Goal: Entertainment & Leisure: Consume media (video, audio)

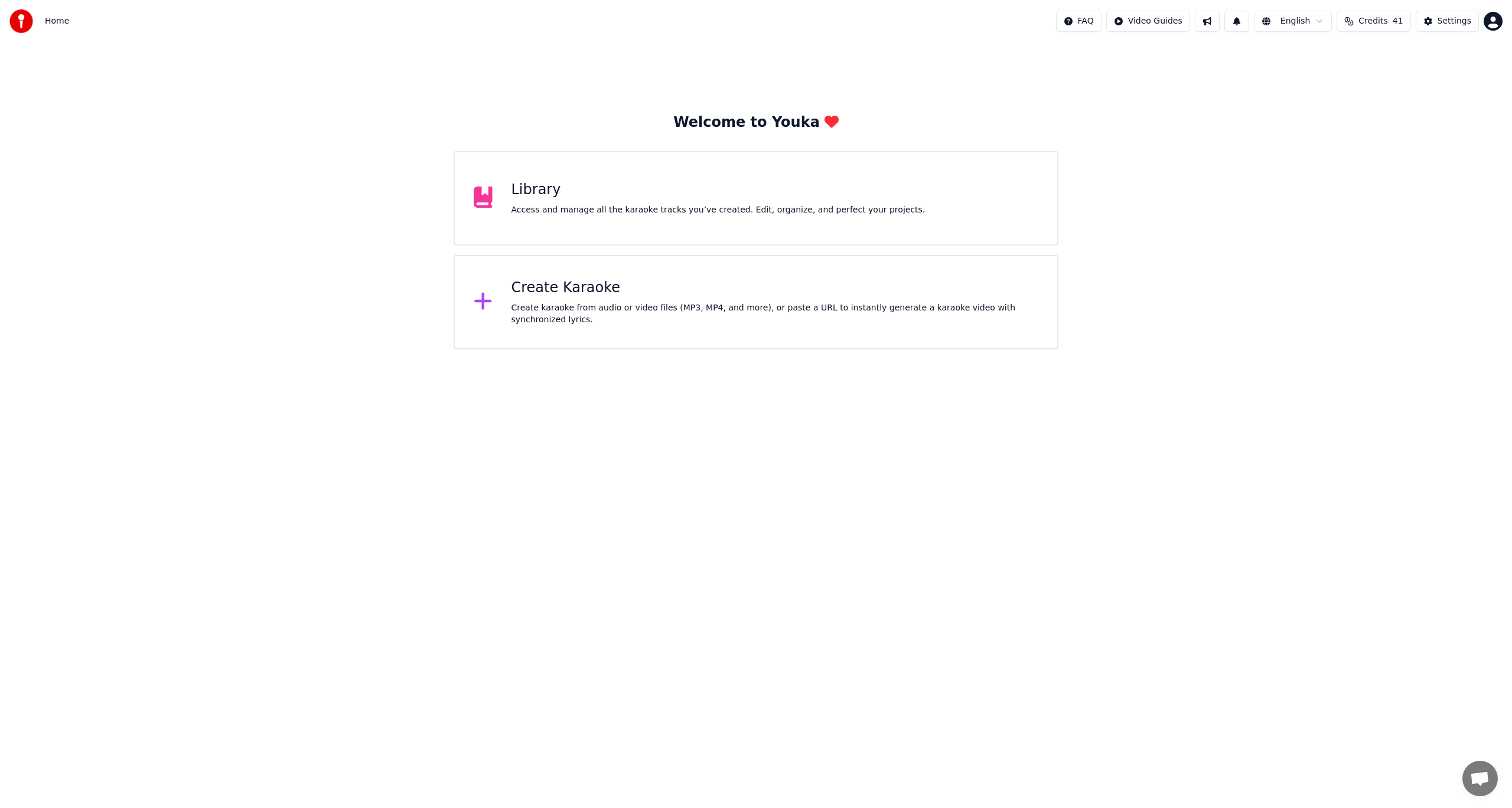
click at [577, 300] on div "Create Karaoke Create karaoke from audio or video files (MP3, MP4, and more), o…" at bounding box center [775, 302] width 527 height 47
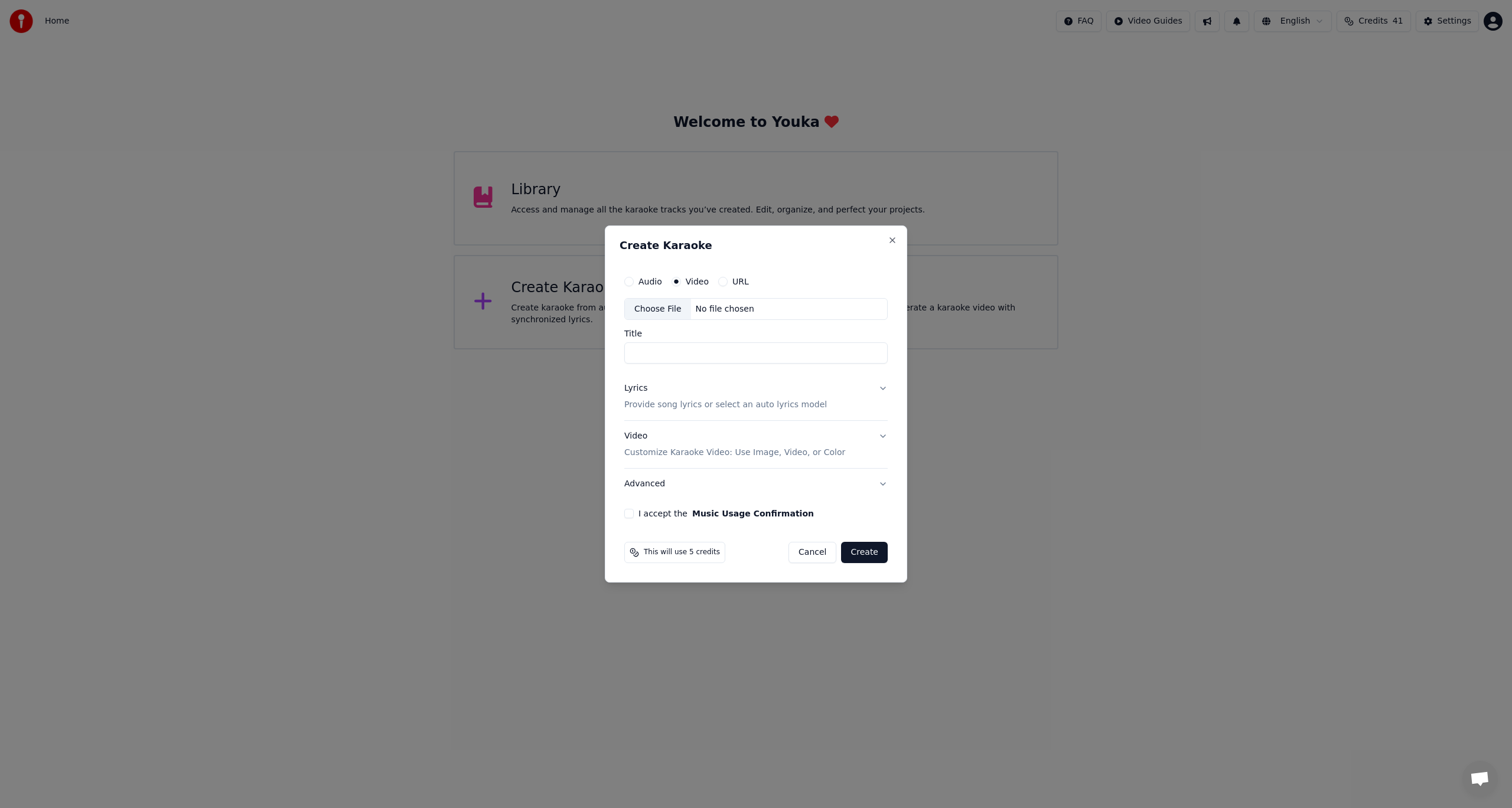
click at [686, 284] on label "Video" at bounding box center [697, 281] width 23 height 9
click at [681, 284] on button "Video" at bounding box center [676, 281] width 9 height 9
click at [688, 282] on label "Video" at bounding box center [697, 281] width 23 height 9
click at [681, 282] on button "Video" at bounding box center [676, 281] width 9 height 9
click at [663, 308] on div "Choose File" at bounding box center [658, 309] width 66 height 21
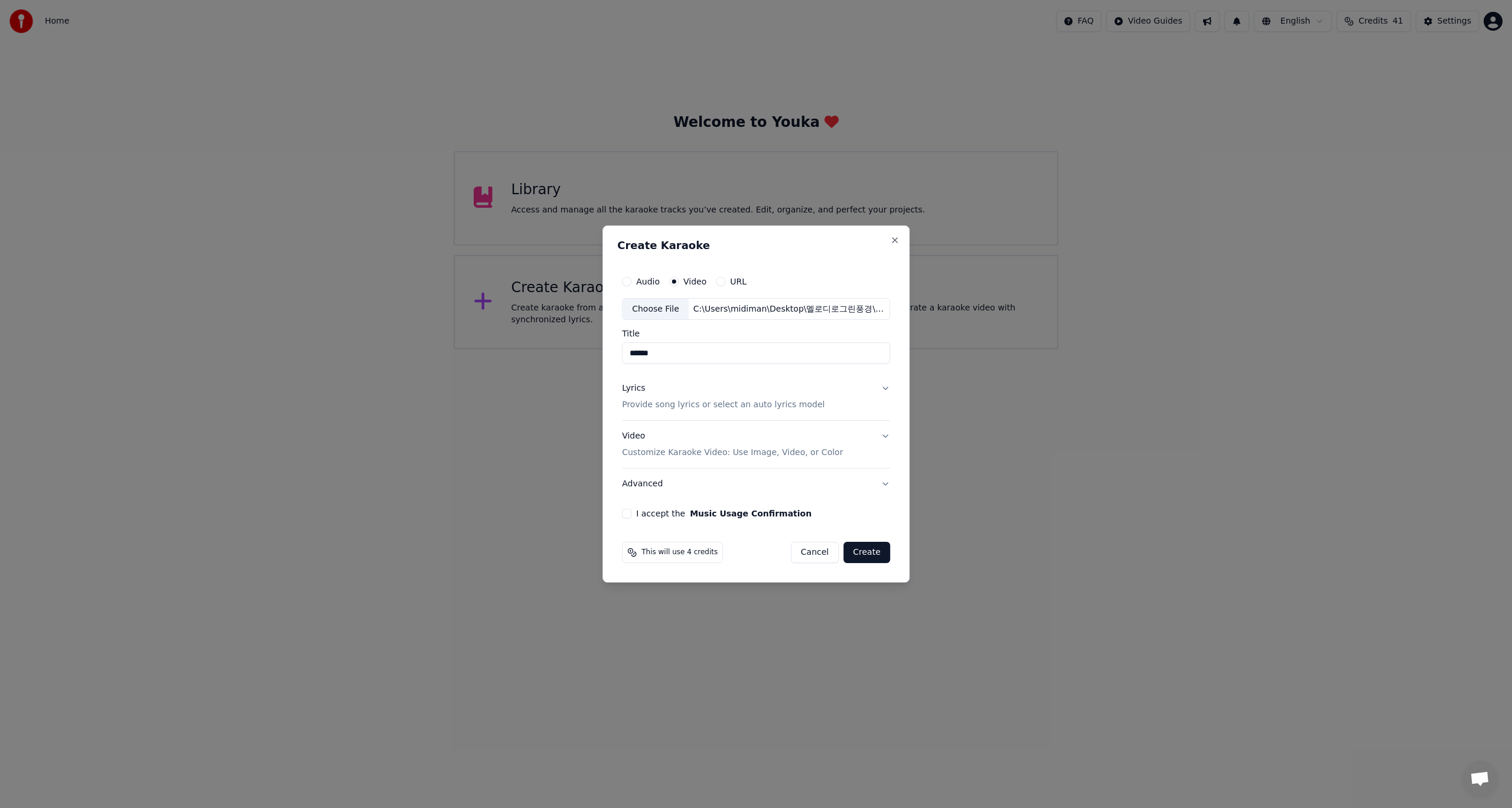
type input "******"
click at [879, 387] on button "Lyrics Provide song lyrics or select an auto lyrics model" at bounding box center [756, 397] width 268 height 47
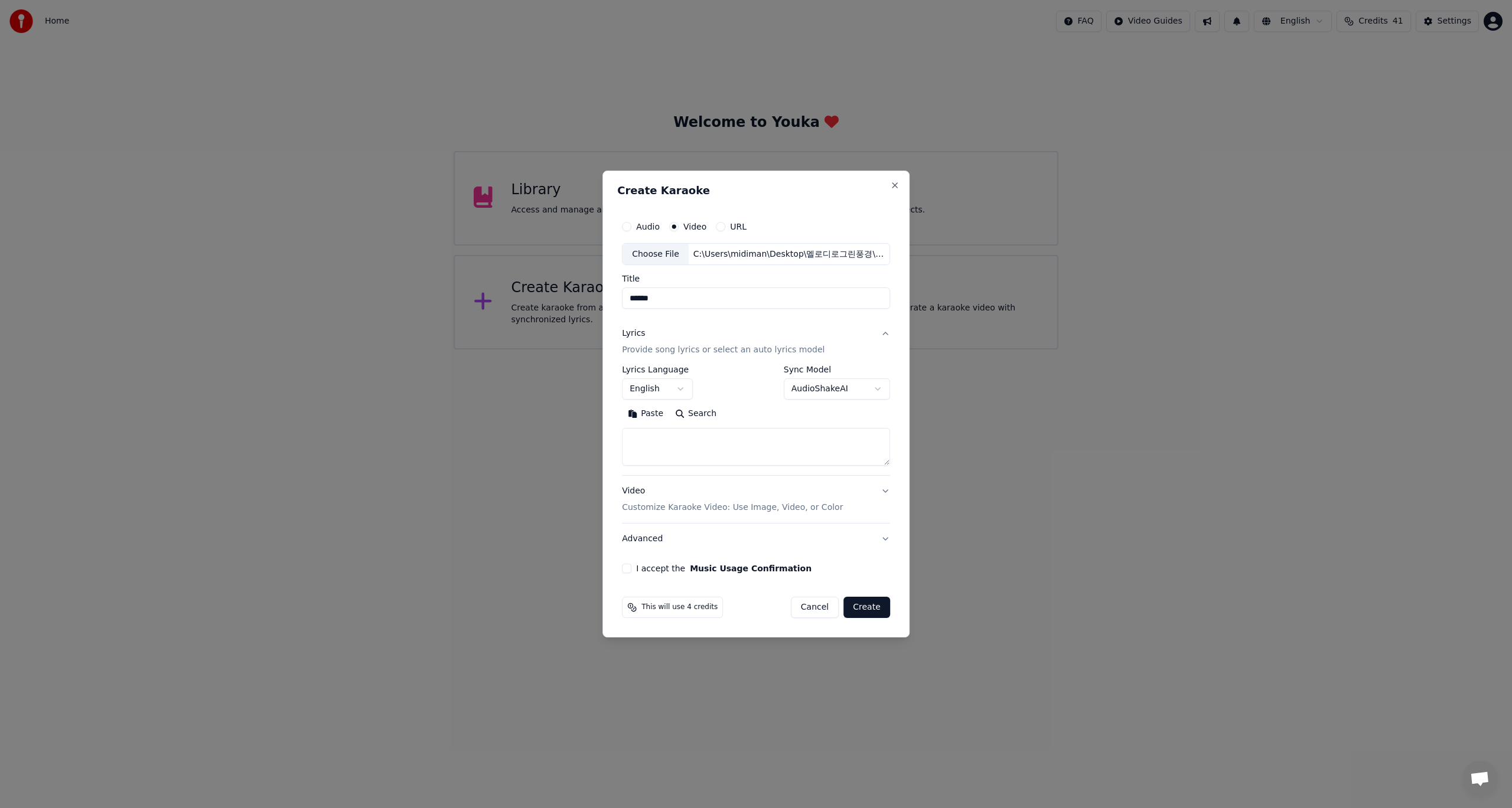
click at [677, 350] on body "**********" at bounding box center [756, 175] width 1512 height 350
select select "**"
click at [878, 350] on body "**********" at bounding box center [756, 175] width 1512 height 350
select select "**********"
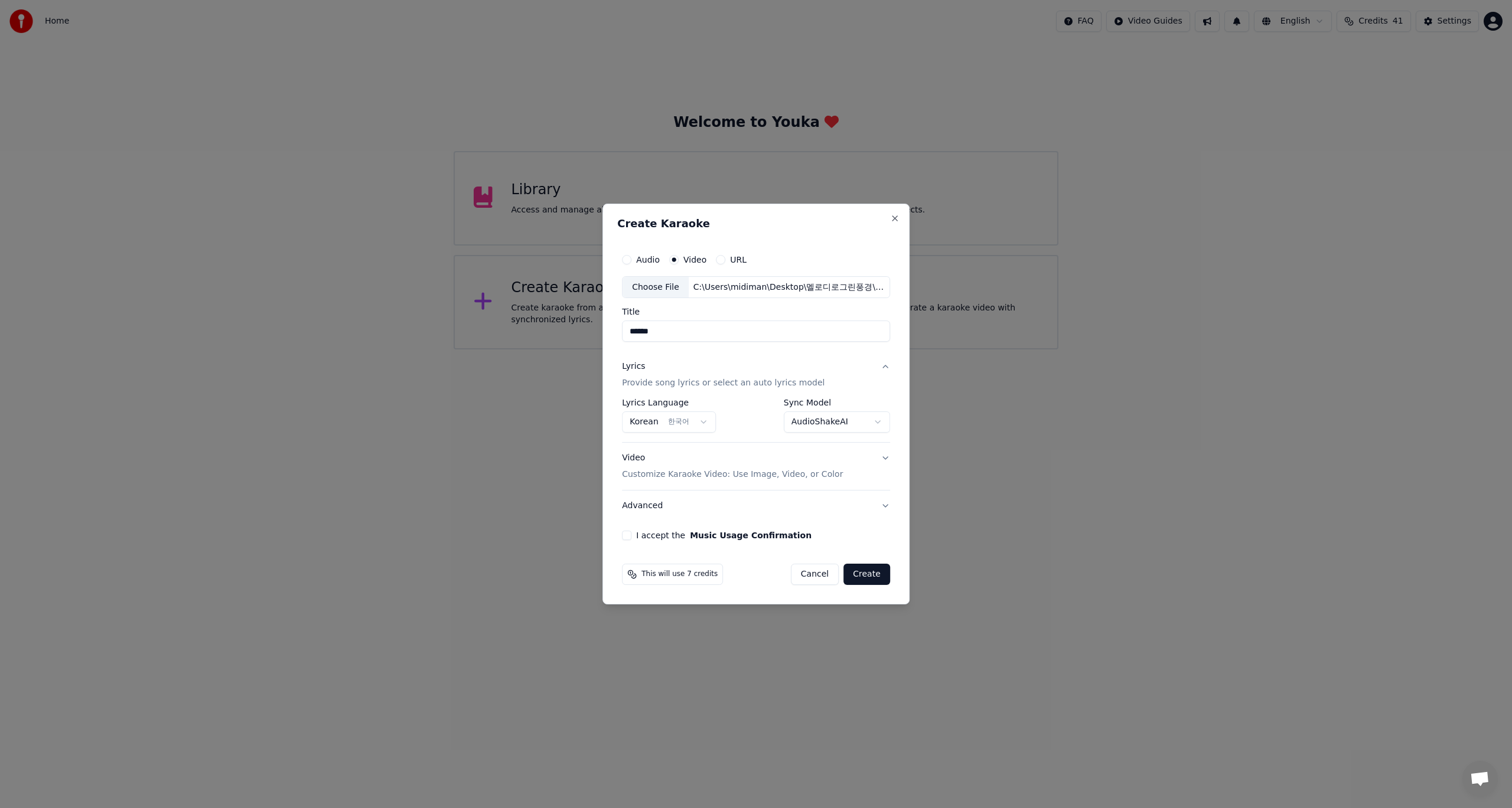
click at [629, 536] on button "I accept the Music Usage Confirmation" at bounding box center [626, 535] width 9 height 9
click at [866, 575] on button "Create" at bounding box center [867, 574] width 47 height 21
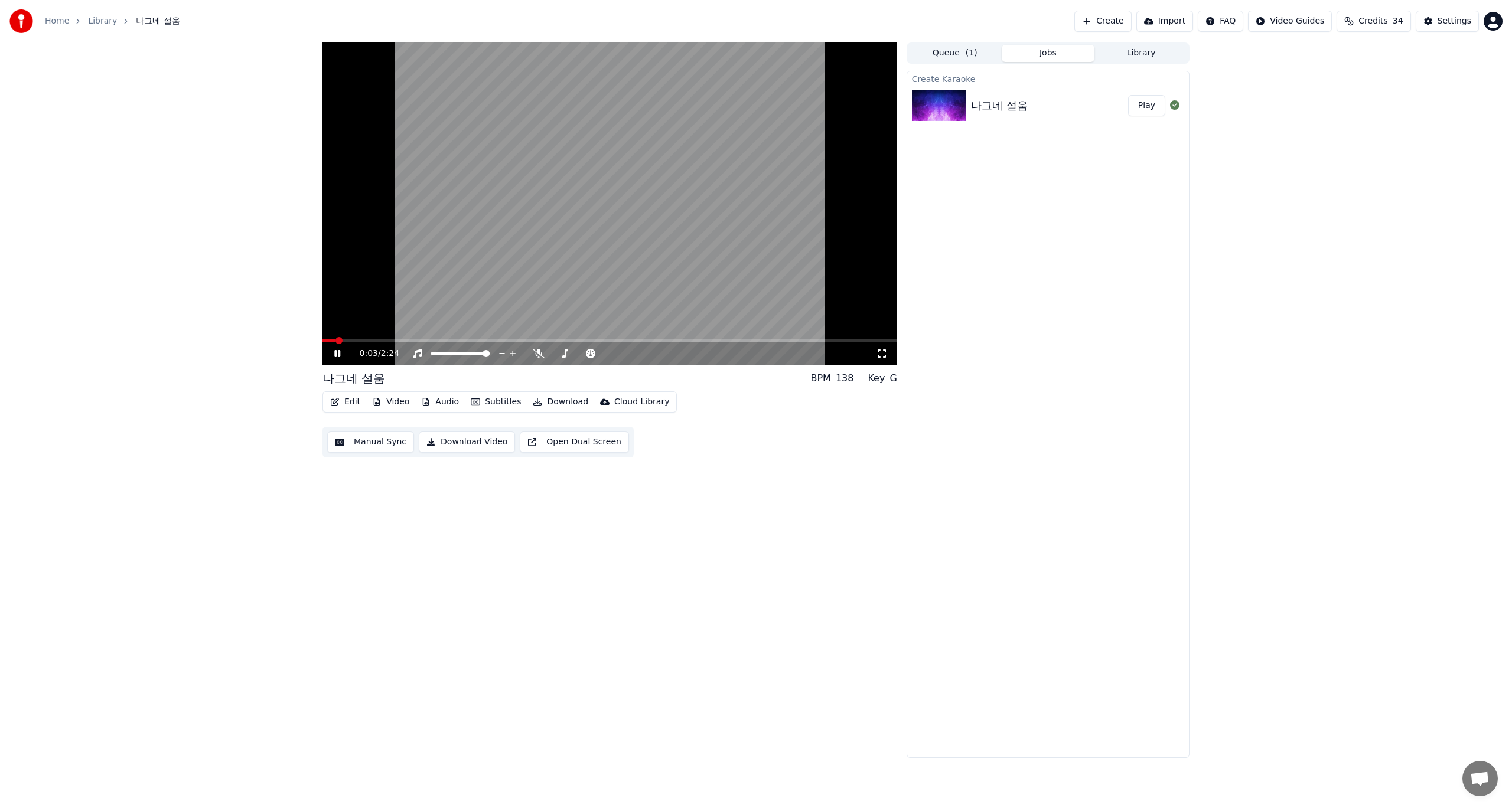
click at [337, 355] on icon at bounding box center [337, 354] width 6 height 7
click at [538, 352] on icon at bounding box center [538, 353] width 12 height 9
click at [336, 354] on icon at bounding box center [337, 354] width 7 height 9
click at [354, 403] on button "Edit" at bounding box center [345, 402] width 40 height 16
click at [378, 491] on div "Style Editor" at bounding box center [373, 489] width 48 height 12
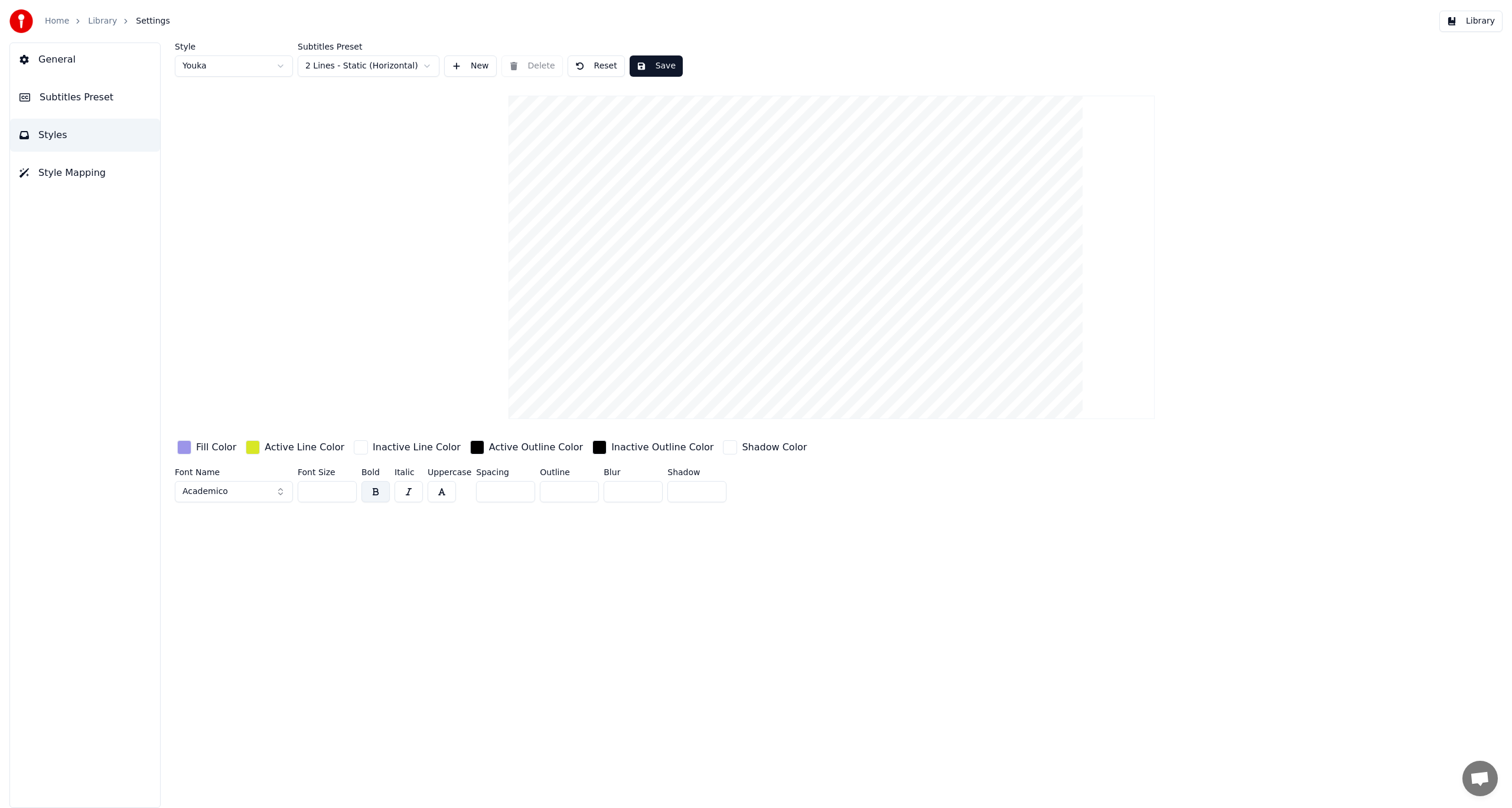
click at [723, 445] on div "button" at bounding box center [730, 448] width 14 height 14
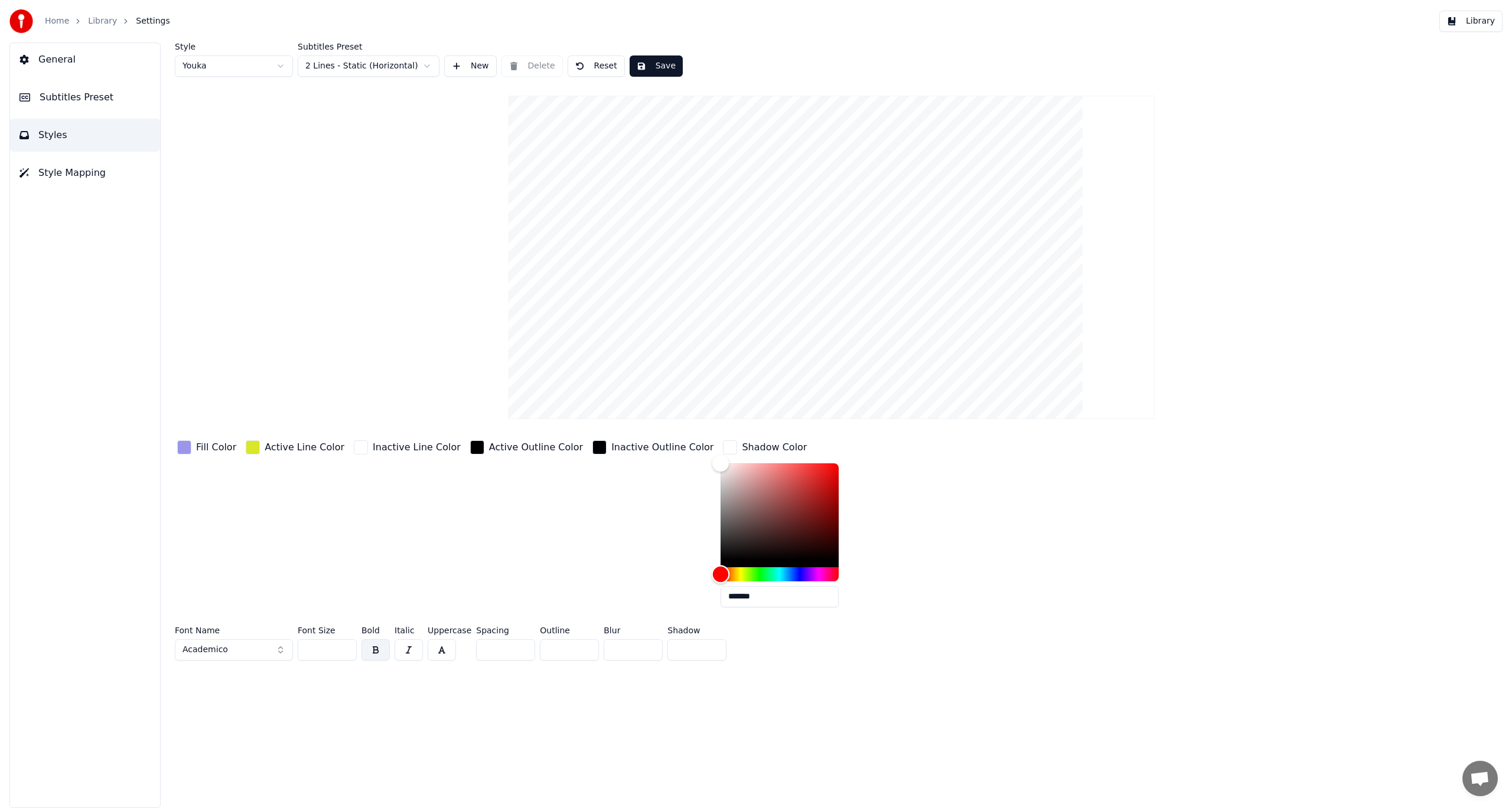
click at [721, 576] on div "Hue" at bounding box center [780, 574] width 118 height 14
click at [667, 527] on div "Inactive Outline Color" at bounding box center [653, 527] width 126 height 179
click at [721, 505] on div "Color" at bounding box center [780, 512] width 118 height 97
click at [721, 515] on div "Color" at bounding box center [780, 512] width 118 height 97
click at [741, 517] on div "Color" at bounding box center [780, 512] width 118 height 97
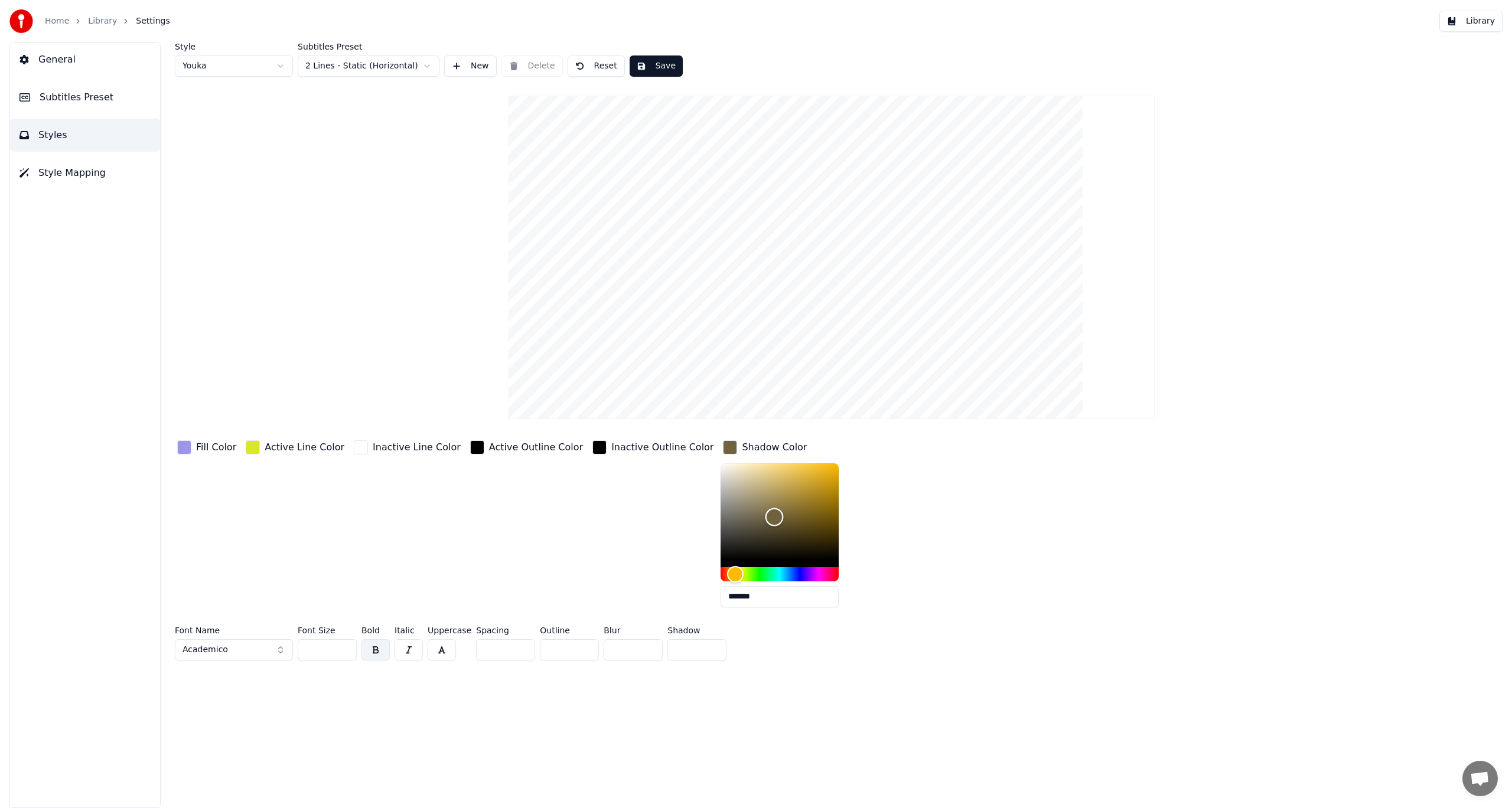
click at [774, 498] on div "Color" at bounding box center [780, 512] width 118 height 97
click at [790, 510] on div "Color" at bounding box center [780, 512] width 118 height 97
type input "*******"
click at [745, 483] on div "Color" at bounding box center [780, 512] width 118 height 97
click at [616, 532] on div "Inactive Outline Color" at bounding box center [653, 527] width 126 height 179
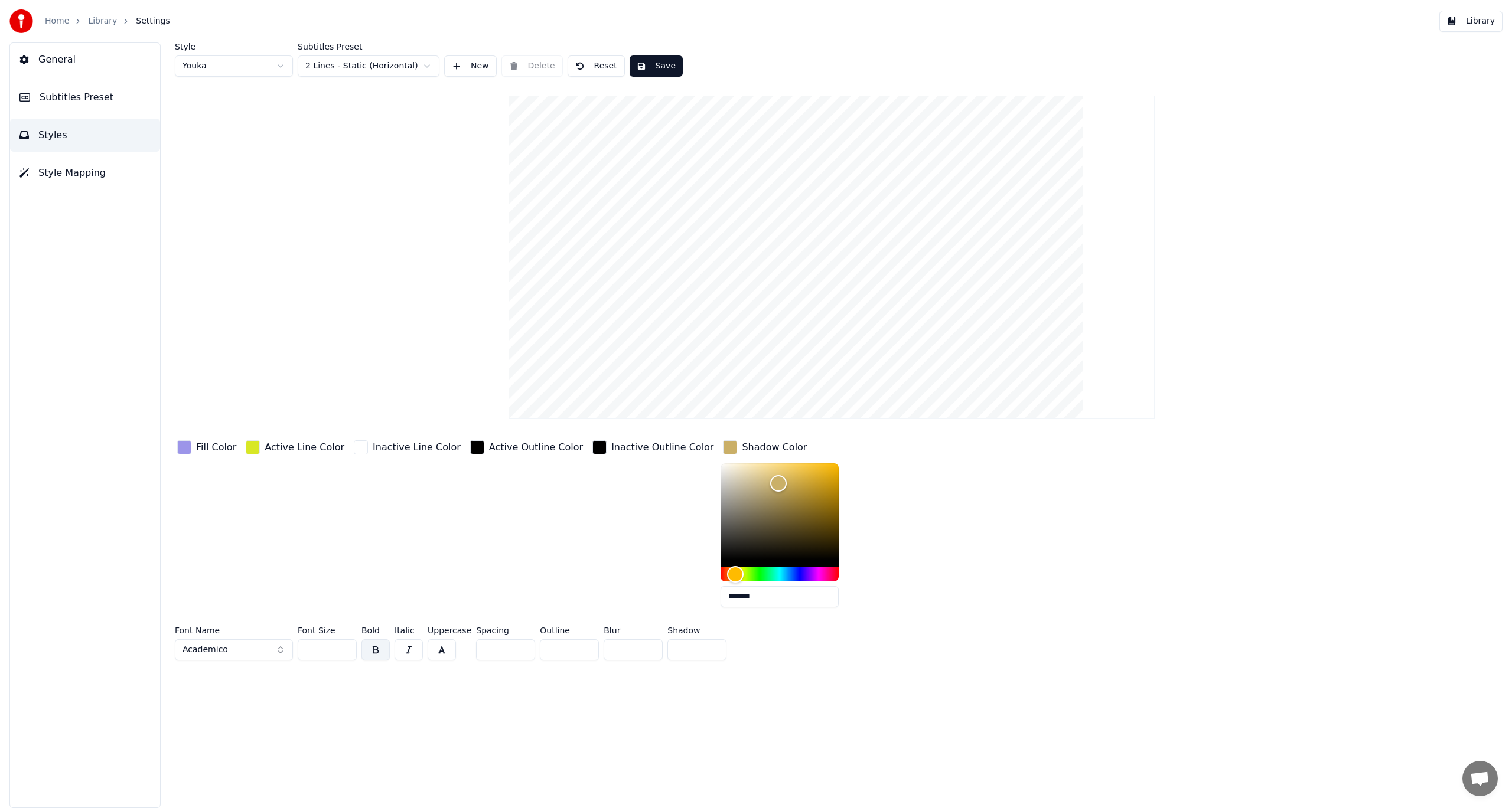
click at [354, 451] on div "button" at bounding box center [361, 448] width 14 height 14
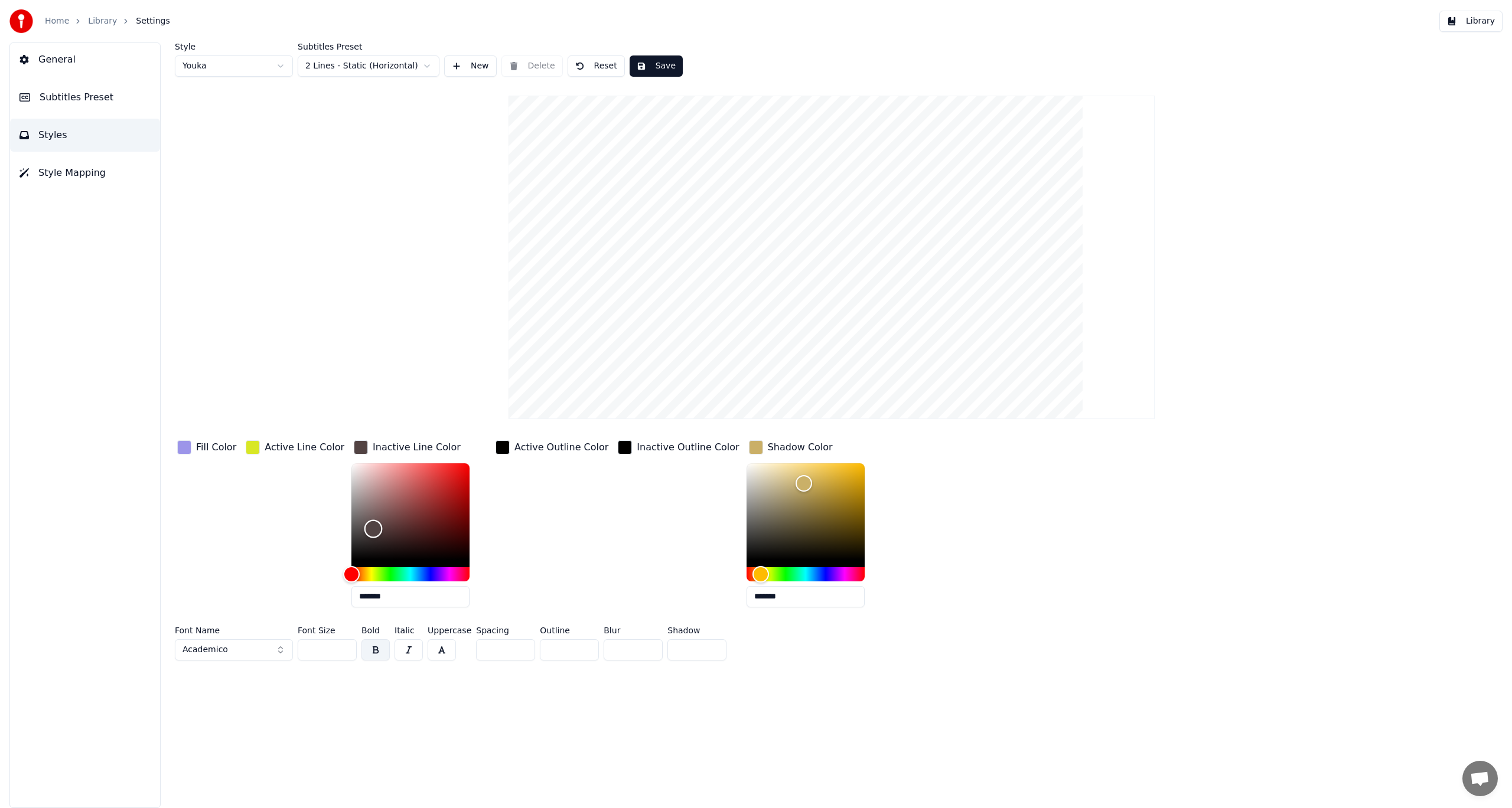
click at [365, 529] on div "Color" at bounding box center [410, 512] width 118 height 97
click at [374, 509] on div "Color" at bounding box center [410, 512] width 118 height 97
type input "*******"
click at [387, 495] on div "Color" at bounding box center [410, 512] width 118 height 97
click at [259, 527] on div "Active Line Color" at bounding box center [294, 527] width 103 height 179
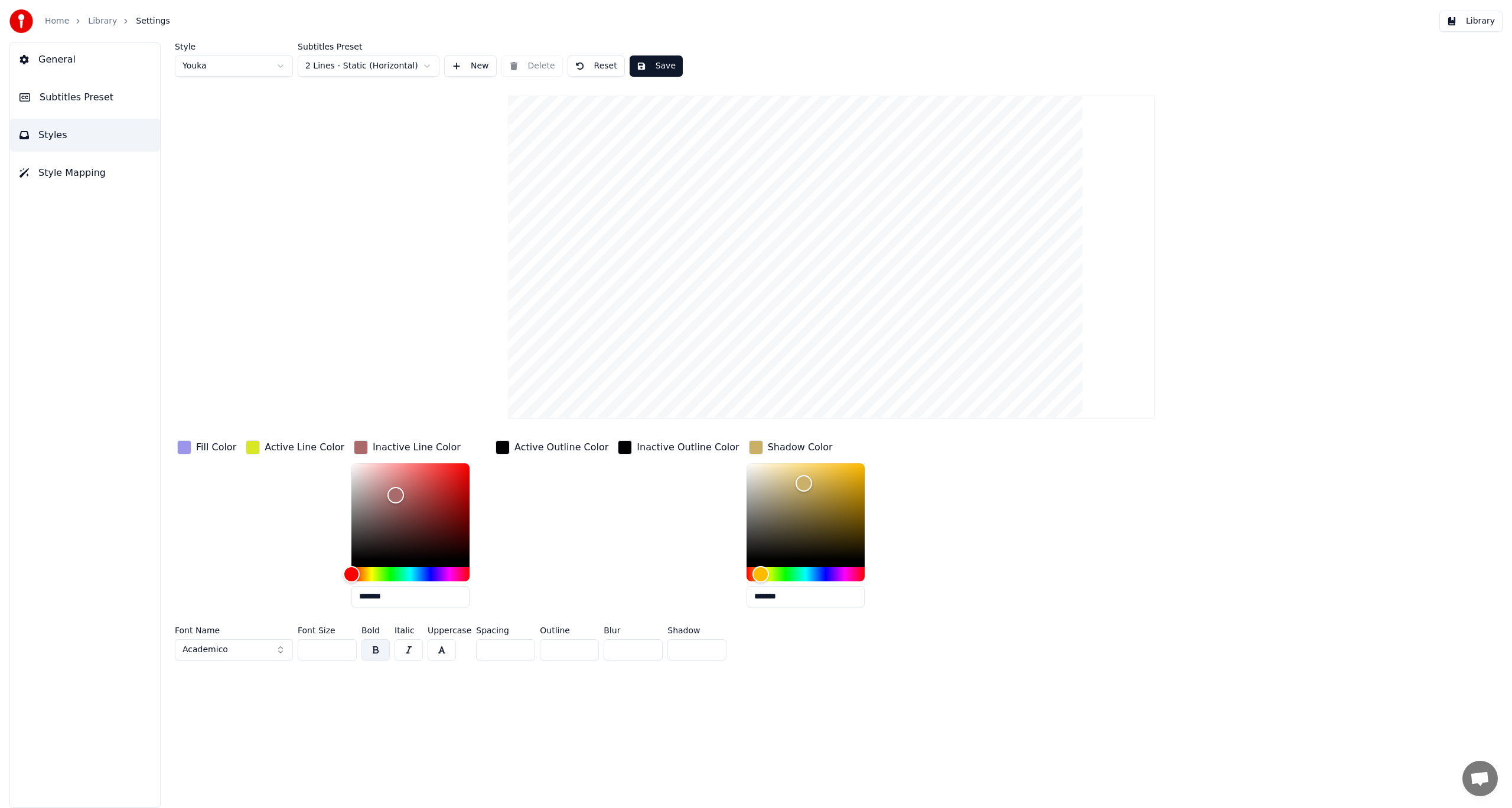
click at [647, 68] on button "Save" at bounding box center [656, 66] width 53 height 21
drag, startPoint x: 331, startPoint y: 654, endPoint x: 306, endPoint y: 657, distance: 25.2
click at [306, 657] on input "***" at bounding box center [327, 650] width 59 height 21
type input "**"
click at [648, 63] on button "Save" at bounding box center [656, 66] width 53 height 21
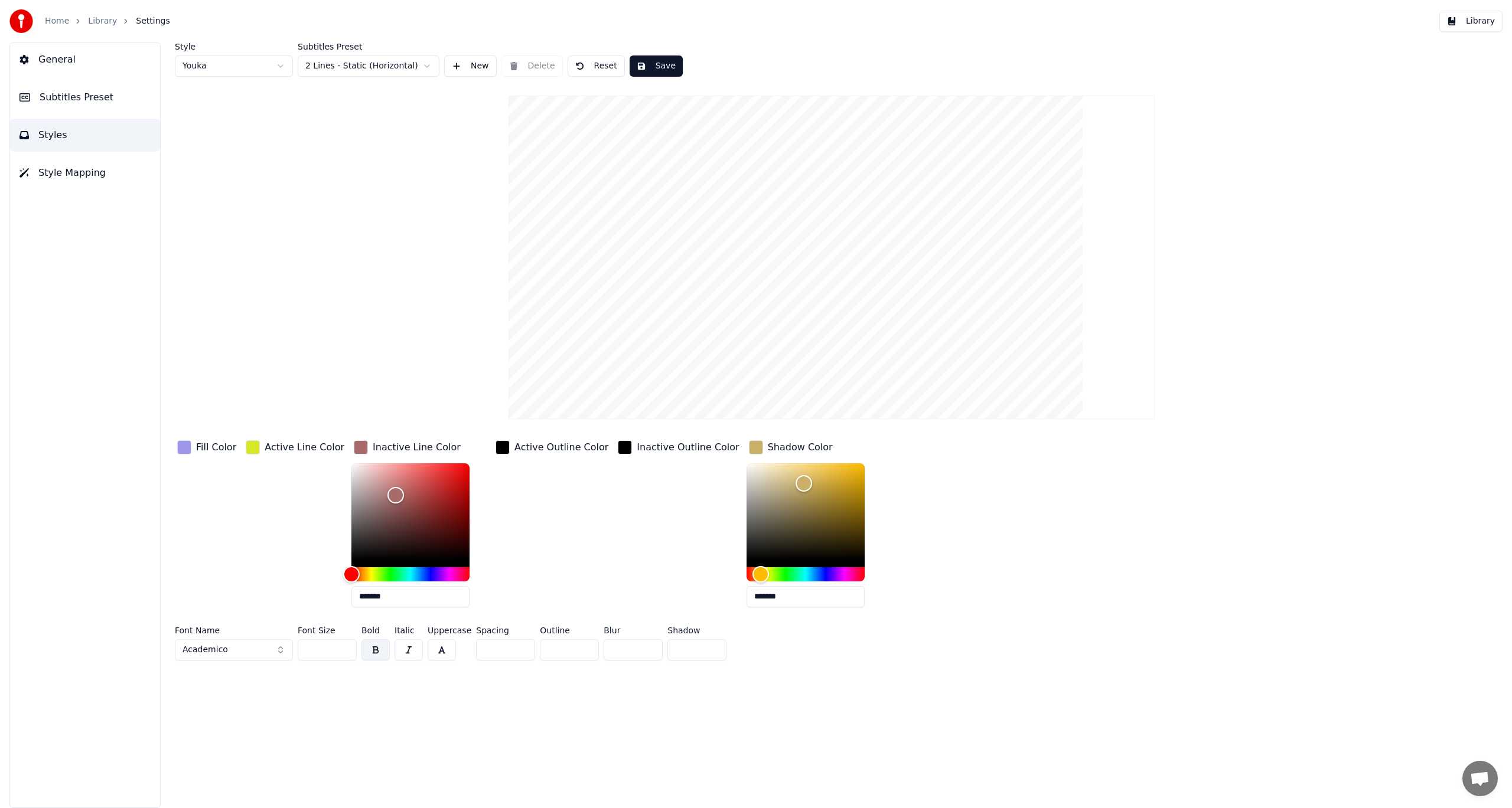
click at [1474, 26] on button "Library" at bounding box center [1471, 21] width 63 height 21
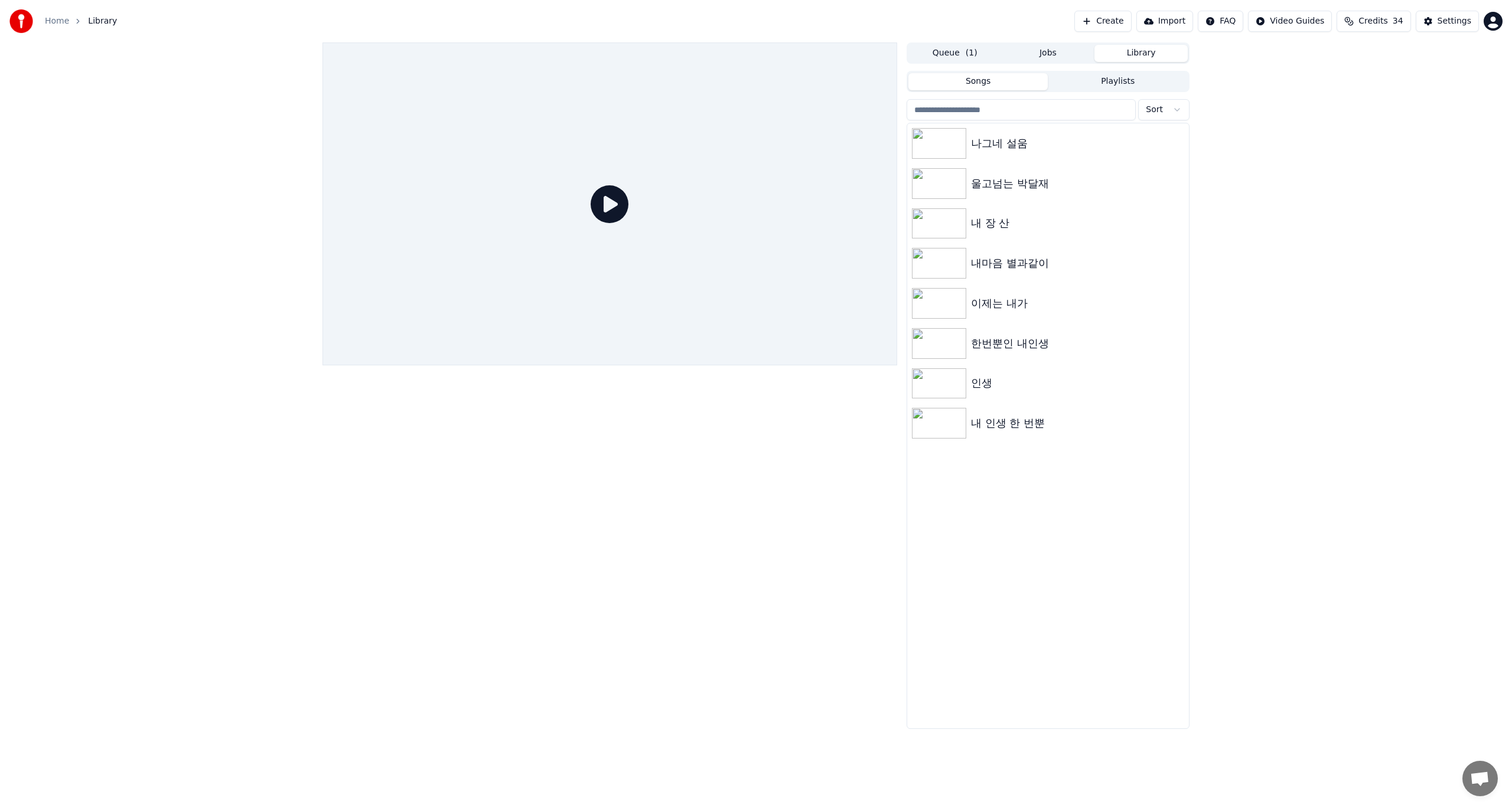
click at [950, 50] on button "Queue ( 1 )" at bounding box center [955, 53] width 93 height 17
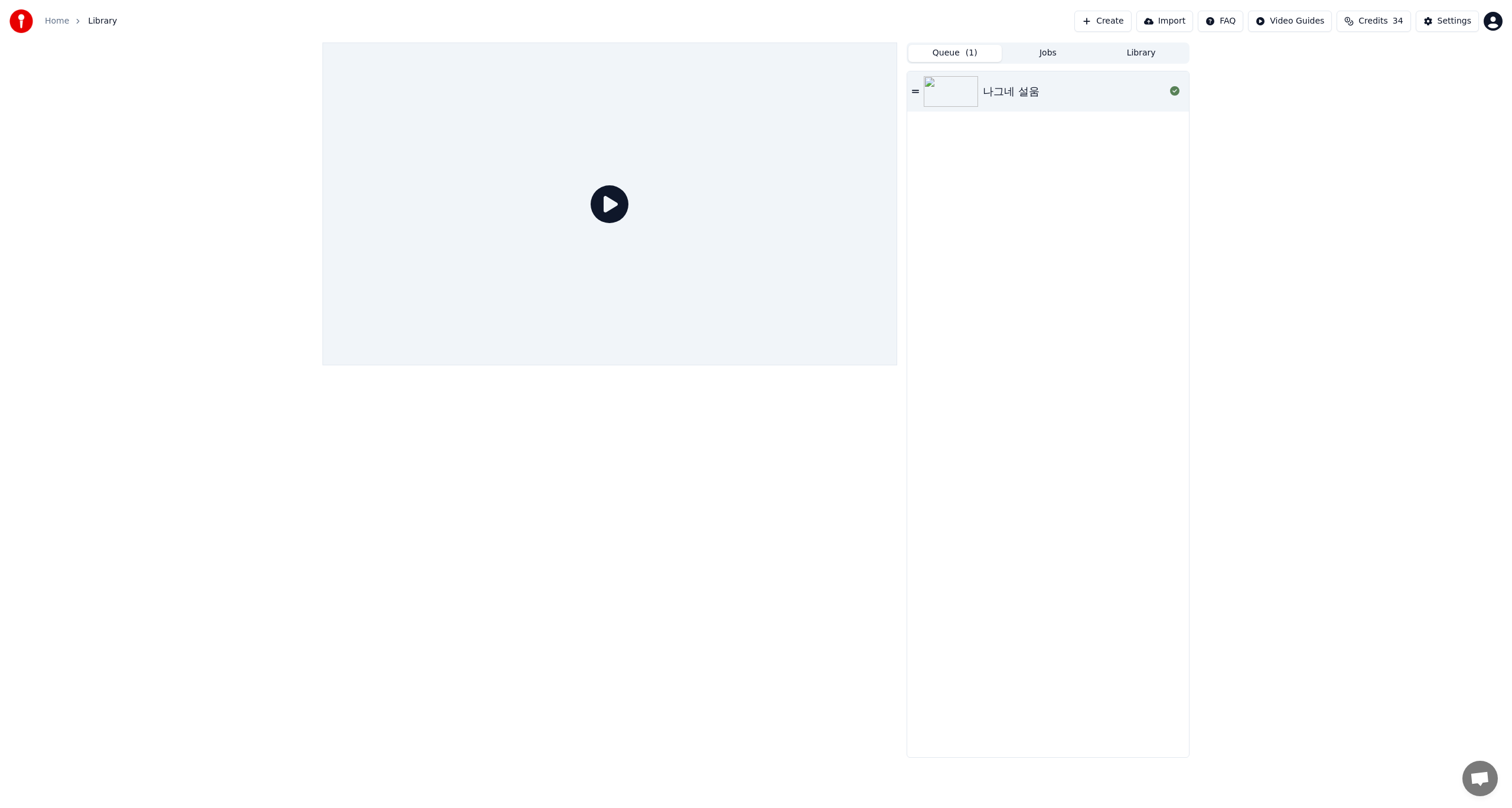
click at [610, 208] on icon at bounding box center [609, 204] width 38 height 38
click at [964, 96] on img at bounding box center [950, 91] width 54 height 31
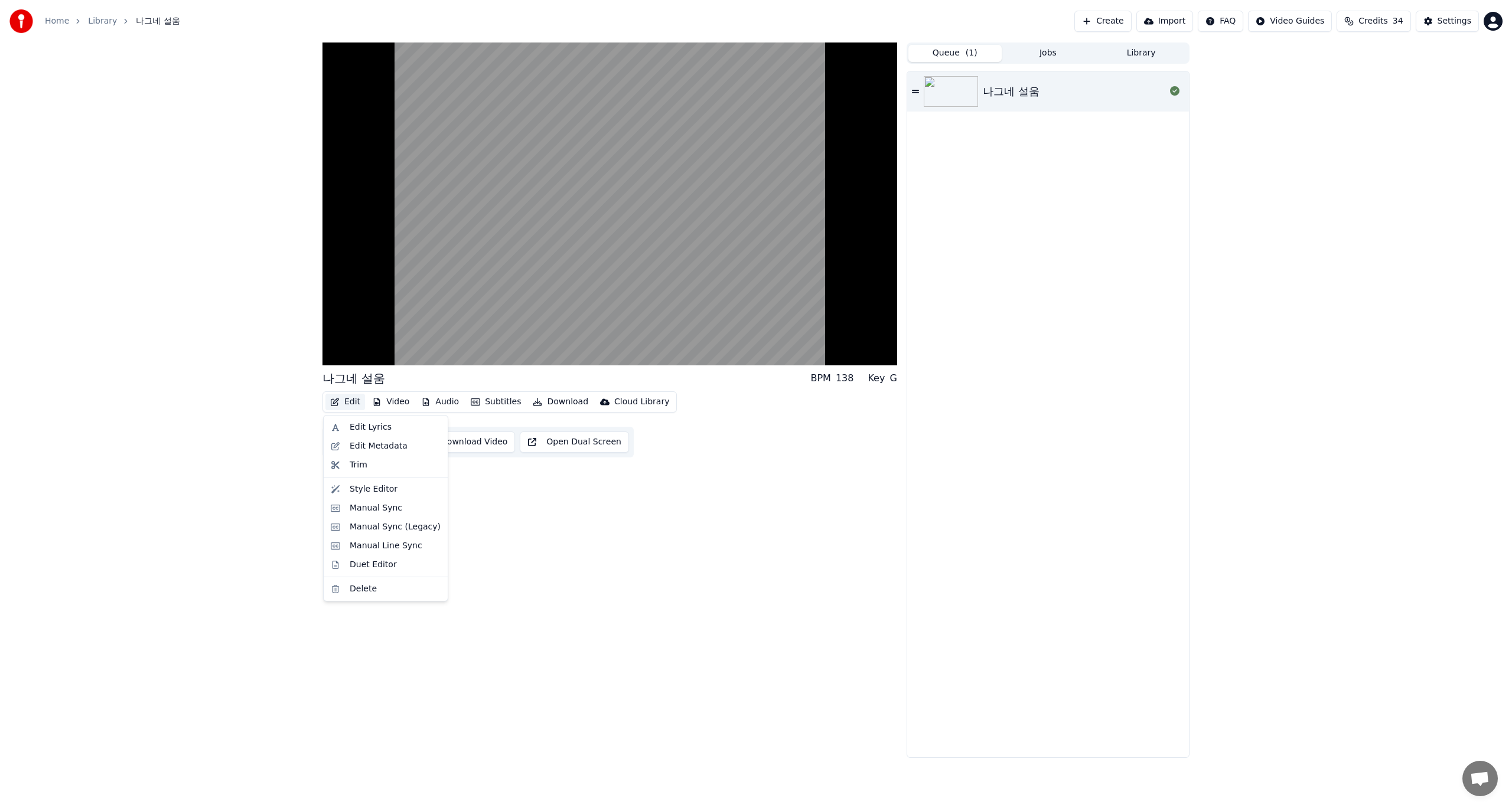
click at [350, 406] on button "Edit" at bounding box center [345, 402] width 40 height 16
click at [356, 427] on div "Edit Lyrics" at bounding box center [370, 427] width 42 height 12
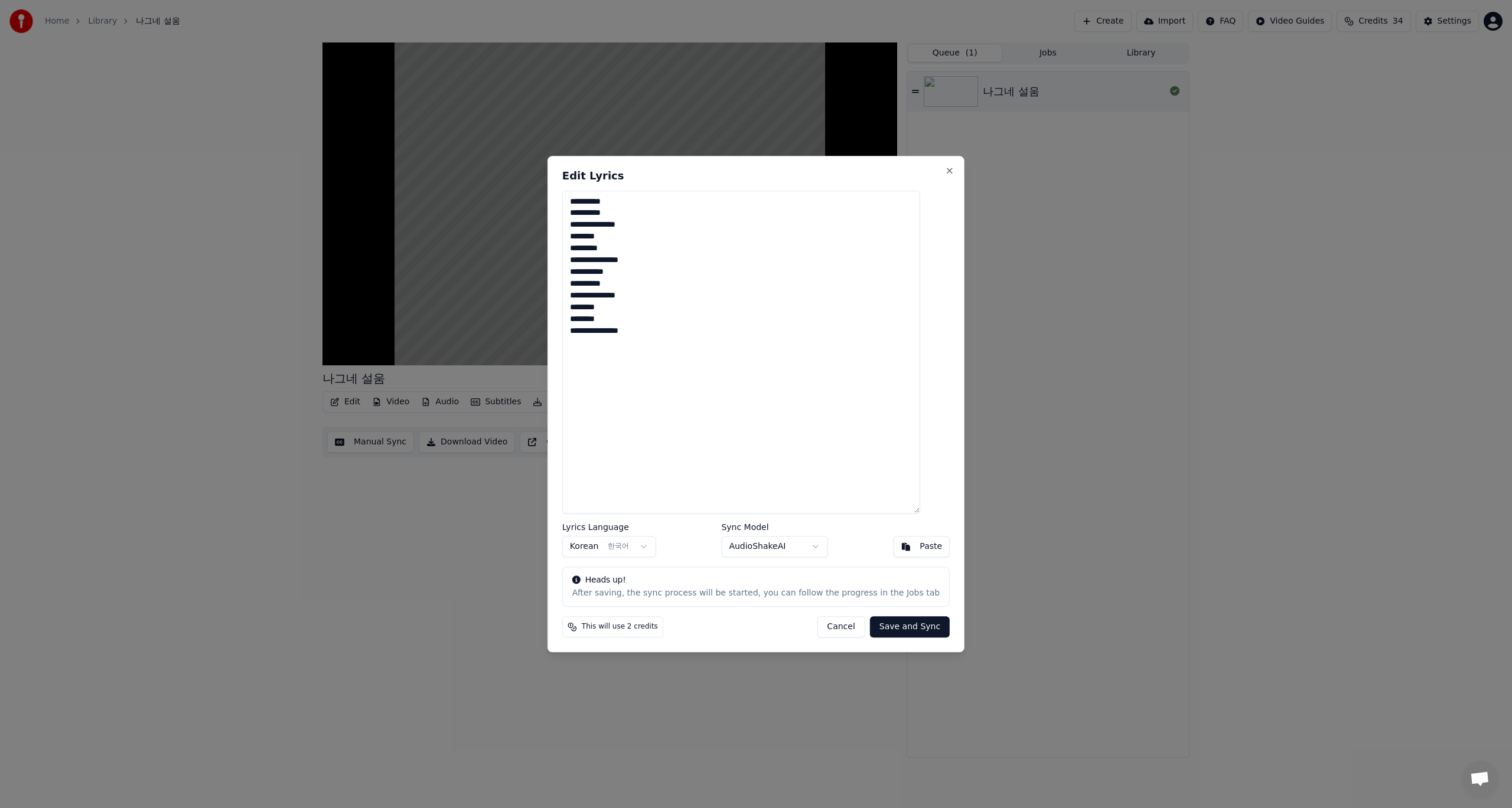
type textarea "**********"
drag, startPoint x: 717, startPoint y: 348, endPoint x: 584, endPoint y: 200, distance: 199.0
click at [584, 200] on textarea "**********" at bounding box center [741, 352] width 358 height 323
drag, startPoint x: 616, startPoint y: 223, endPoint x: 581, endPoint y: 222, distance: 35.0
click at [581, 222] on textarea "**********" at bounding box center [741, 352] width 358 height 323
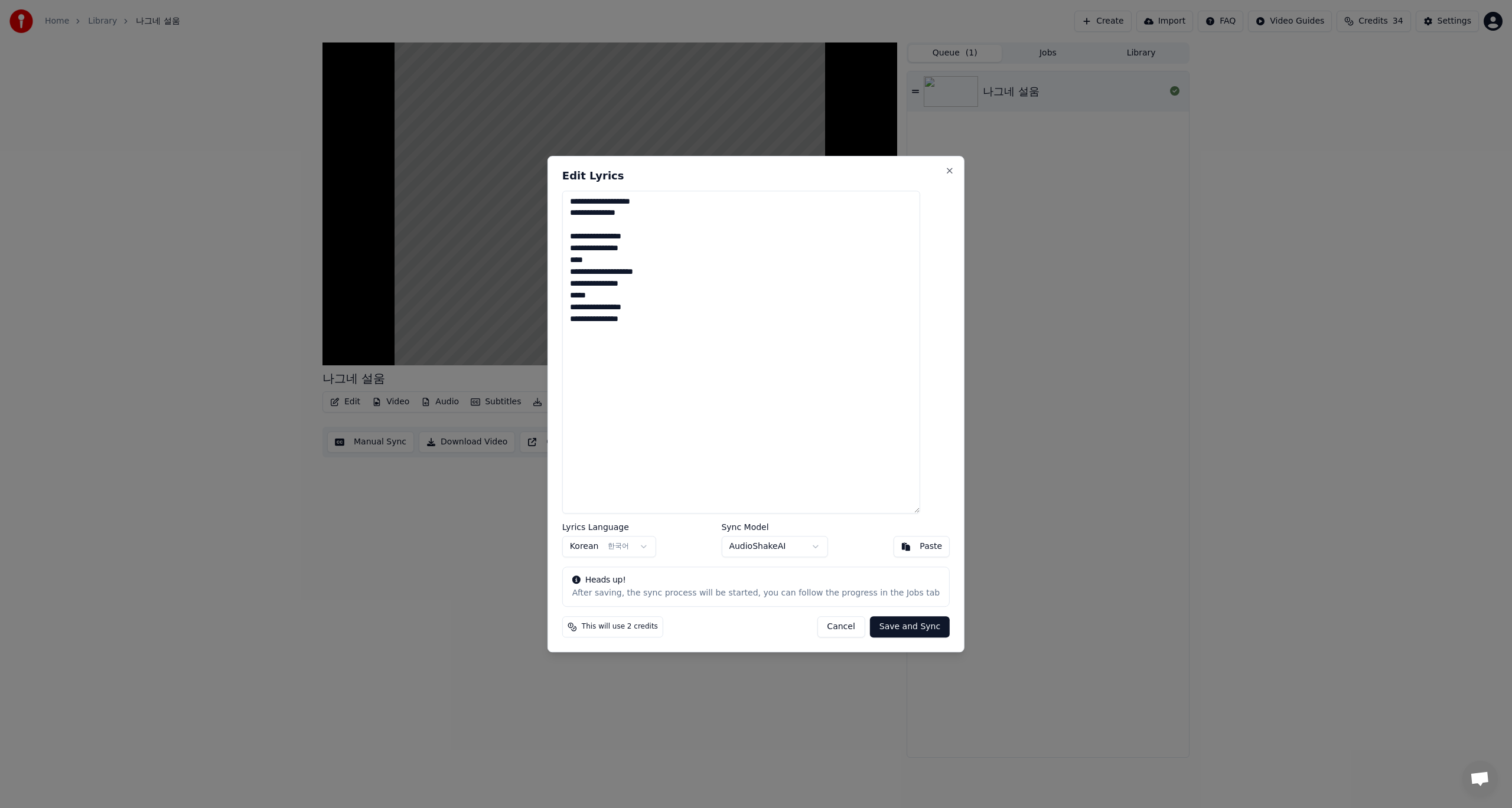
drag, startPoint x: 608, startPoint y: 260, endPoint x: 573, endPoint y: 259, distance: 35.0
click at [573, 259] on div "**********" at bounding box center [756, 404] width 417 height 497
drag, startPoint x: 623, startPoint y: 297, endPoint x: 559, endPoint y: 296, distance: 64.0
click at [560, 296] on body "**********" at bounding box center [756, 404] width 1512 height 808
click at [630, 288] on textarea "**********" at bounding box center [741, 352] width 358 height 323
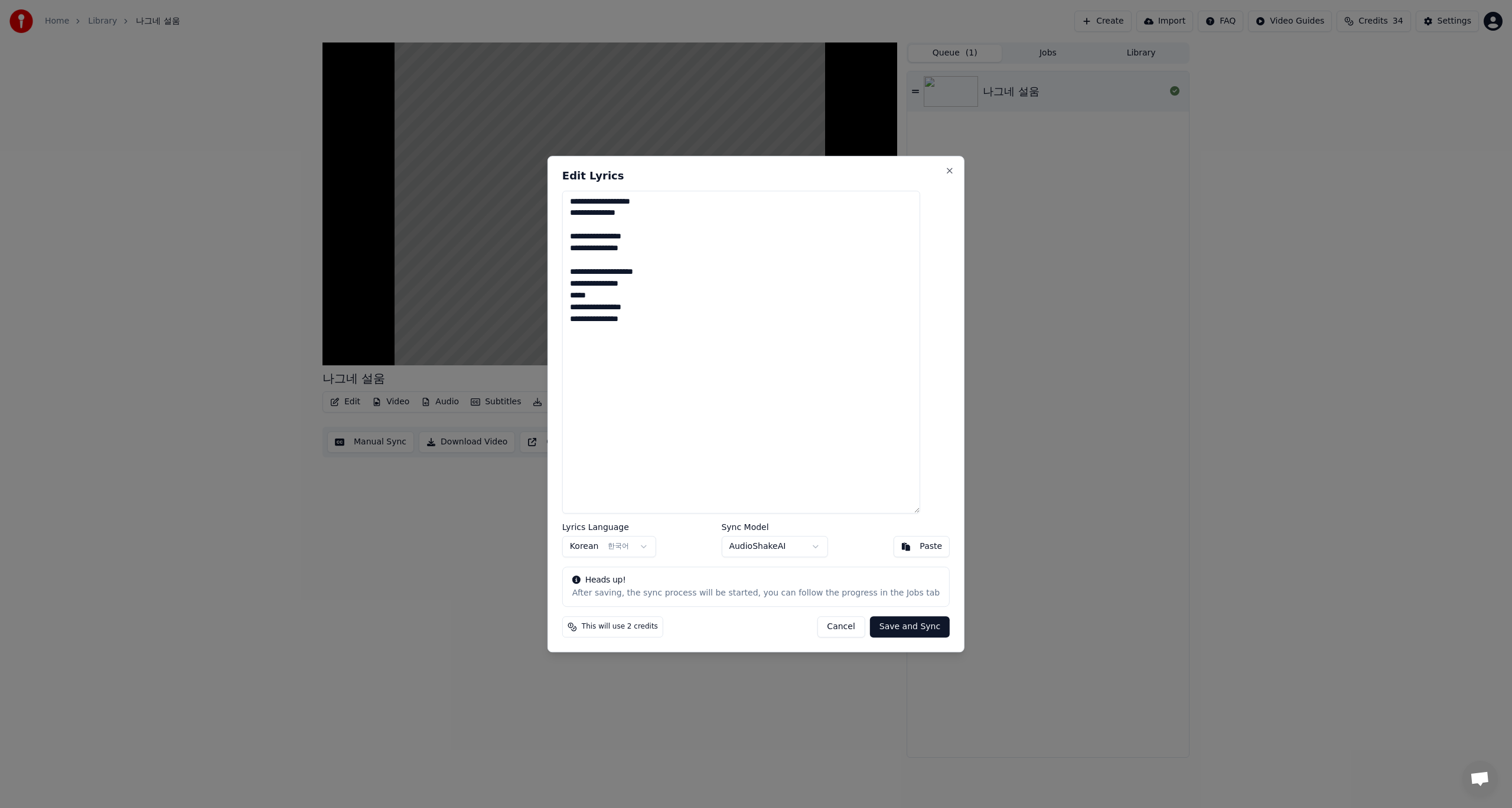
drag, startPoint x: 618, startPoint y: 294, endPoint x: 586, endPoint y: 296, distance: 32.1
click at [586, 296] on textarea "**********" at bounding box center [741, 352] width 358 height 323
click at [586, 239] on textarea "**********" at bounding box center [741, 352] width 358 height 323
click at [585, 262] on textarea "**********" at bounding box center [741, 352] width 358 height 323
click at [584, 281] on textarea "**********" at bounding box center [741, 352] width 358 height 323
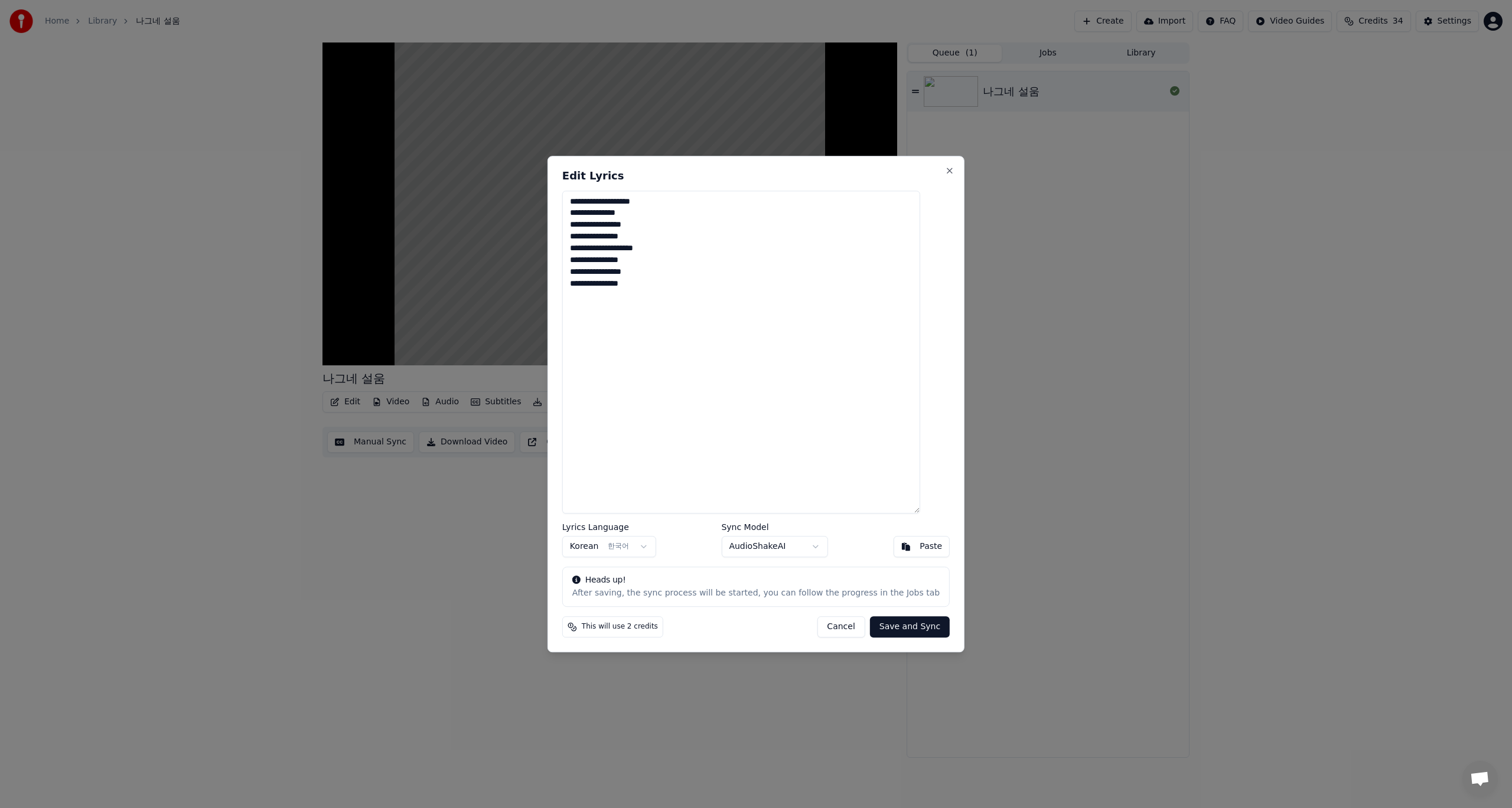
click at [697, 241] on textarea "**********" at bounding box center [741, 352] width 358 height 323
type textarea "**********"
click at [898, 628] on button "Save and Sync" at bounding box center [910, 627] width 80 height 21
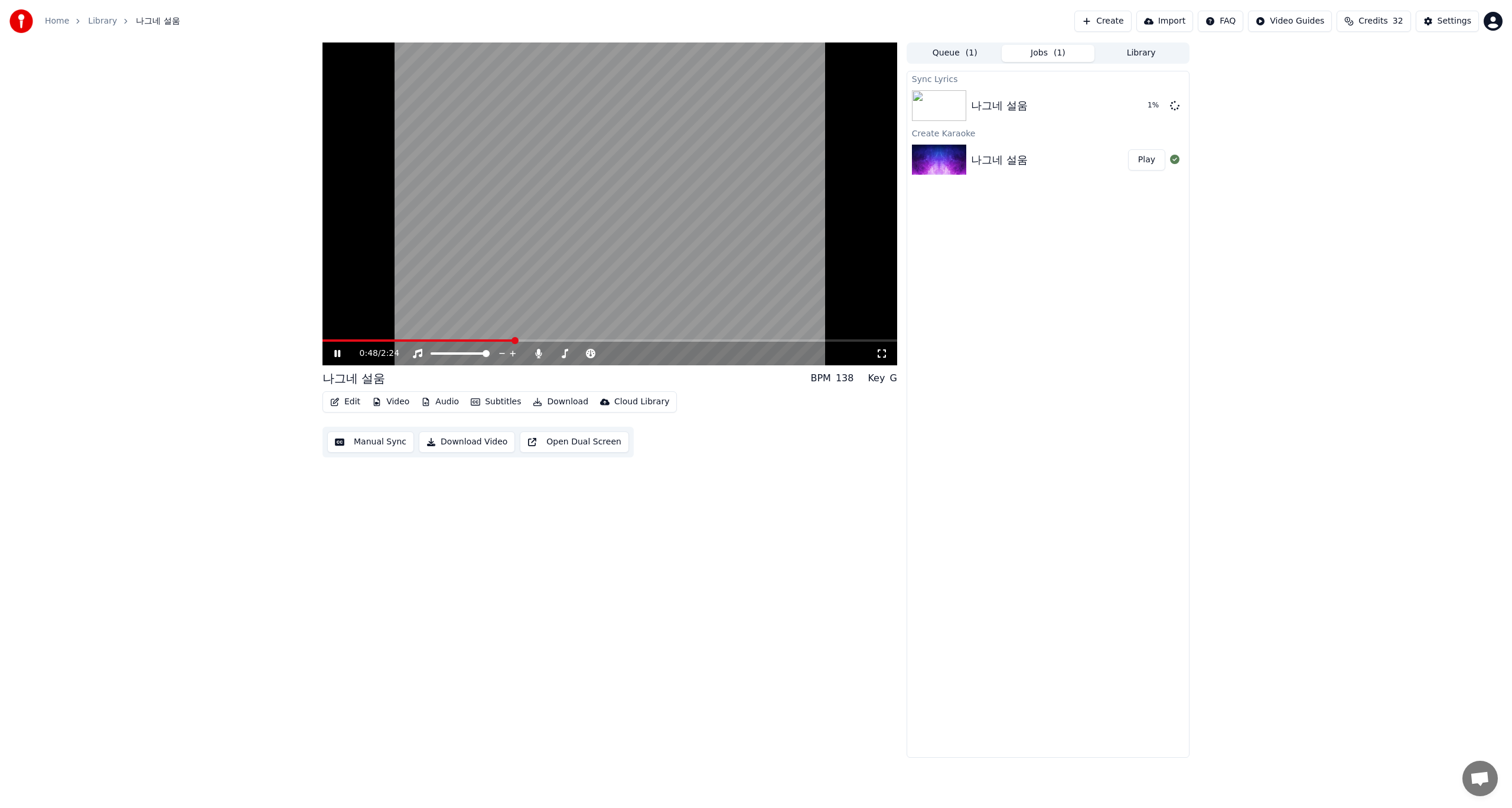
click at [340, 353] on icon at bounding box center [337, 354] width 6 height 7
click at [341, 355] on icon at bounding box center [337, 354] width 6 height 7
click at [353, 404] on button "Edit" at bounding box center [345, 402] width 40 height 16
click at [366, 426] on div "Edit Lyrics" at bounding box center [370, 427] width 42 height 12
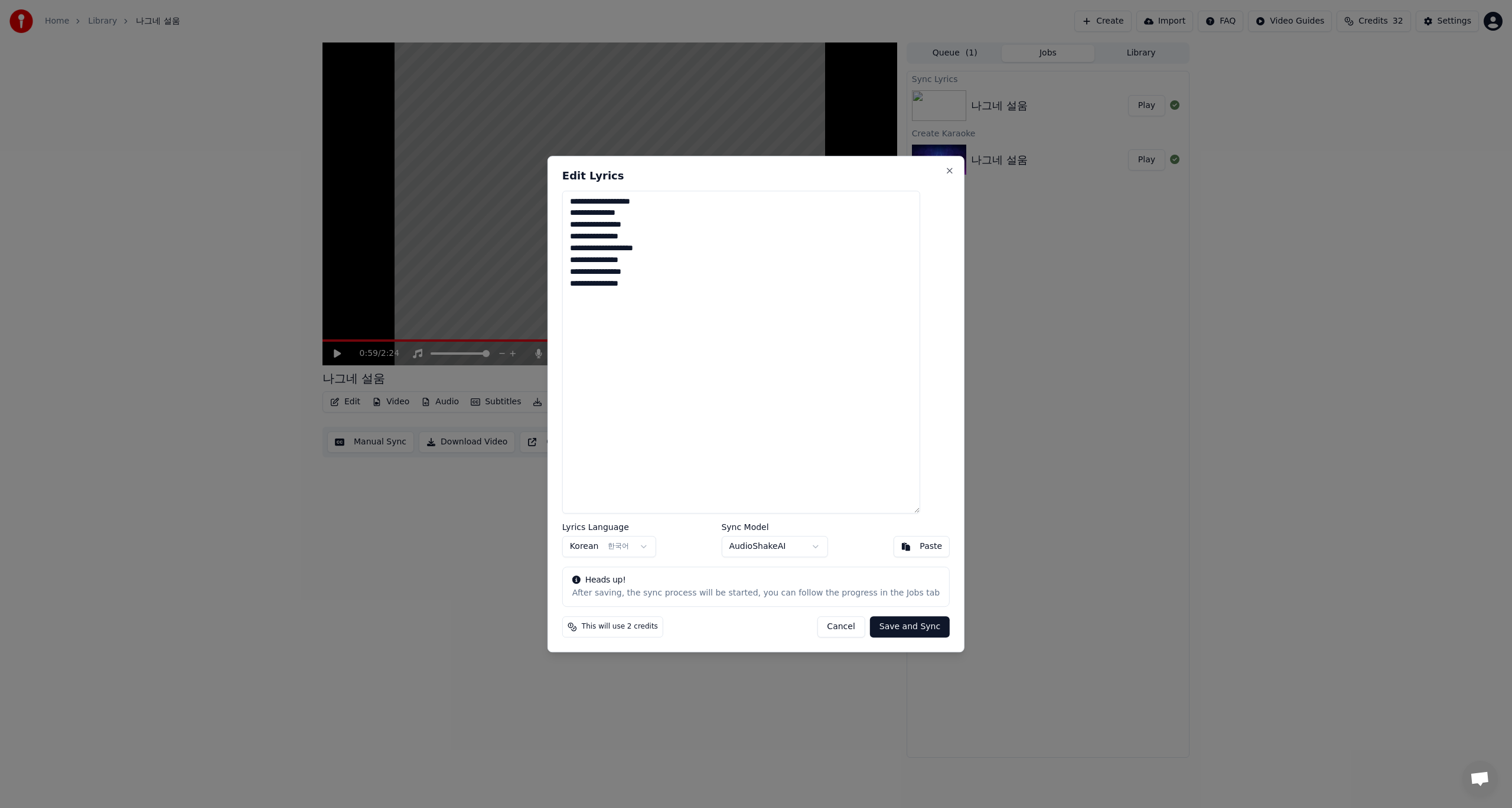
click at [606, 226] on textarea "**********" at bounding box center [741, 352] width 358 height 323
click at [611, 226] on textarea "**********" at bounding box center [741, 352] width 358 height 323
click at [630, 247] on textarea "**********" at bounding box center [741, 352] width 358 height 323
type textarea "**********"
click at [904, 630] on button "Save and Sync" at bounding box center [910, 627] width 80 height 21
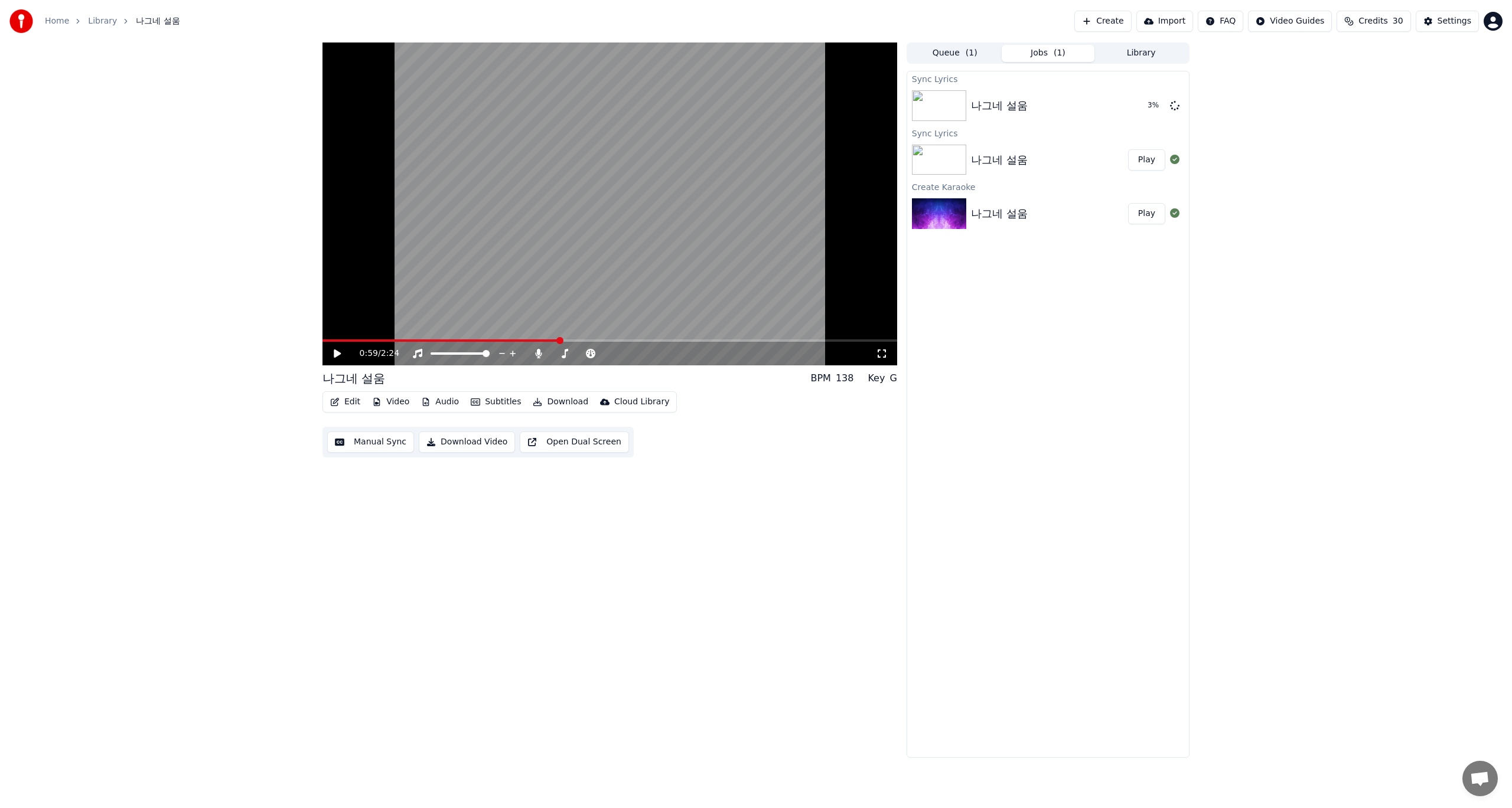
click at [80, 518] on div "0:59 / 2:24 나그네 설움 BPM 138 Key G Edit Video Audio Subtitles Download Cloud Libr…" at bounding box center [756, 400] width 1512 height 716
click at [351, 399] on button "Edit" at bounding box center [345, 402] width 40 height 16
click at [361, 428] on div "Edit Lyrics" at bounding box center [370, 427] width 42 height 12
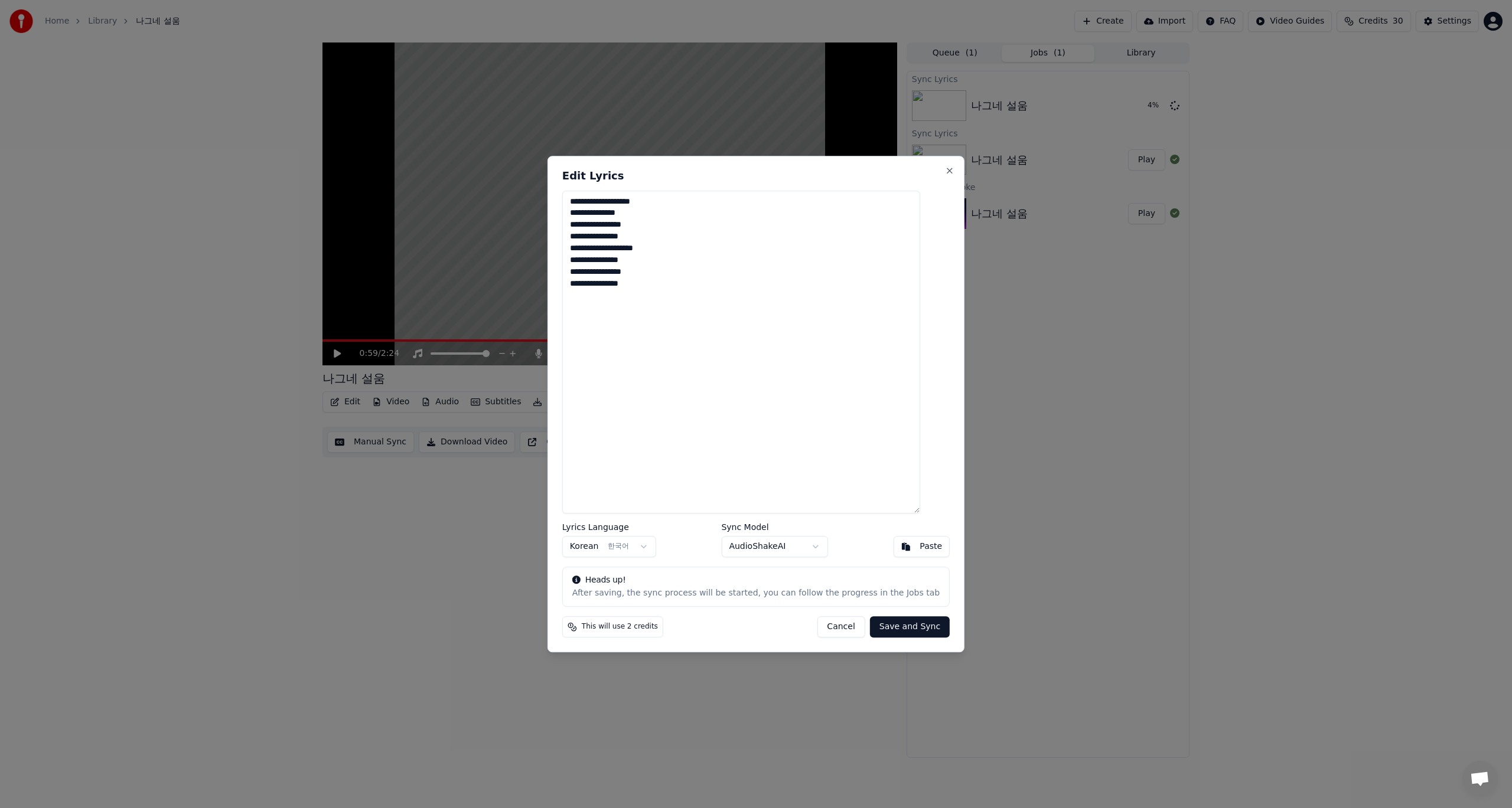
click at [658, 202] on textarea "**********" at bounding box center [741, 352] width 358 height 323
click at [649, 238] on textarea "**********" at bounding box center [741, 352] width 358 height 323
click at [643, 272] on textarea "**********" at bounding box center [741, 352] width 358 height 323
click at [650, 308] on textarea "**********" at bounding box center [741, 352] width 358 height 323
type textarea "**********"
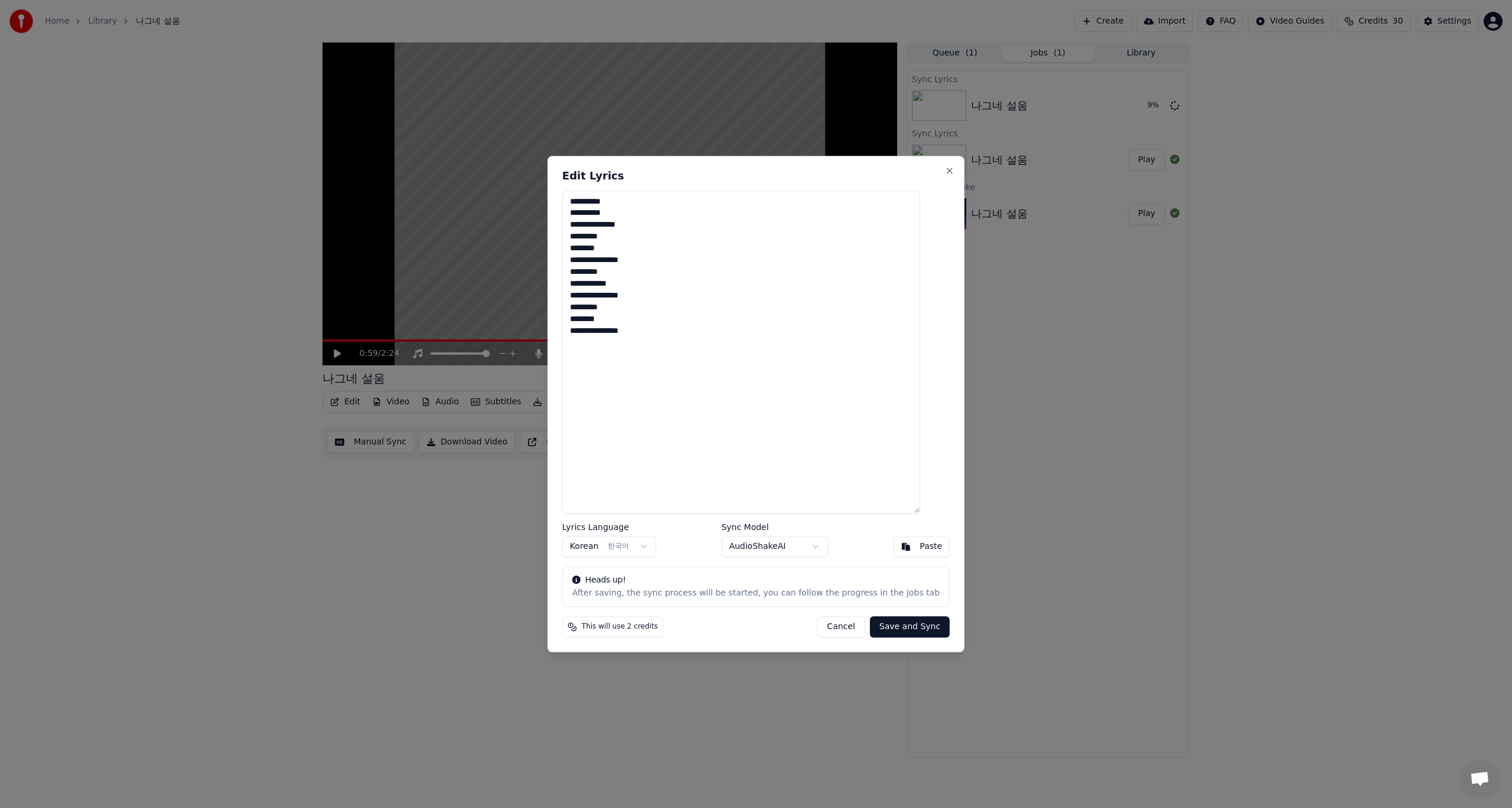
click at [905, 630] on button "Save and Sync" at bounding box center [910, 627] width 80 height 21
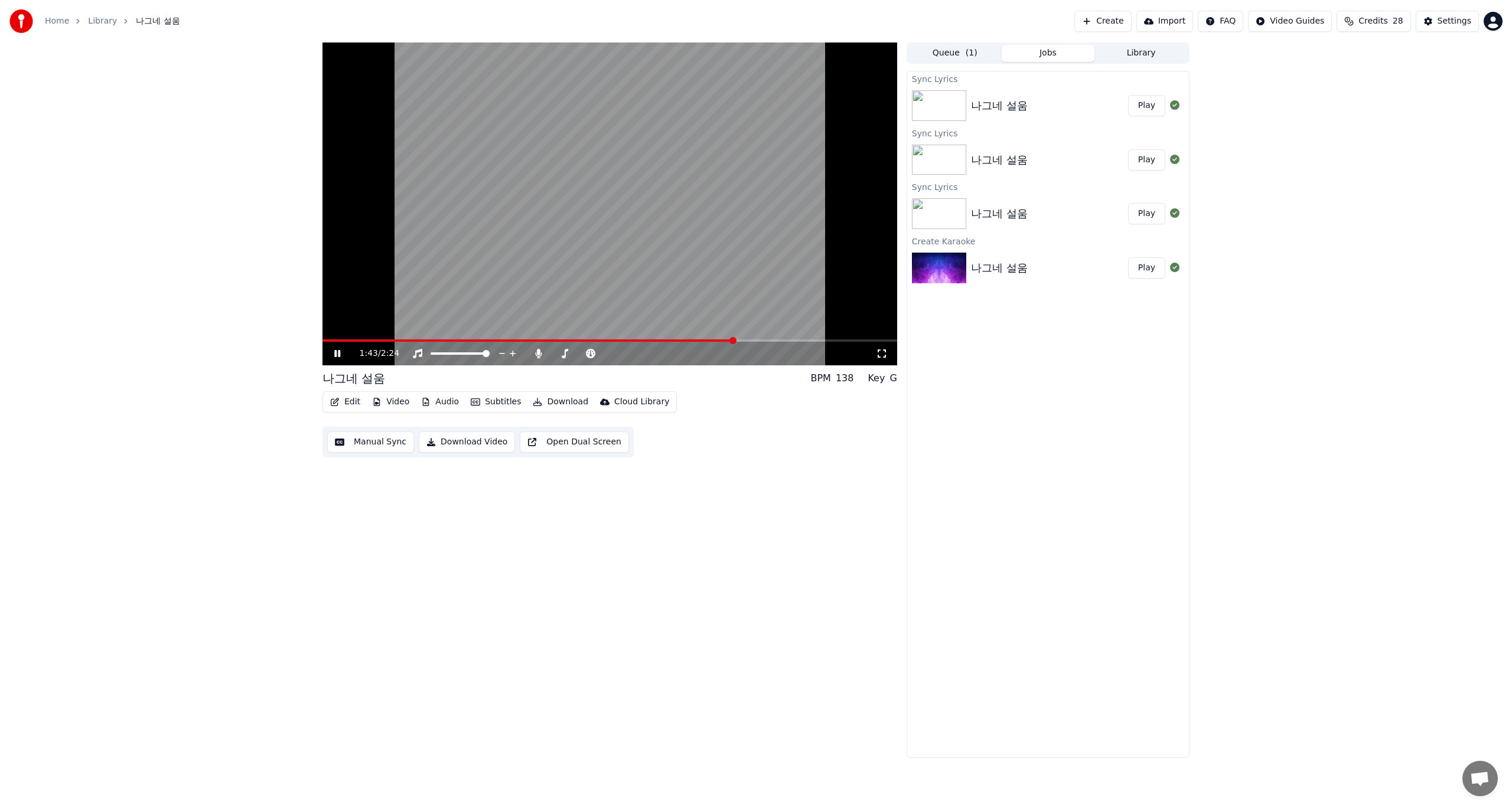
click at [337, 354] on icon at bounding box center [345, 353] width 28 height 9
click at [1007, 107] on div "나그네 설움" at bounding box center [999, 105] width 57 height 16
click at [1148, 107] on button "Play" at bounding box center [1147, 106] width 37 height 21
click at [340, 351] on icon at bounding box center [337, 354] width 6 height 7
click at [362, 337] on span at bounding box center [365, 340] width 7 height 7
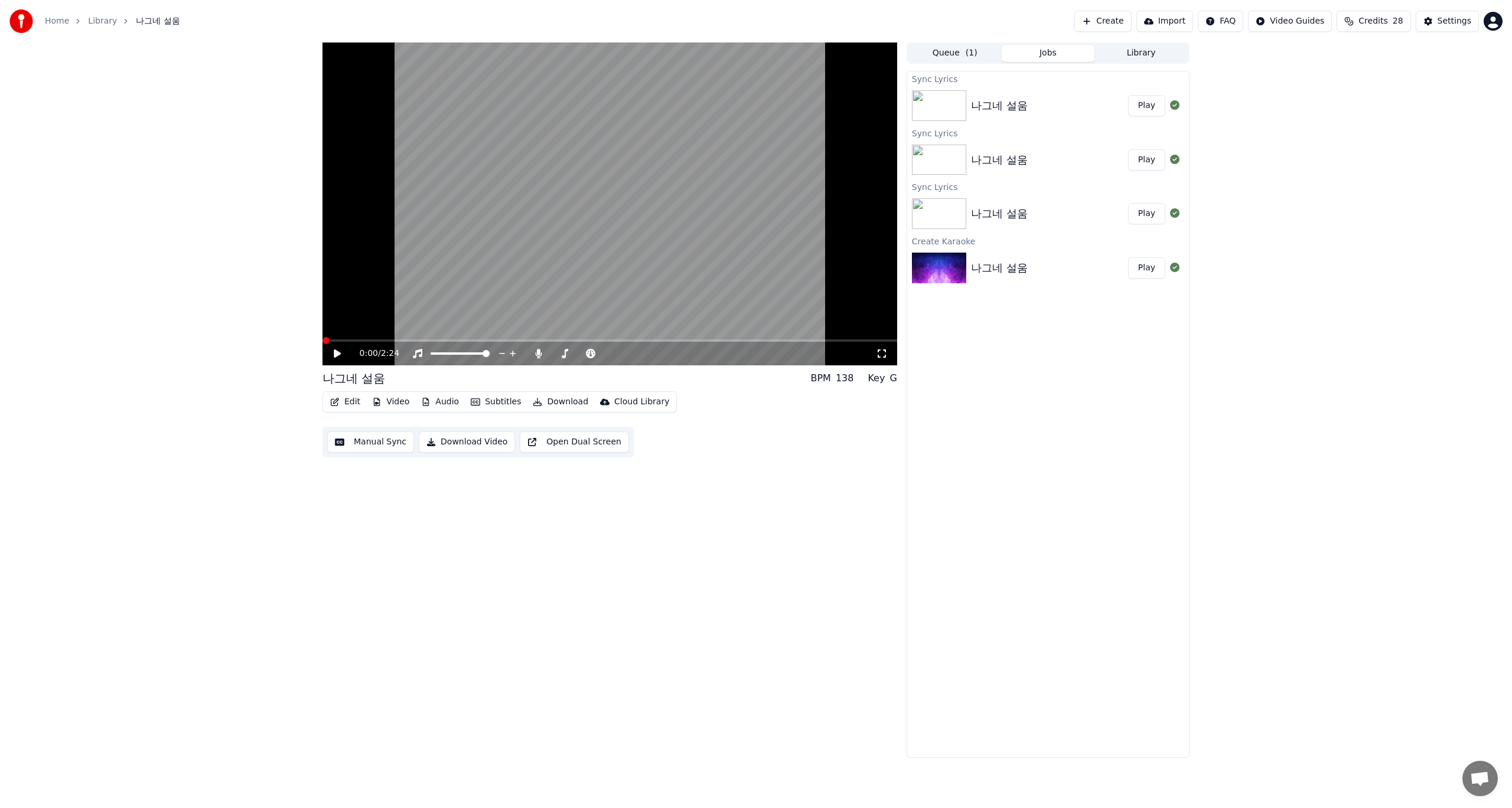
click at [809, 524] on div "0:00 / 2:24 나그네 설움 BPM 138 Key G Edit Video Audio Subtitles Download Cloud Libr…" at bounding box center [610, 400] width 574 height 716
click at [882, 354] on icon at bounding box center [881, 353] width 12 height 9
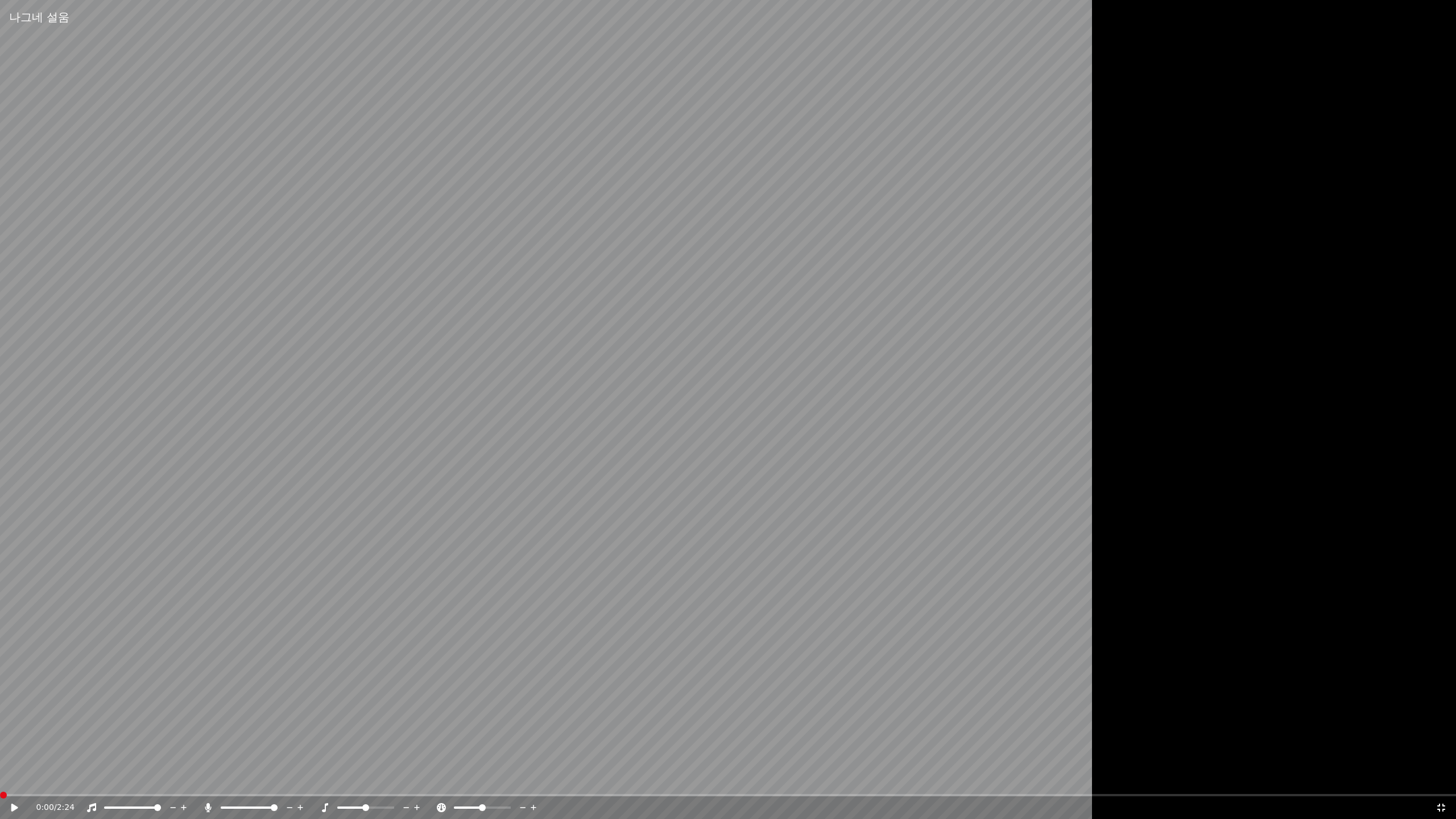
click at [570, 525] on video at bounding box center [728, 410] width 1456 height 819
click at [1443, 778] on icon at bounding box center [1441, 808] width 8 height 8
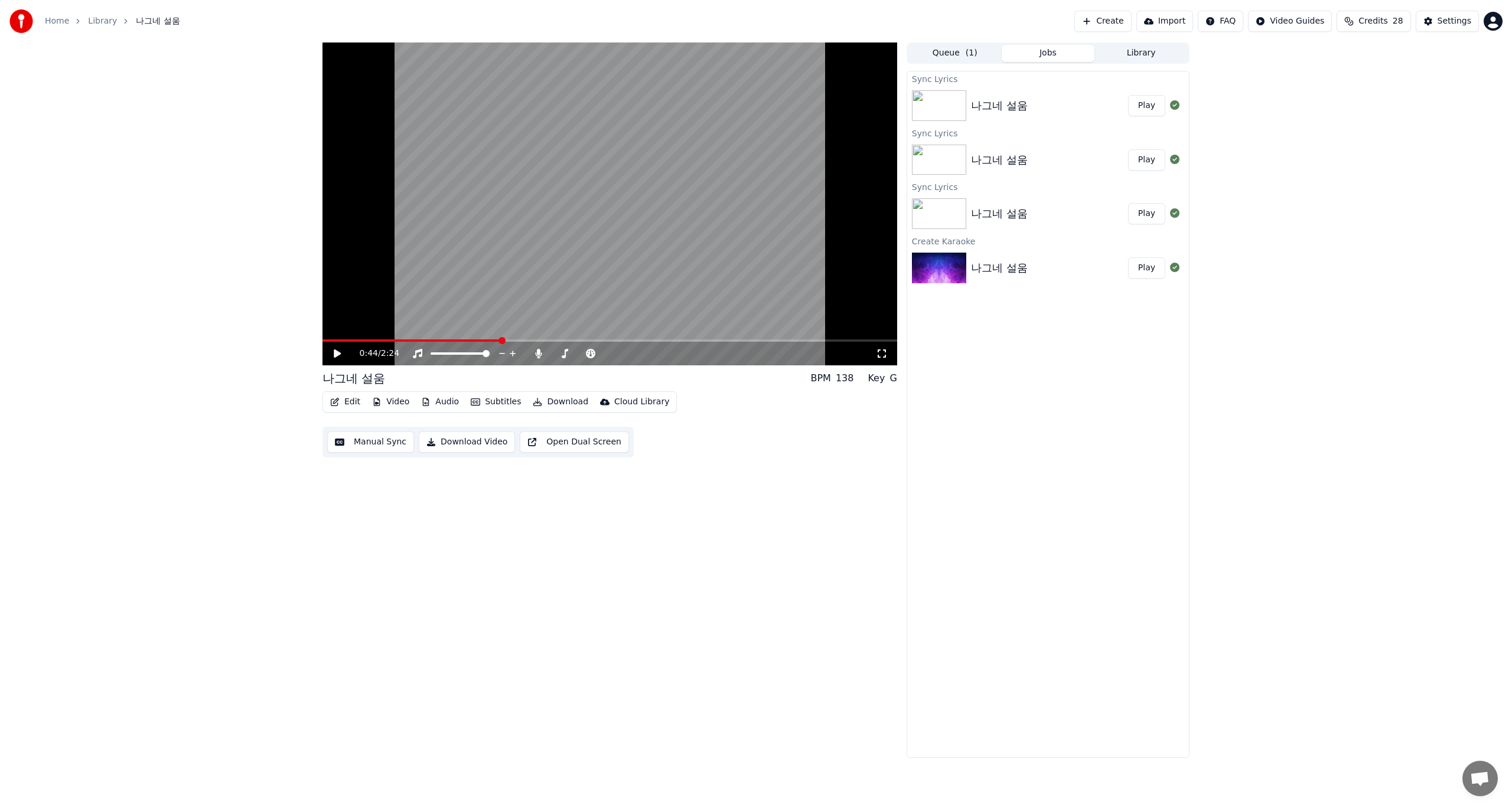
click at [1034, 543] on div "Sync Lyrics 나그네 설움 Play Sync Lyrics 나그네 설움 Play Sync Lyrics 나그네 설움 Play Create …" at bounding box center [1048, 414] width 283 height 687
click at [1173, 105] on icon at bounding box center [1174, 104] width 9 height 9
click at [987, 266] on div "나그네 설움" at bounding box center [999, 268] width 57 height 16
click at [948, 270] on img at bounding box center [939, 268] width 54 height 31
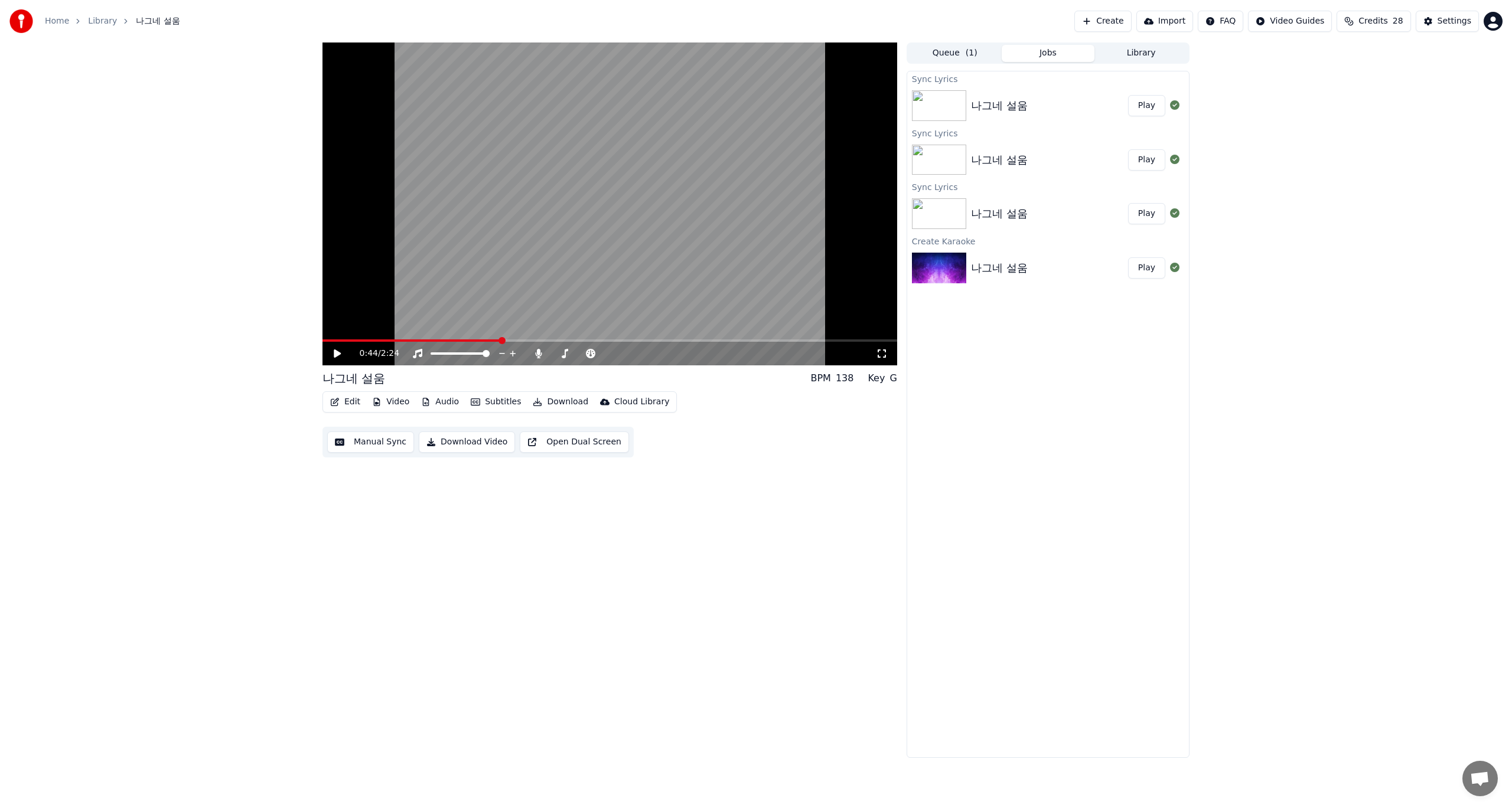
click at [950, 269] on img at bounding box center [939, 268] width 54 height 31
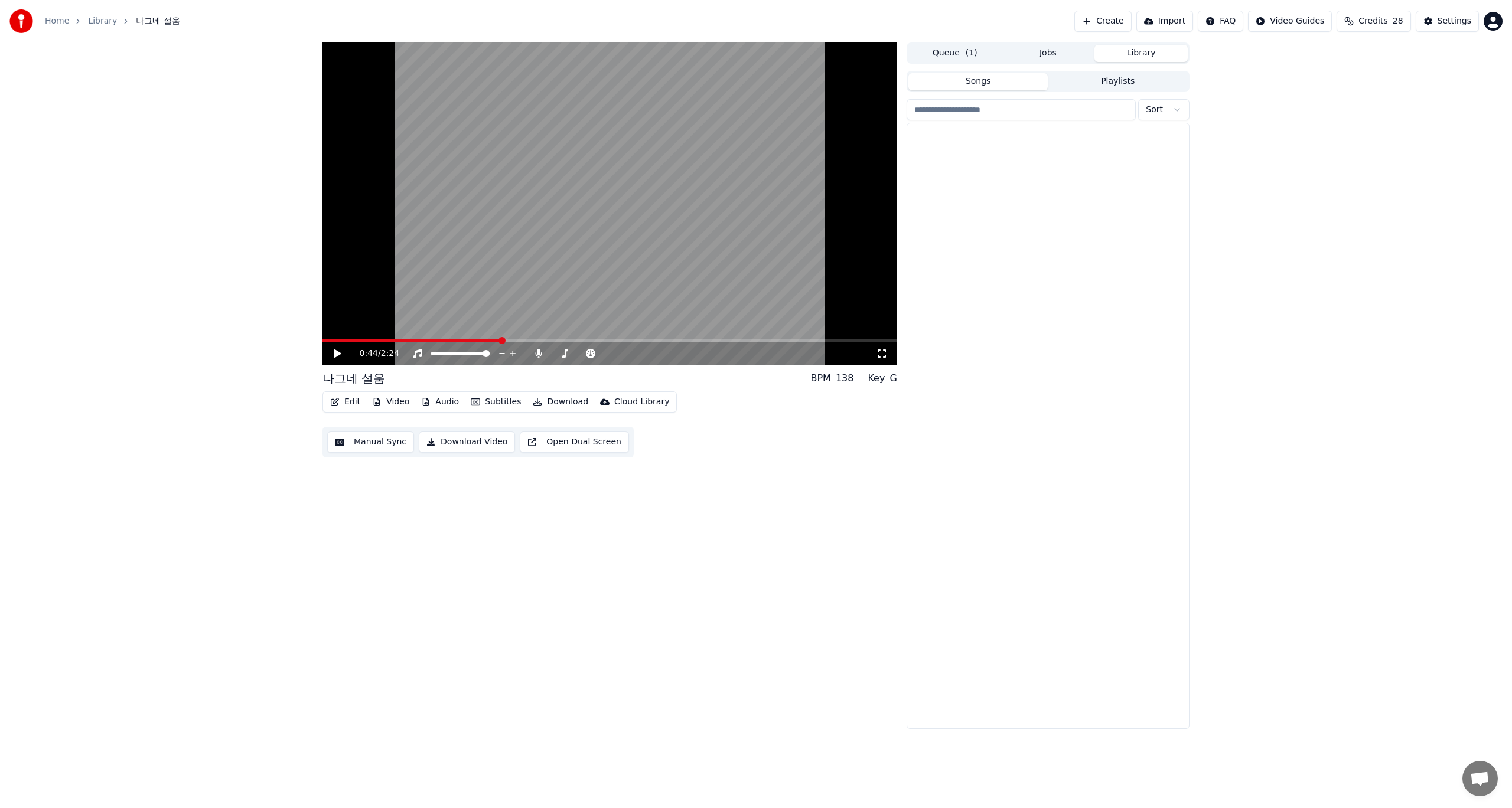
click at [1131, 57] on button "Library" at bounding box center [1140, 53] width 93 height 17
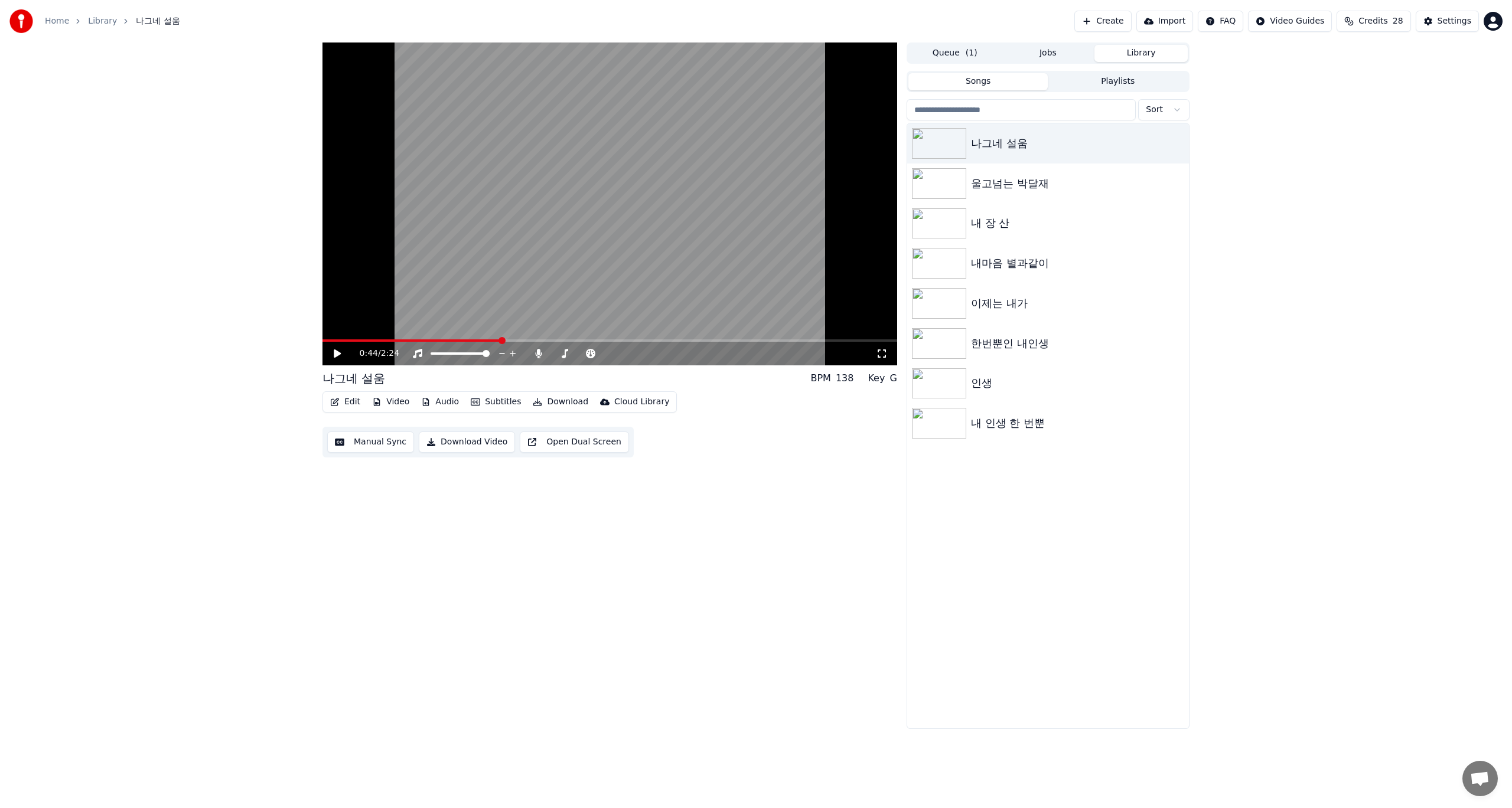
click at [1045, 50] on button "Jobs" at bounding box center [1048, 53] width 93 height 17
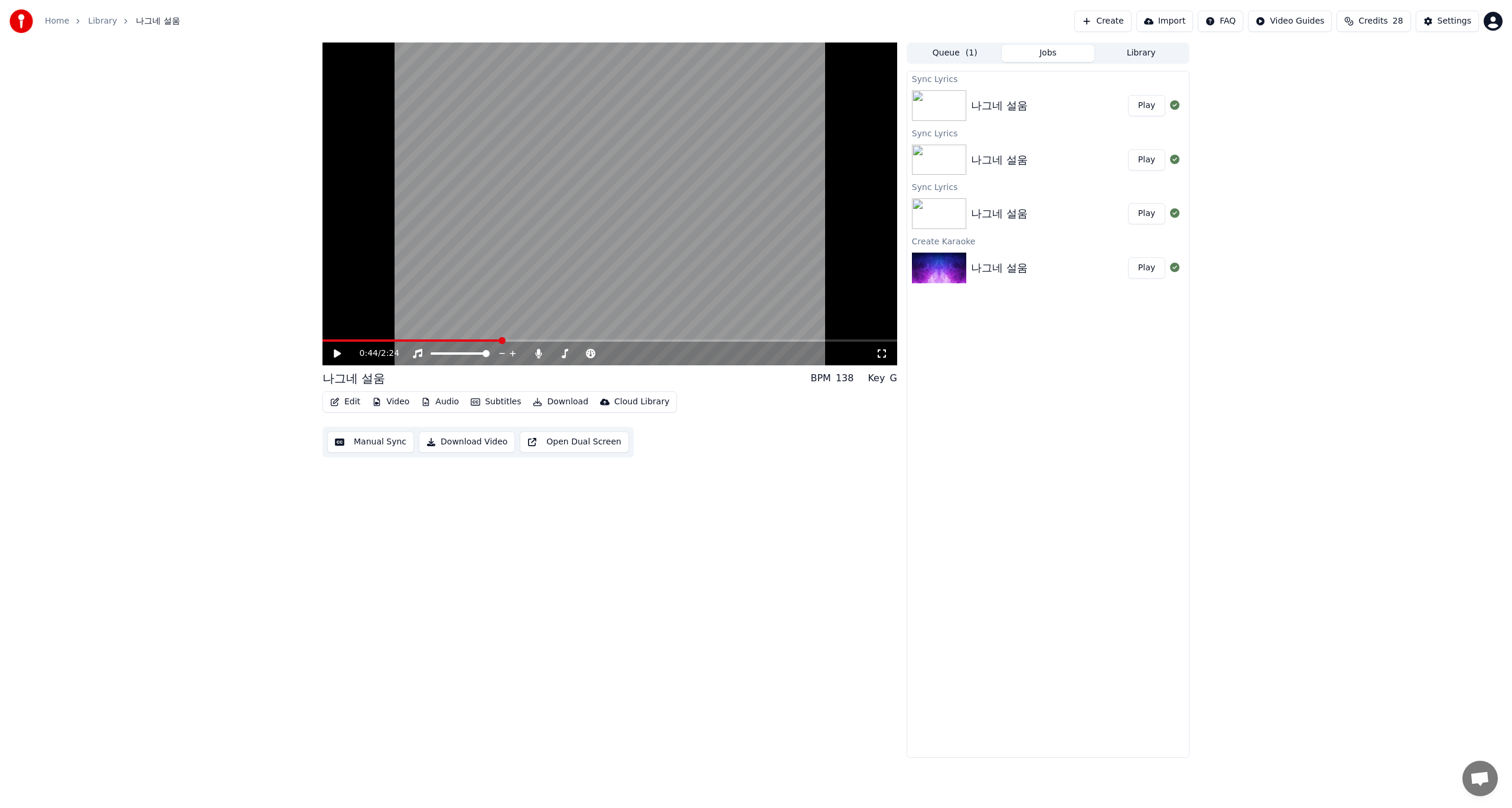
click at [955, 54] on button "Queue ( 1 )" at bounding box center [955, 53] width 93 height 17
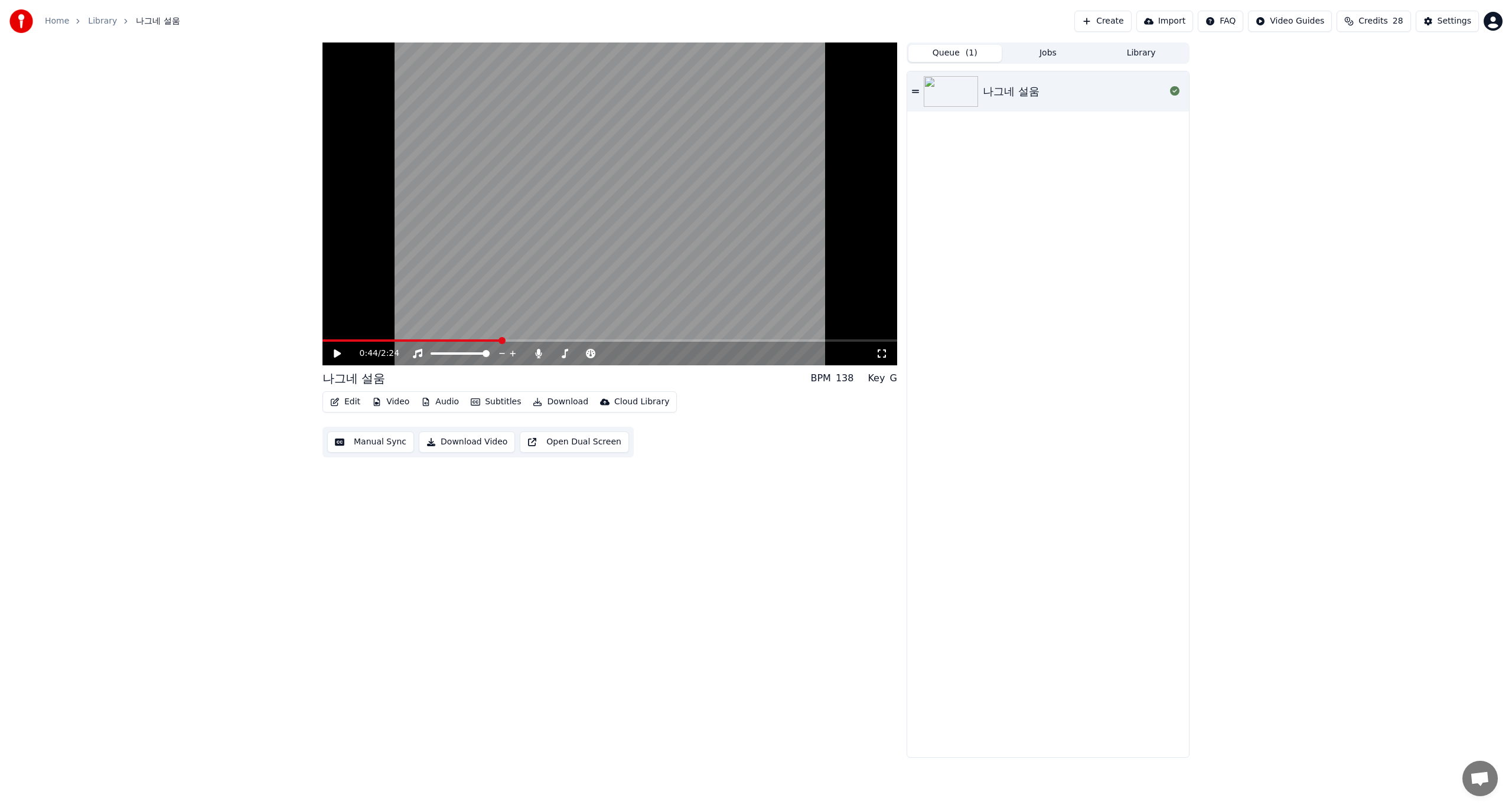
click at [954, 96] on img at bounding box center [950, 91] width 54 height 31
click at [343, 403] on button "Edit" at bounding box center [345, 402] width 40 height 16
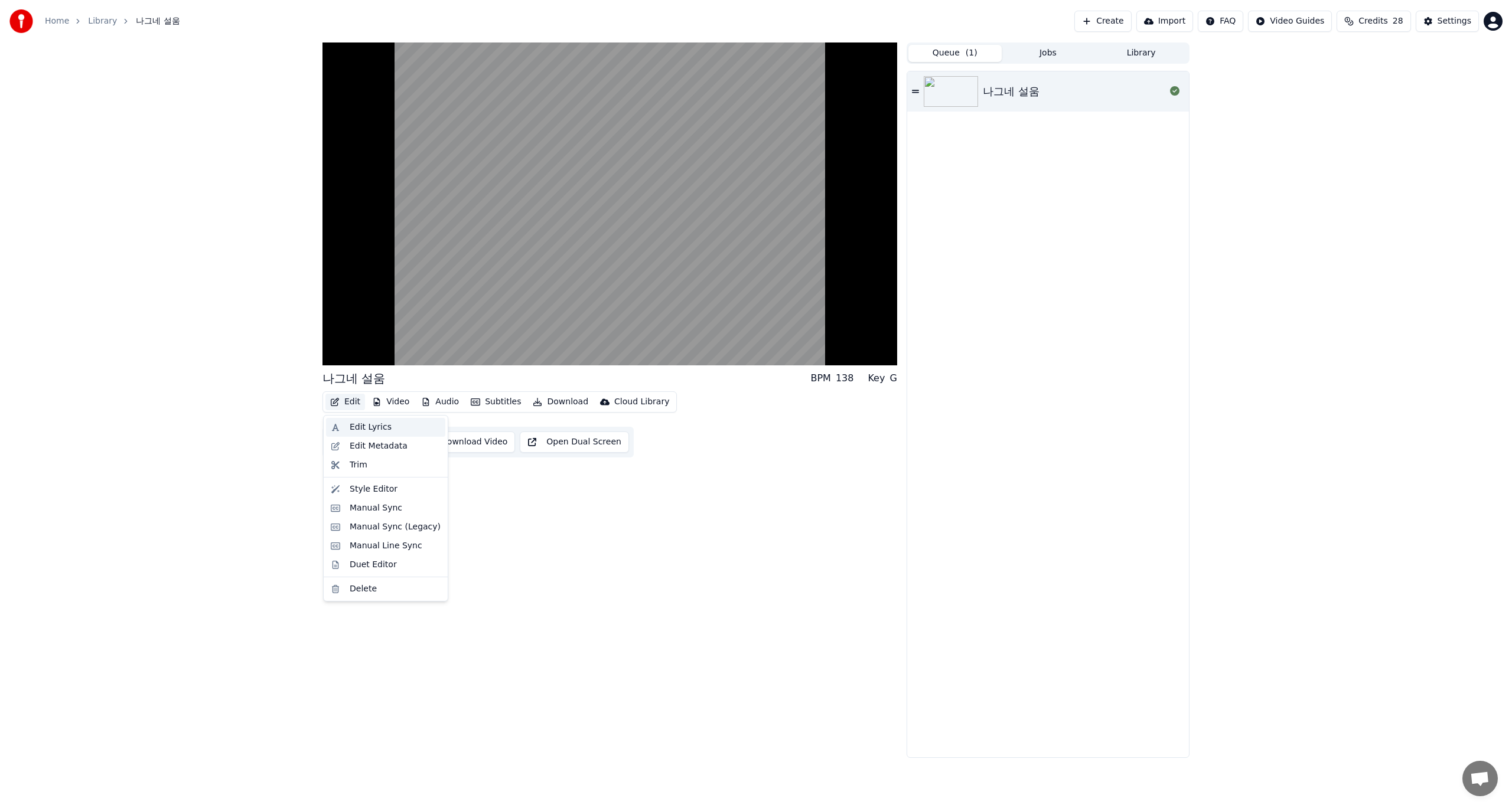
click at [355, 425] on div "Edit Lyrics" at bounding box center [370, 427] width 42 height 12
click at [355, 404] on button "Edit" at bounding box center [345, 402] width 40 height 16
click at [369, 490] on div "Style Editor" at bounding box center [373, 489] width 48 height 12
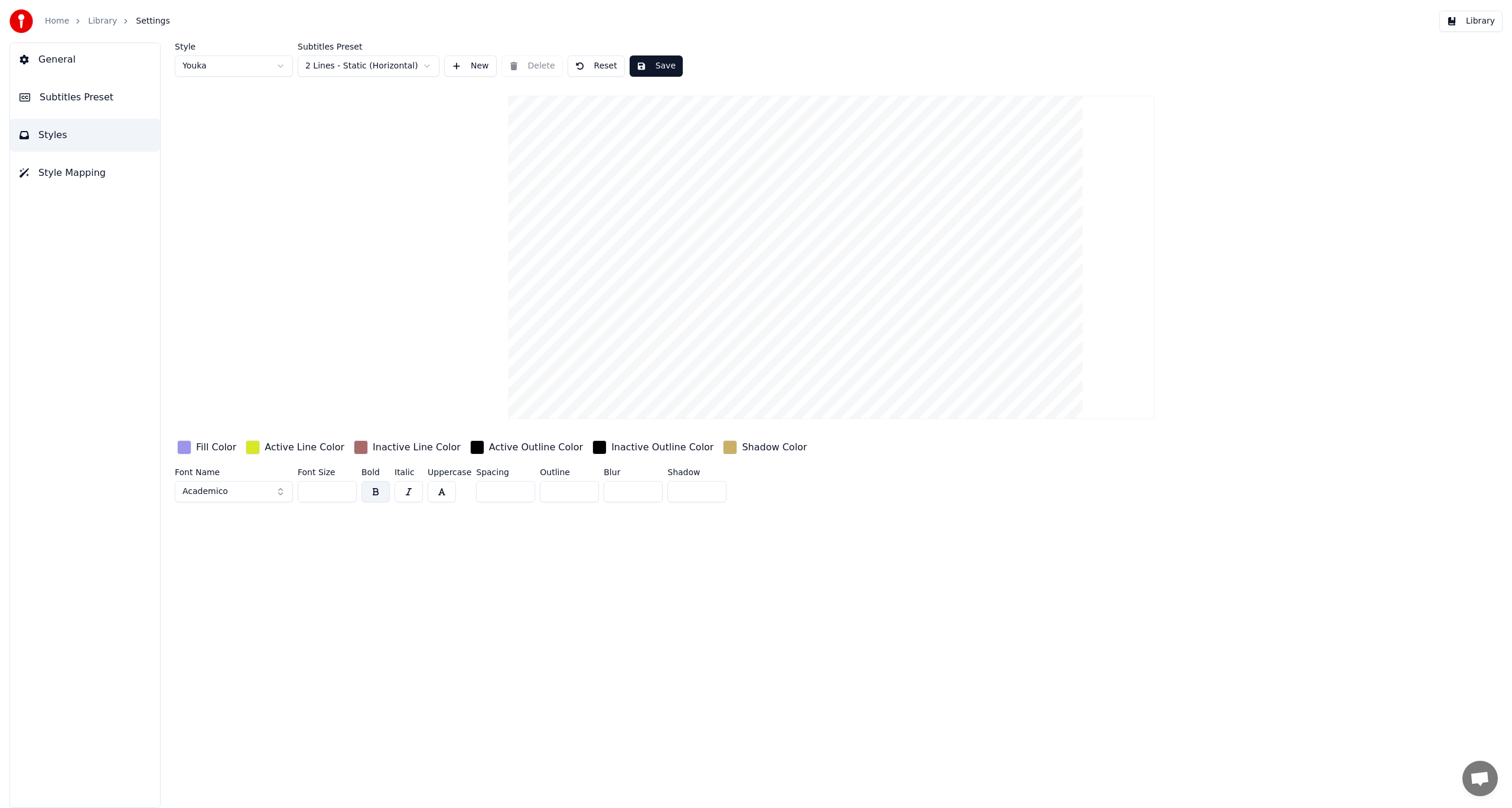
drag, startPoint x: 321, startPoint y: 495, endPoint x: 304, endPoint y: 495, distance: 17.0
click at [304, 495] on input "**" at bounding box center [327, 492] width 59 height 21
type input "**"
click at [281, 68] on html "Home Library Settings Library General Subtitles Preset Styles Style Mapping Sty…" at bounding box center [756, 404] width 1512 height 808
type input "*"
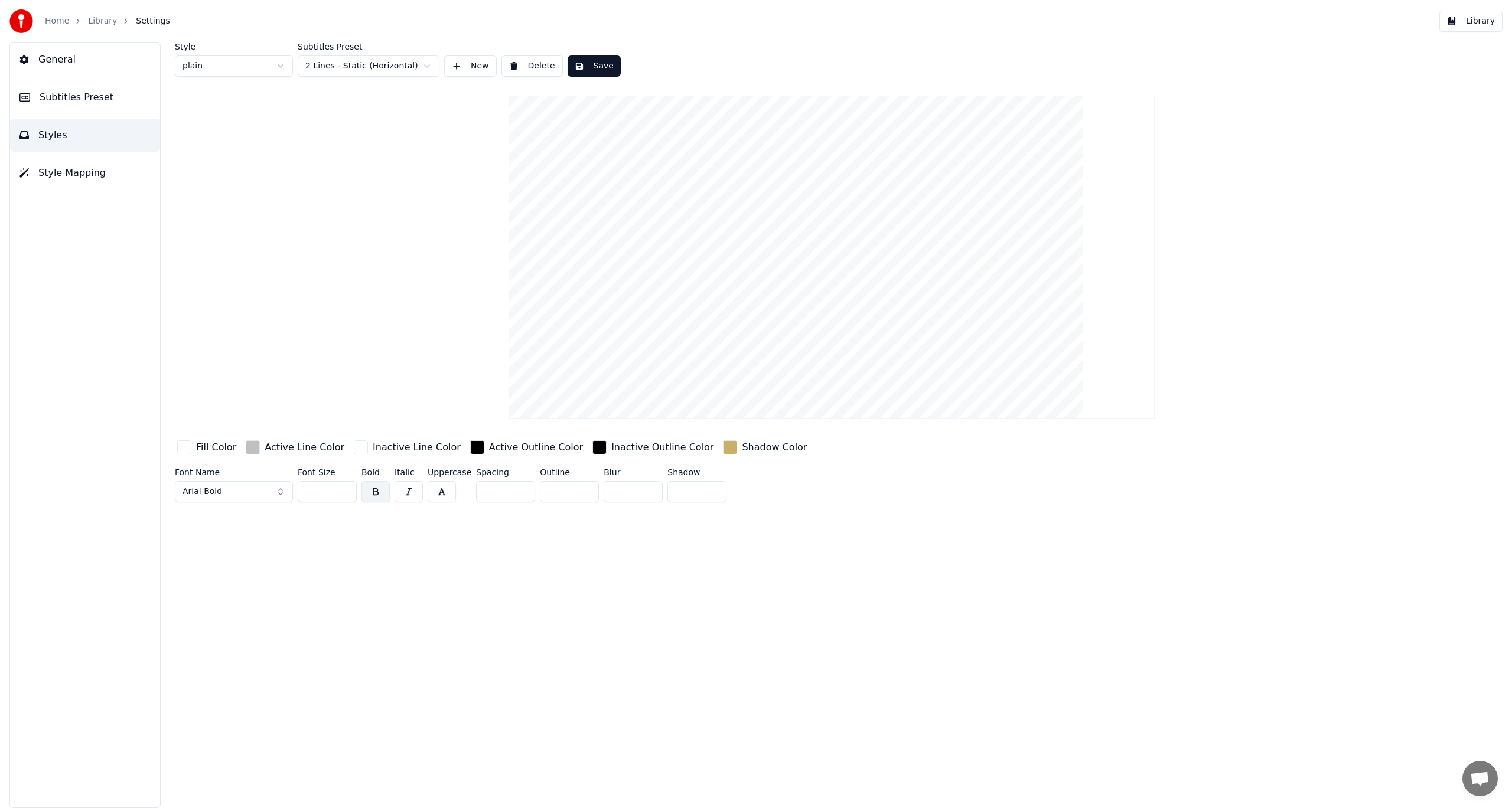
click at [588, 65] on button "Save" at bounding box center [594, 66] width 53 height 21
click at [595, 65] on button "Save" at bounding box center [594, 66] width 53 height 21
click at [1478, 22] on button "Library" at bounding box center [1471, 21] width 63 height 21
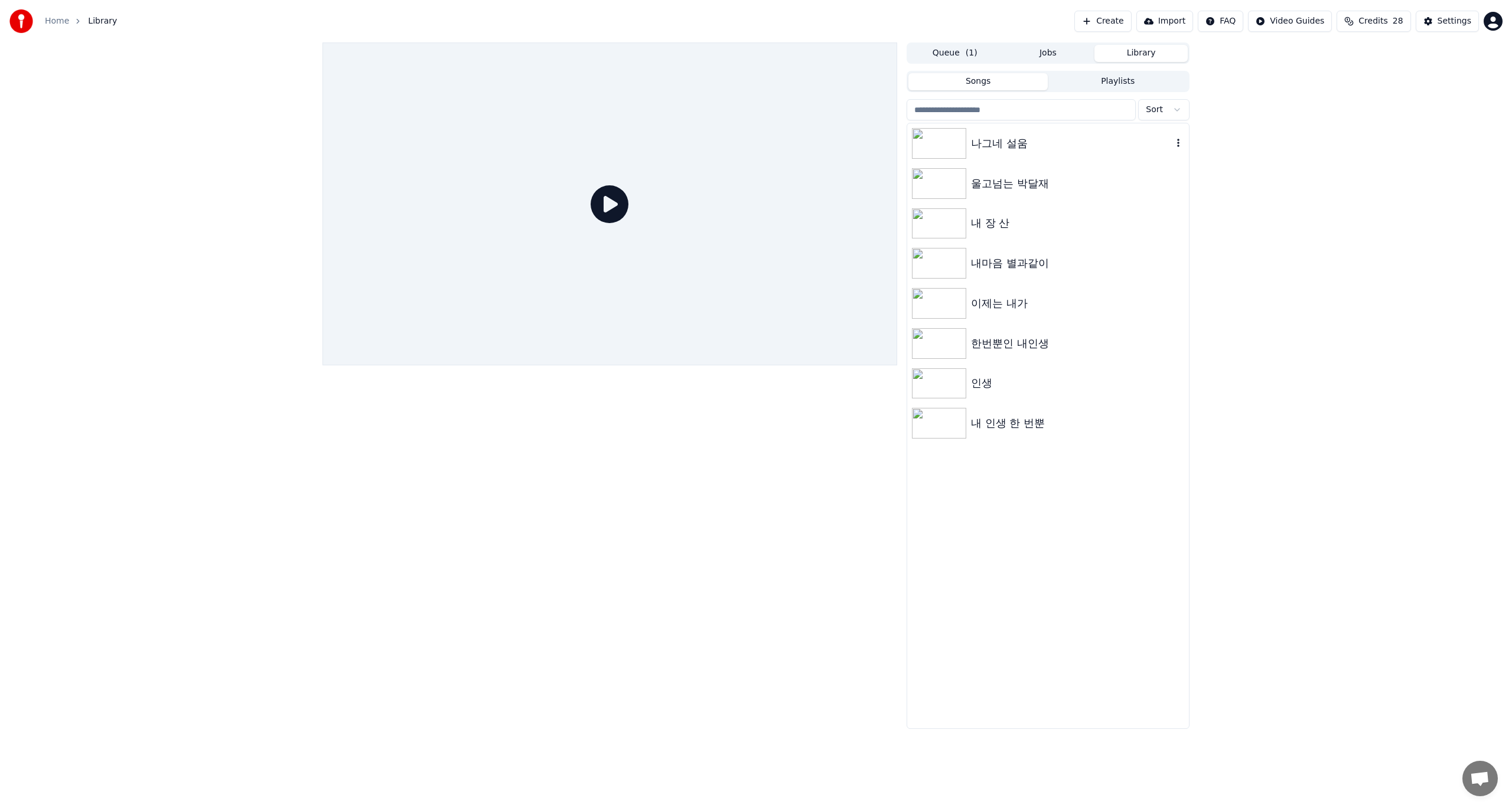
click at [987, 138] on div "나그네 설움" at bounding box center [1071, 143] width 201 height 16
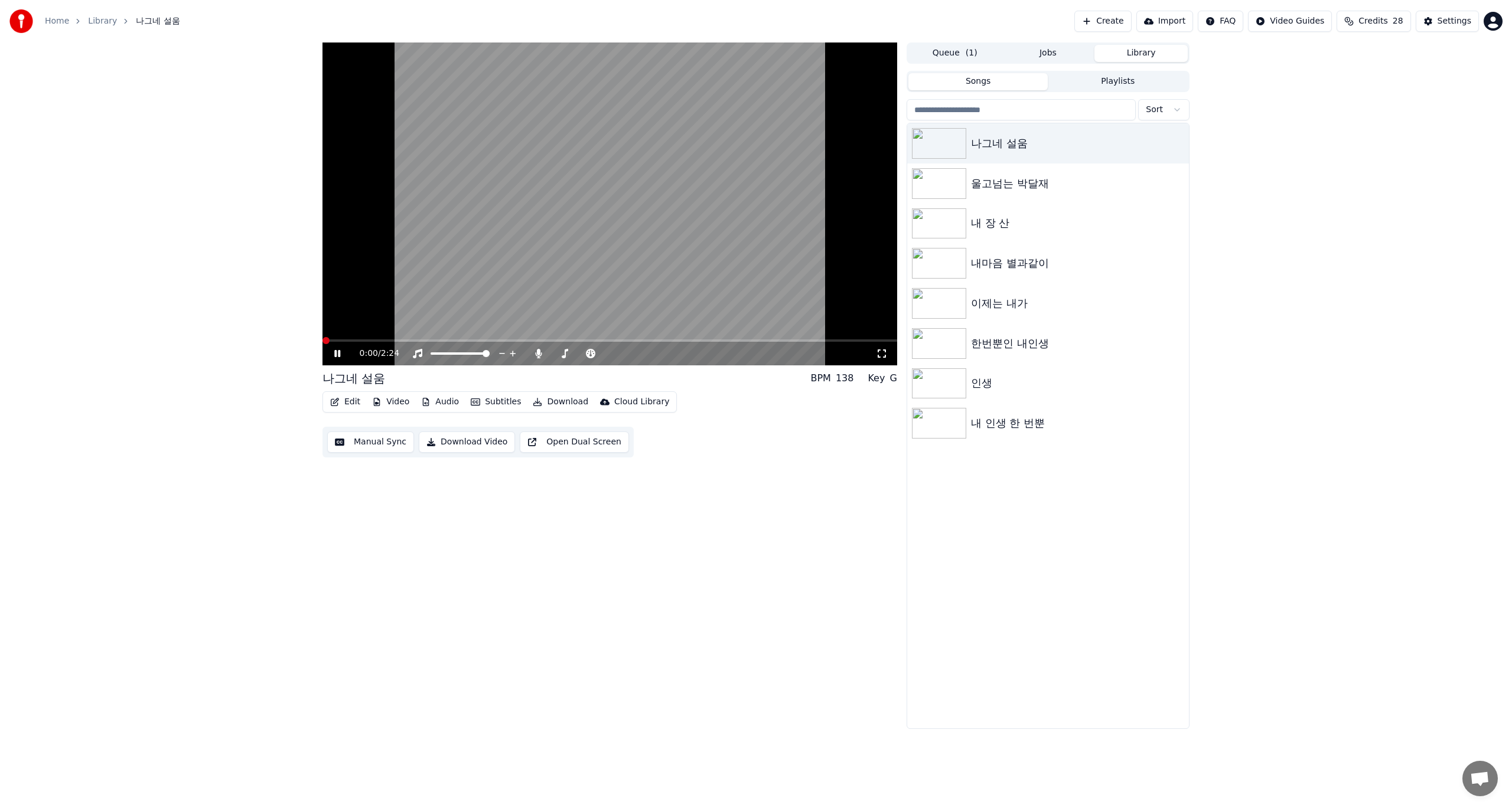
click at [323, 340] on span at bounding box center [326, 340] width 7 height 7
click at [338, 356] on icon at bounding box center [345, 353] width 28 height 9
click at [1081, 148] on div "나그네 설움" at bounding box center [1071, 143] width 201 height 16
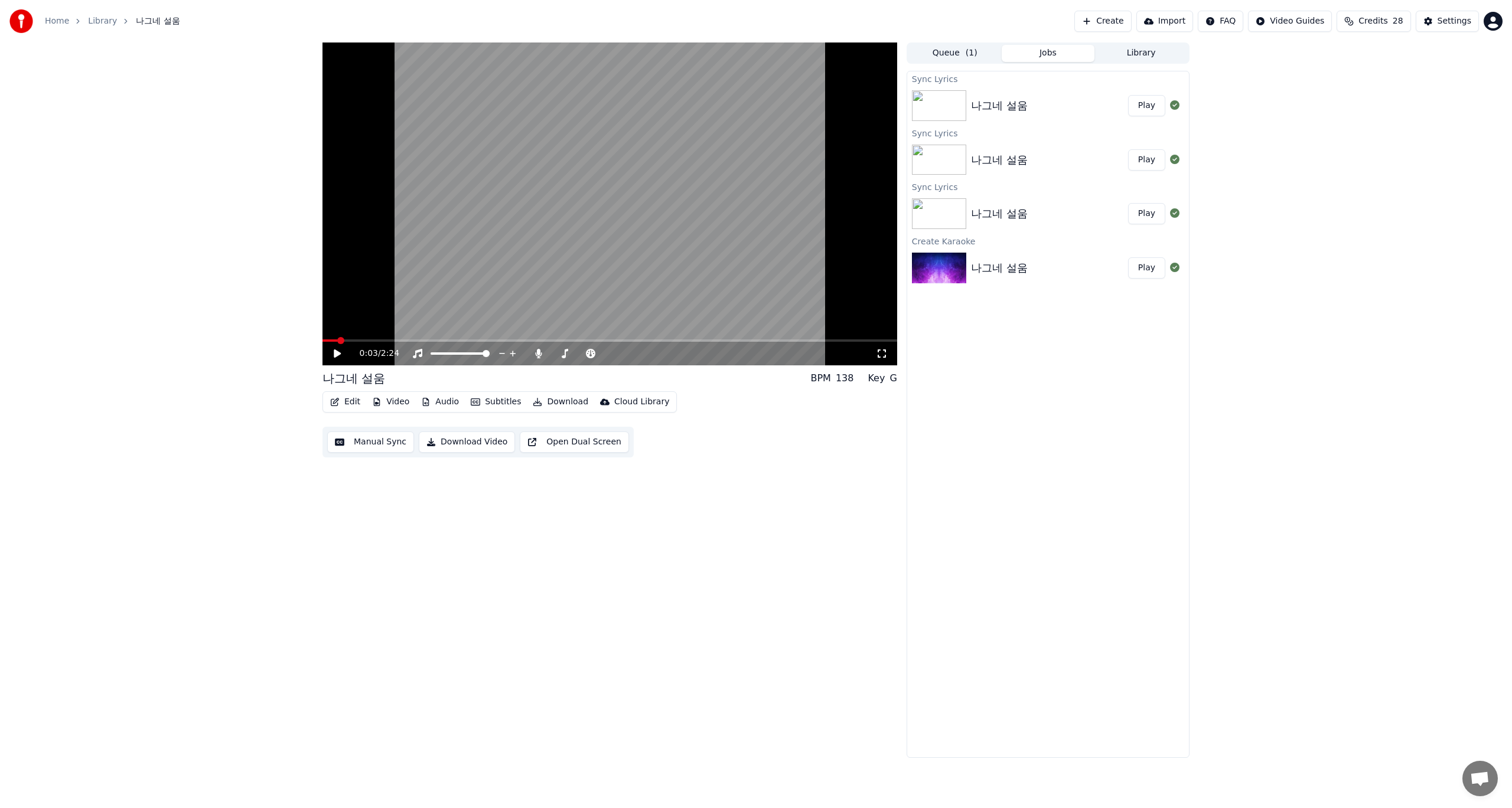
click at [1041, 54] on button "Jobs" at bounding box center [1048, 53] width 93 height 17
click at [942, 266] on img at bounding box center [939, 268] width 54 height 31
click at [1144, 267] on button "Play" at bounding box center [1147, 268] width 37 height 21
click at [611, 244] on video at bounding box center [610, 204] width 574 height 323
click at [944, 109] on img at bounding box center [939, 105] width 54 height 31
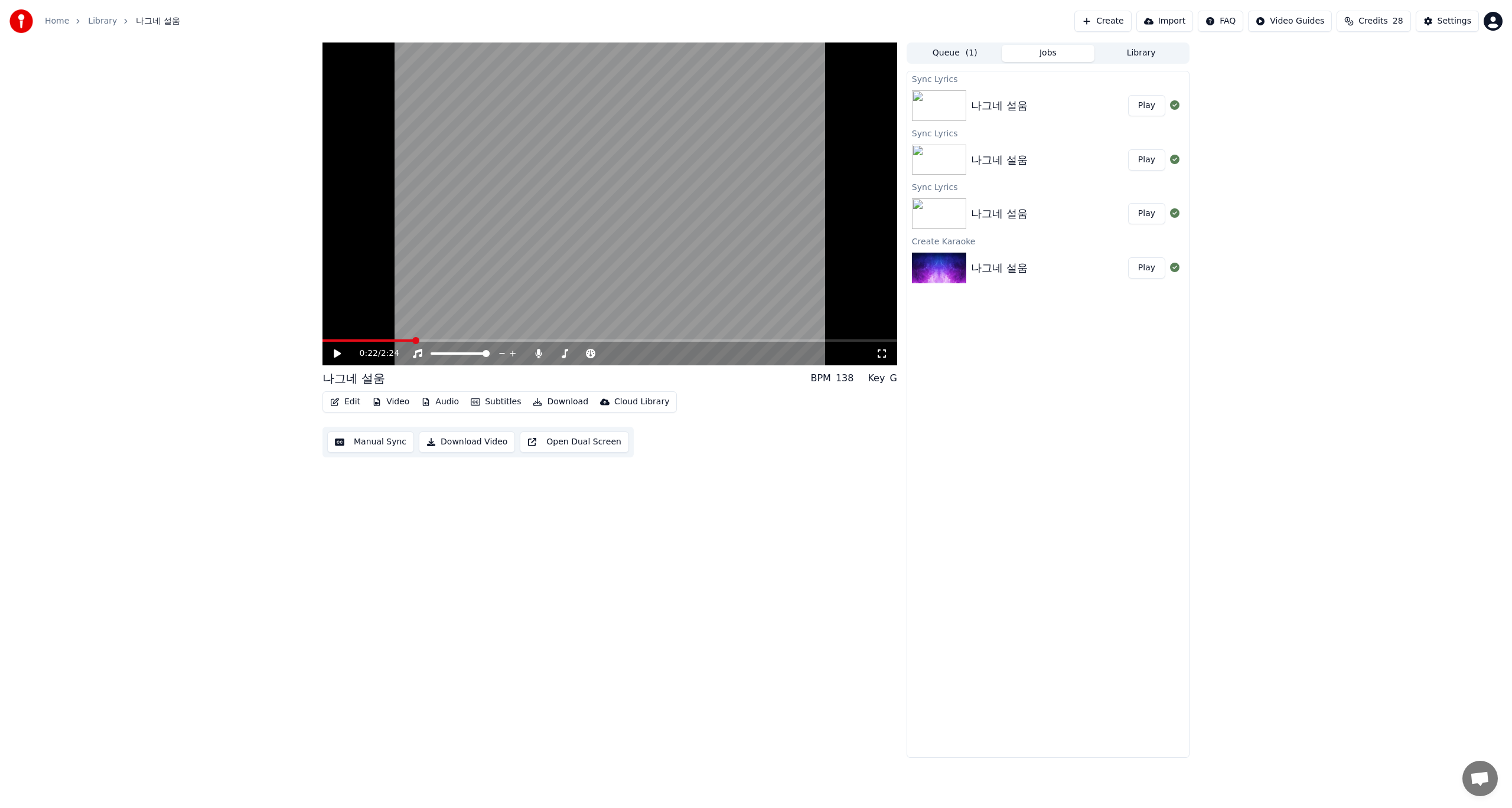
click at [1010, 107] on div "나그네 설움" at bounding box center [999, 105] width 57 height 16
click at [1154, 107] on button "Play" at bounding box center [1147, 106] width 37 height 21
click at [337, 351] on icon at bounding box center [337, 354] width 6 height 7
click at [1127, 54] on button "Library" at bounding box center [1140, 53] width 93 height 17
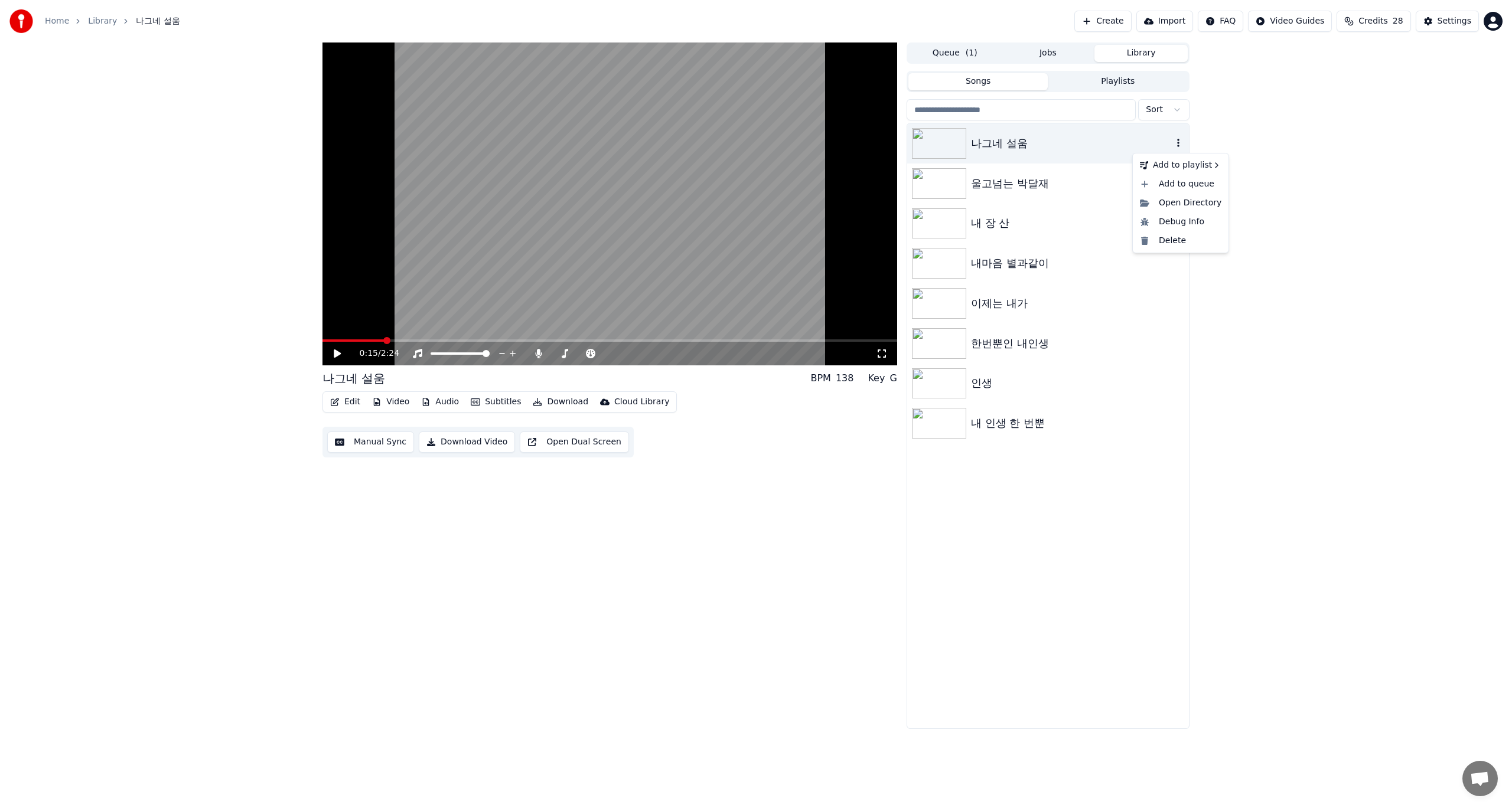
click at [1179, 145] on icon "button" at bounding box center [1178, 142] width 12 height 9
click at [1157, 242] on div "Delete" at bounding box center [1181, 241] width 91 height 19
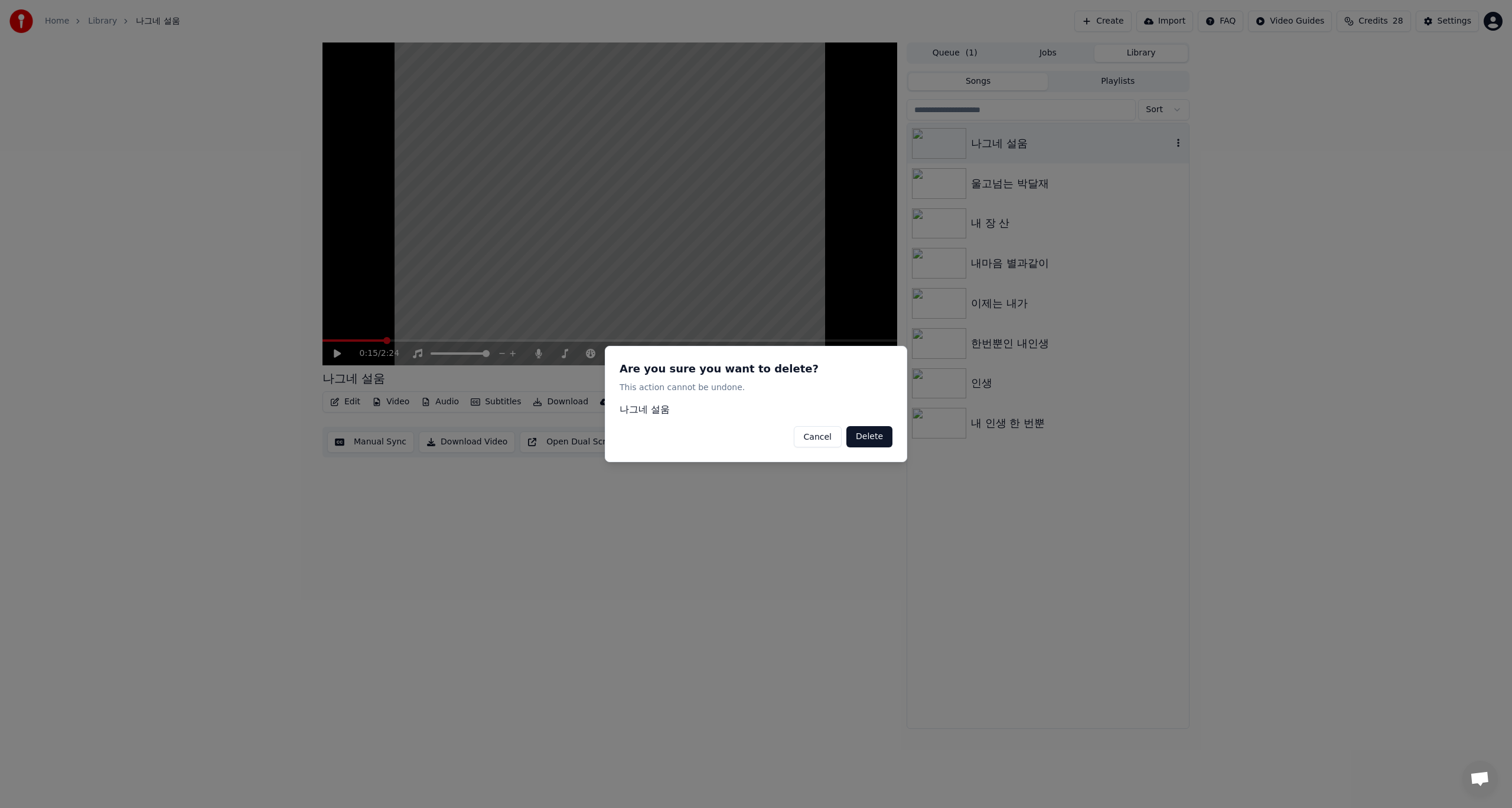
click at [872, 439] on button "Delete" at bounding box center [869, 437] width 46 height 21
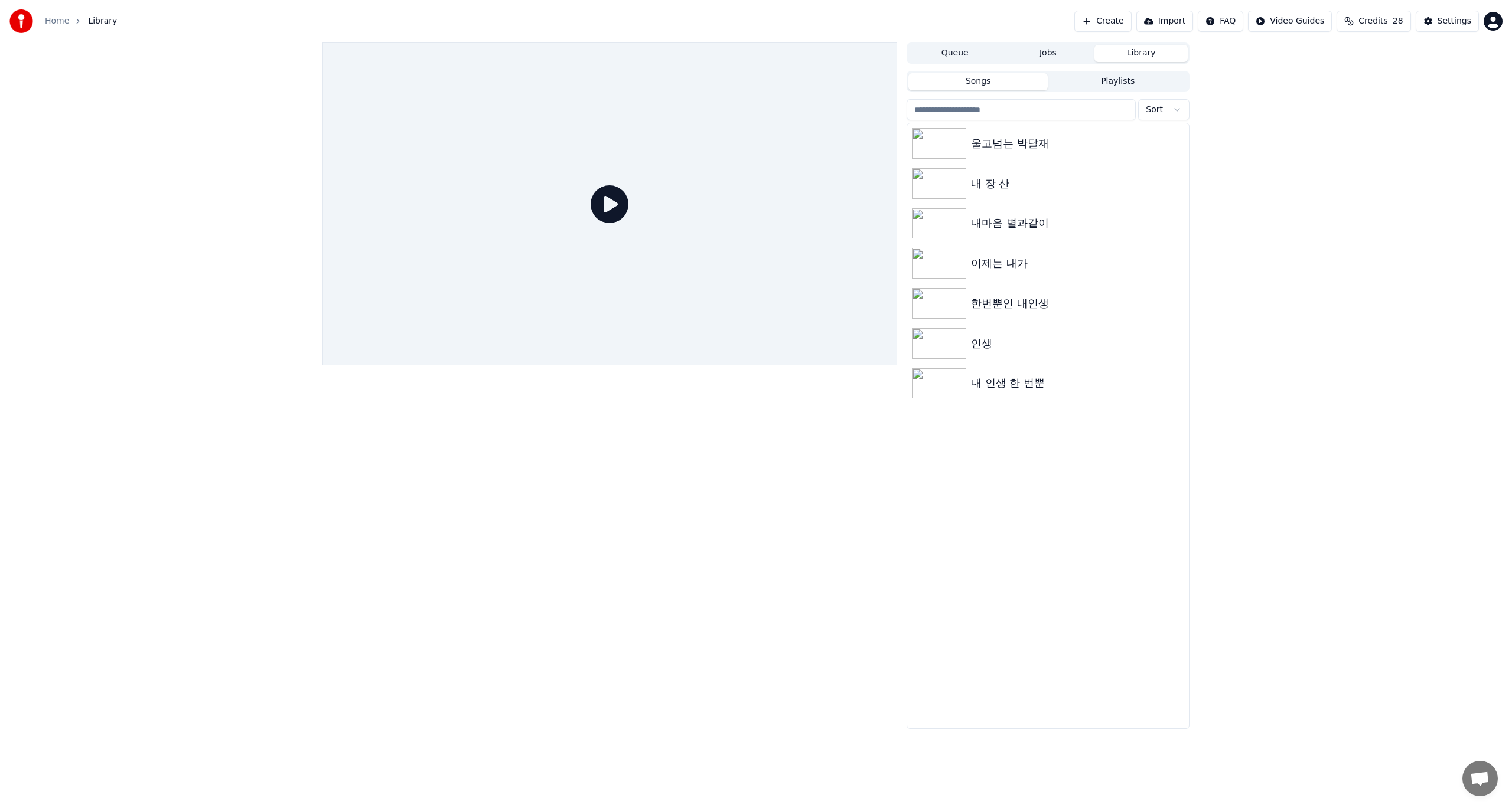
click at [1275, 271] on div "Queue Jobs Library Songs Playlists Sort 울고넘는 [PERSON_NAME] 내 장 산 내마음 별과같이 이제는 내…" at bounding box center [756, 386] width 1512 height 686
click at [1154, 54] on button "Library" at bounding box center [1140, 53] width 93 height 17
click at [1106, 21] on button "Create" at bounding box center [1103, 21] width 58 height 21
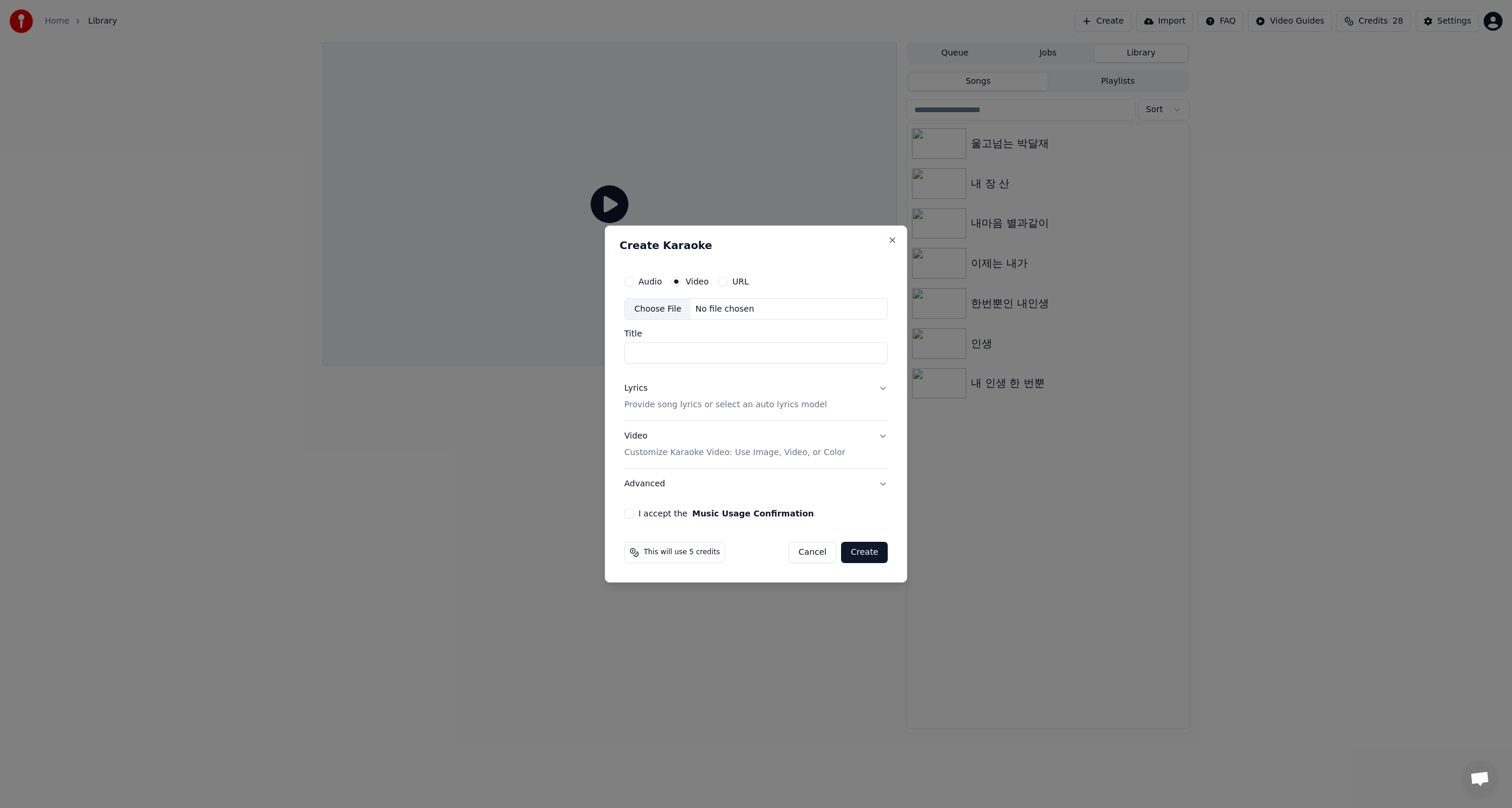
click at [687, 284] on label "Video" at bounding box center [697, 281] width 23 height 9
click at [681, 284] on button "Video" at bounding box center [676, 281] width 9 height 9
click at [689, 284] on label "Video" at bounding box center [697, 281] width 23 height 9
click at [681, 284] on button "Video" at bounding box center [676, 281] width 9 height 9
click at [670, 312] on div "Choose File" at bounding box center [658, 309] width 66 height 21
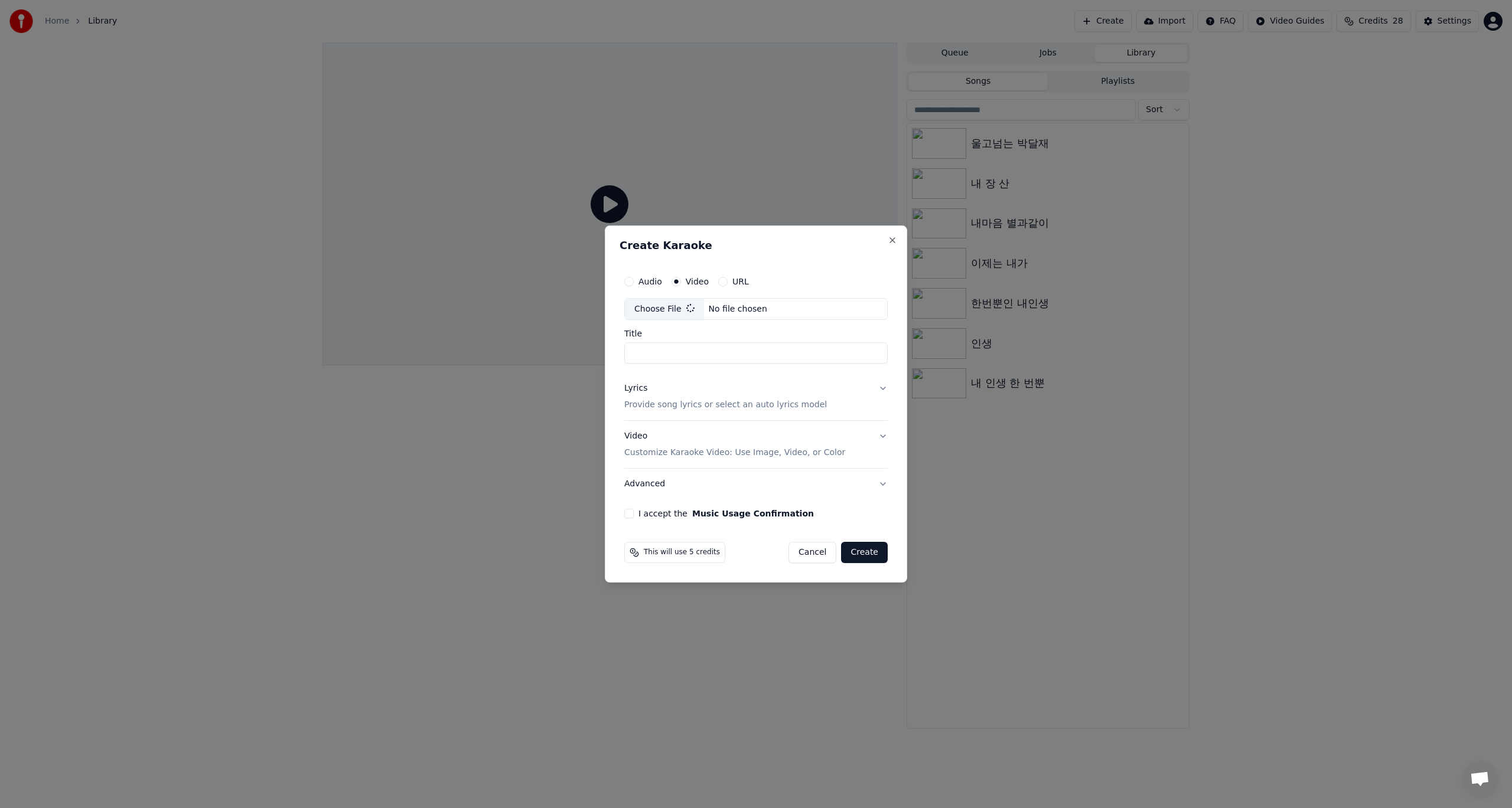
type input "*********"
click at [884, 390] on button "Lyrics Provide song lyrics or select an auto lyrics model" at bounding box center [756, 397] width 268 height 47
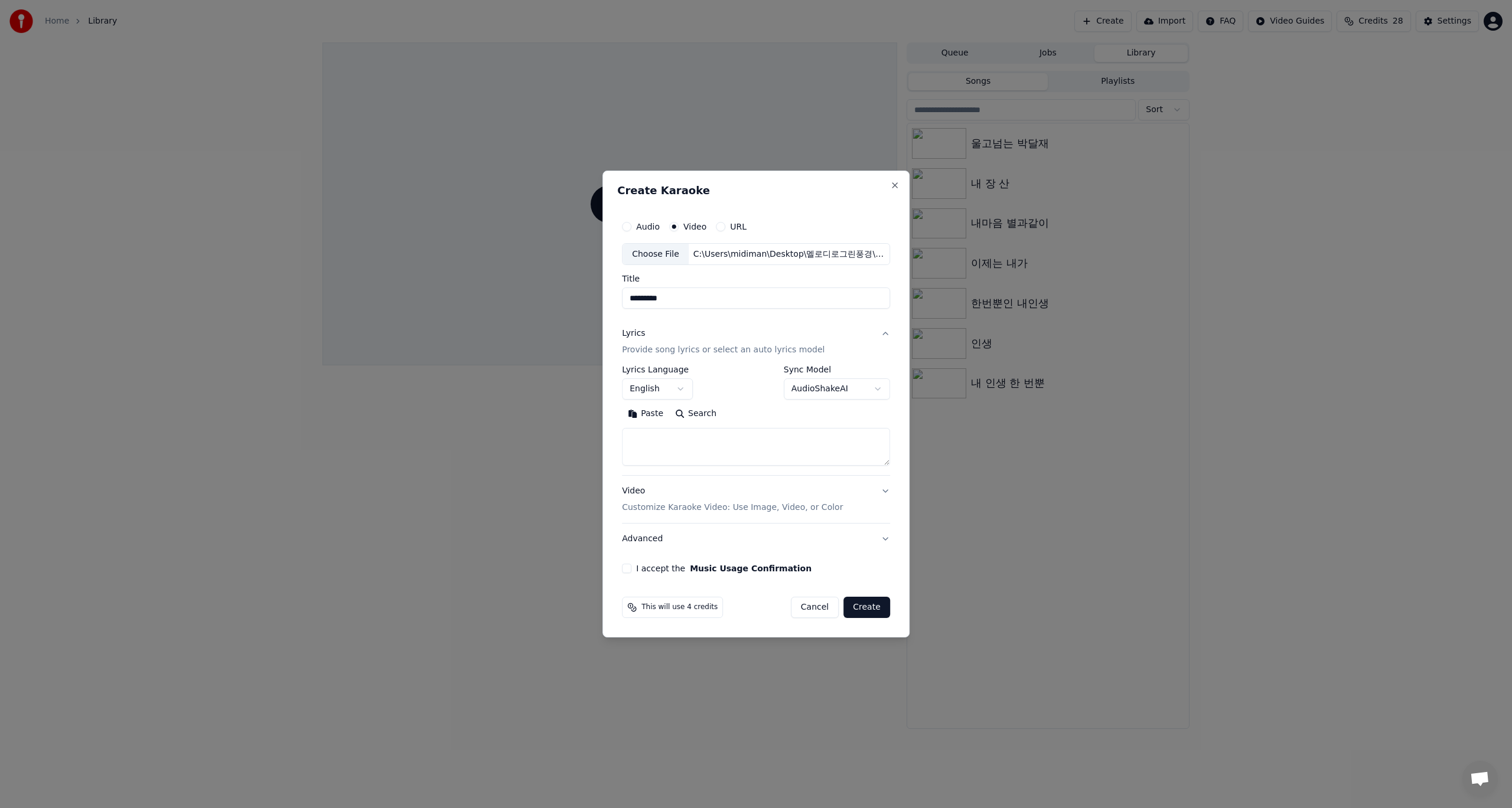
click at [677, 387] on body "**********" at bounding box center [756, 404] width 1512 height 808
select select "**"
click at [874, 389] on body "**********" at bounding box center [756, 404] width 1512 height 808
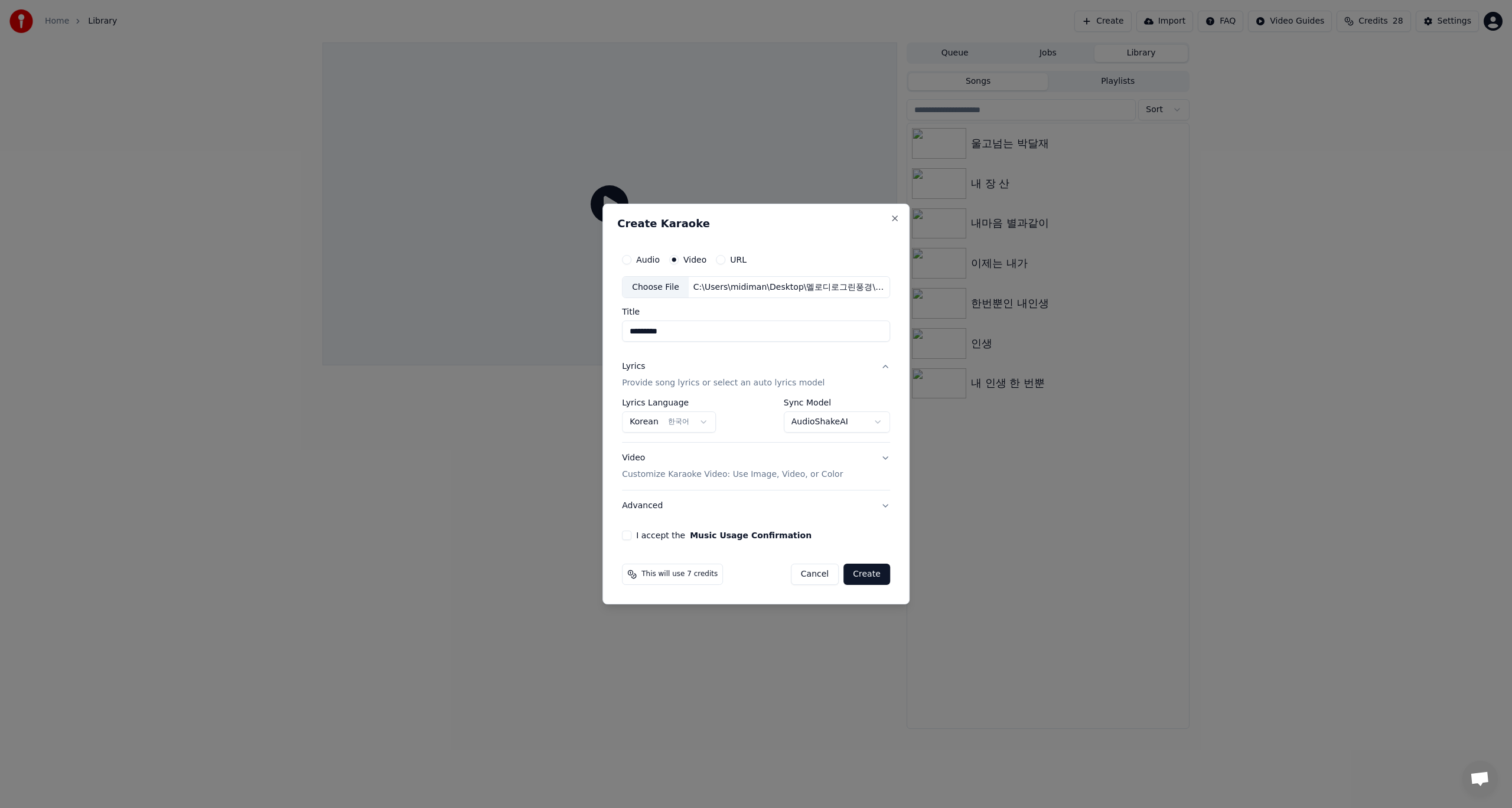
click at [627, 537] on button "I accept the Music Usage Confirmation" at bounding box center [626, 535] width 9 height 9
click at [863, 576] on button "Create" at bounding box center [867, 574] width 47 height 21
select select "**********"
select select
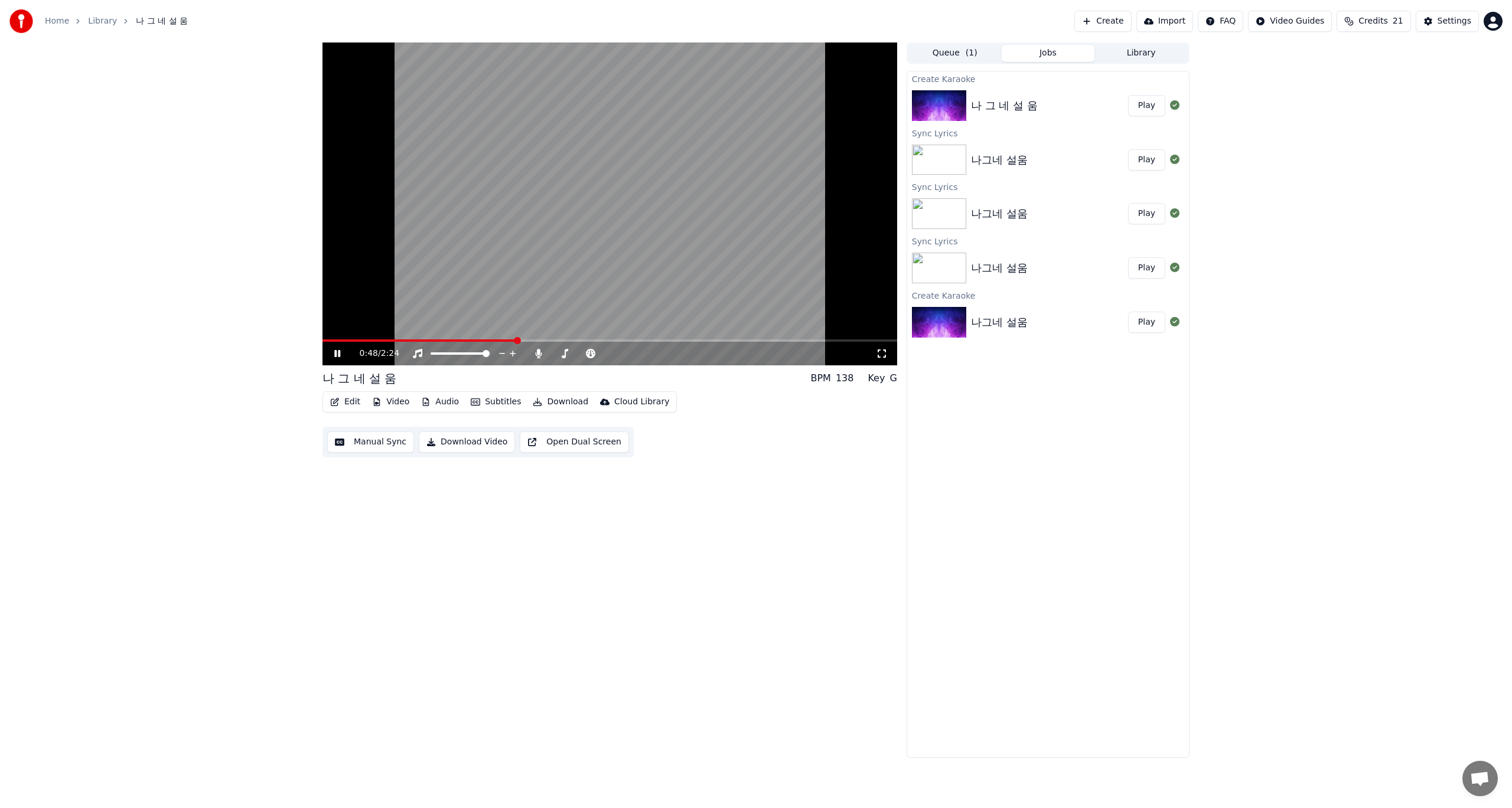
click at [1151, 108] on button "Play" at bounding box center [1147, 106] width 37 height 21
click at [346, 406] on button "Edit" at bounding box center [345, 402] width 40 height 16
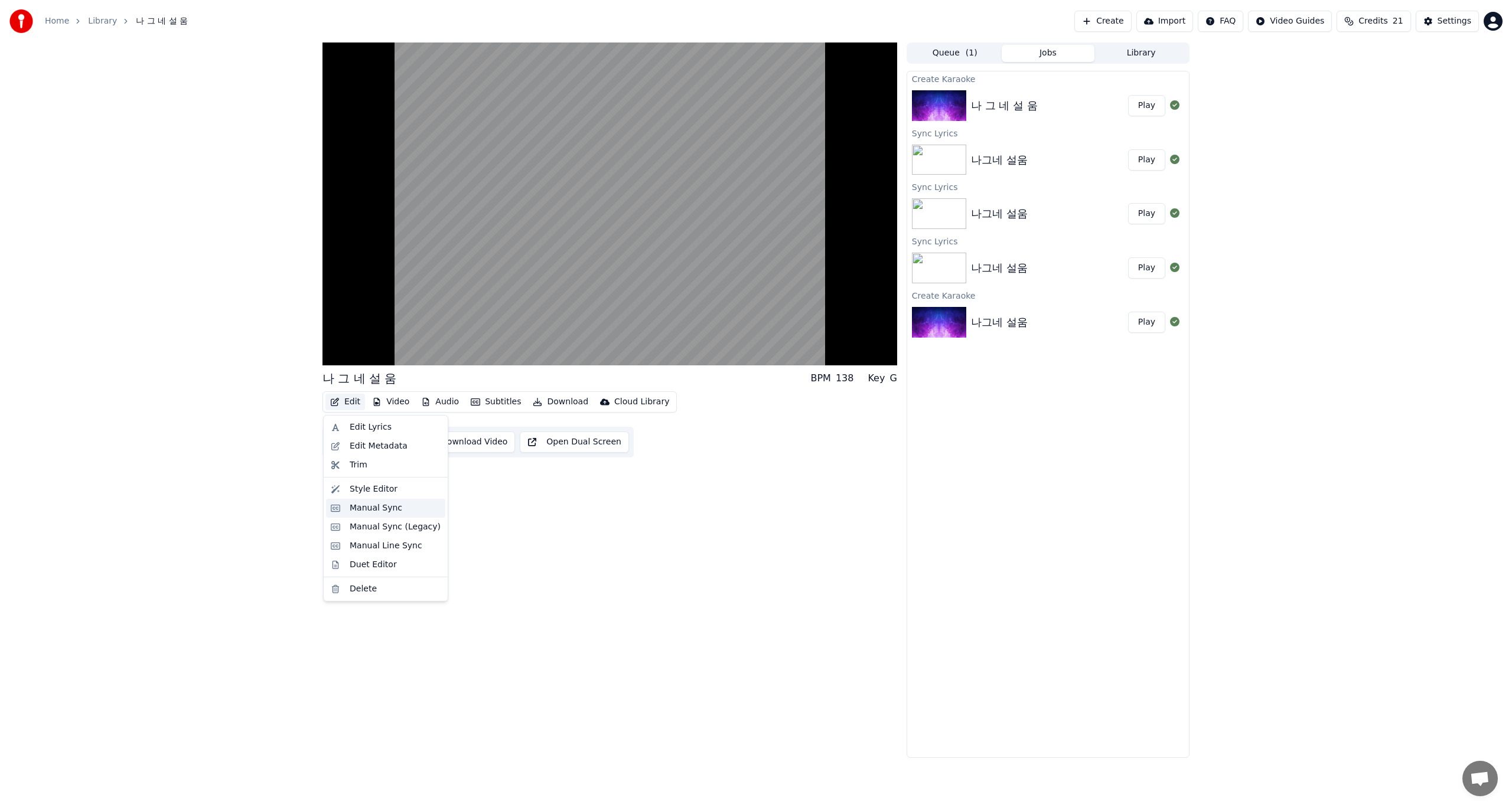
click at [370, 510] on div "Manual Sync" at bounding box center [376, 508] width 53 height 12
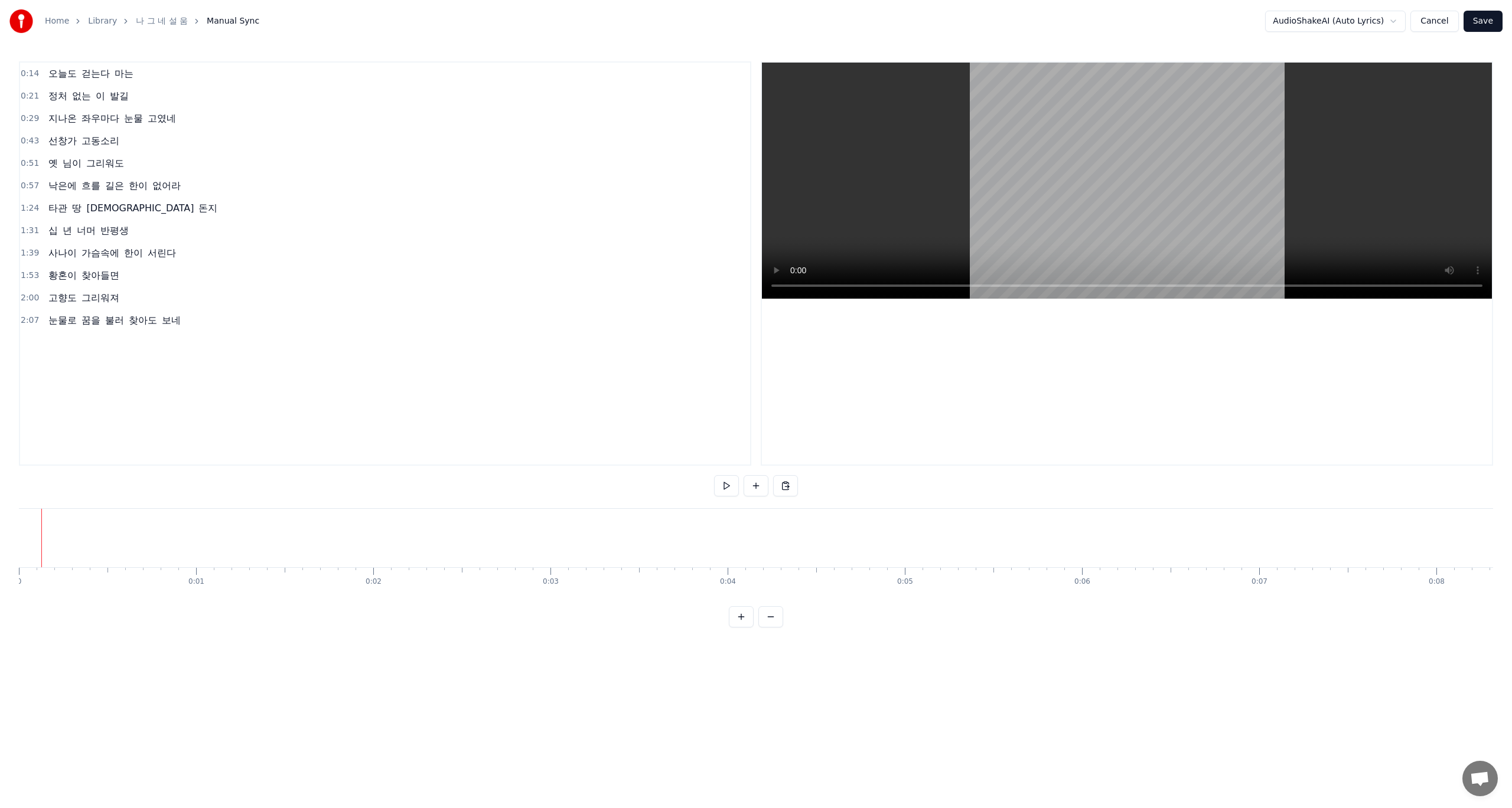
drag, startPoint x: 41, startPoint y: 532, endPoint x: 19, endPoint y: 537, distance: 22.6
drag, startPoint x: 19, startPoint y: 564, endPoint x: 14, endPoint y: 561, distance: 5.8
click at [14, 561] on div "Home Library 나 그 네 설 움 Manual Sync AudioShakeAI (Auto Lyrics) Cancel Save 0:14 …" at bounding box center [756, 313] width 1512 height 627
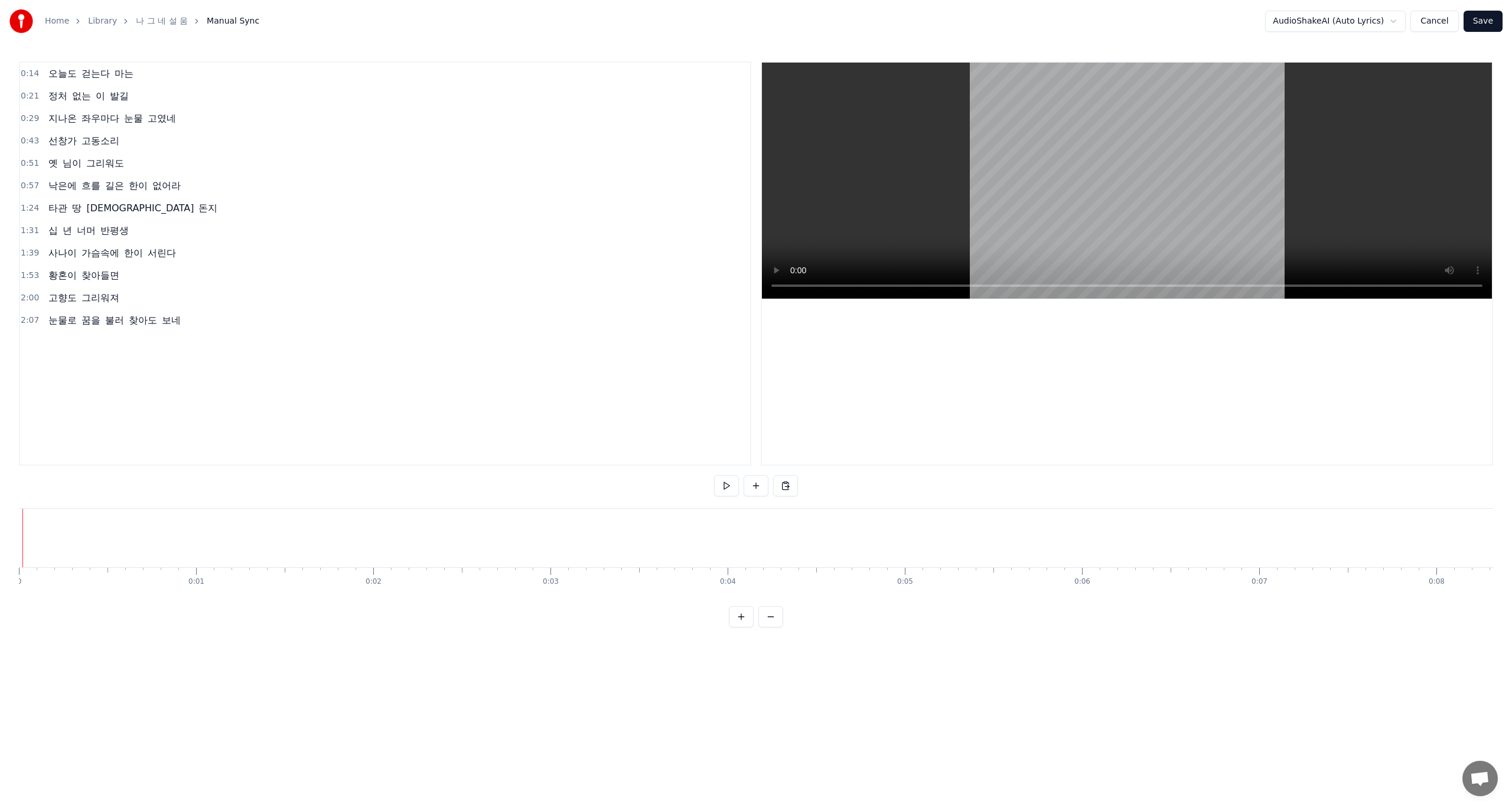
click at [23, 562] on div at bounding box center [23, 538] width 1 height 58
click at [1432, 22] on button "Cancel" at bounding box center [1434, 21] width 48 height 21
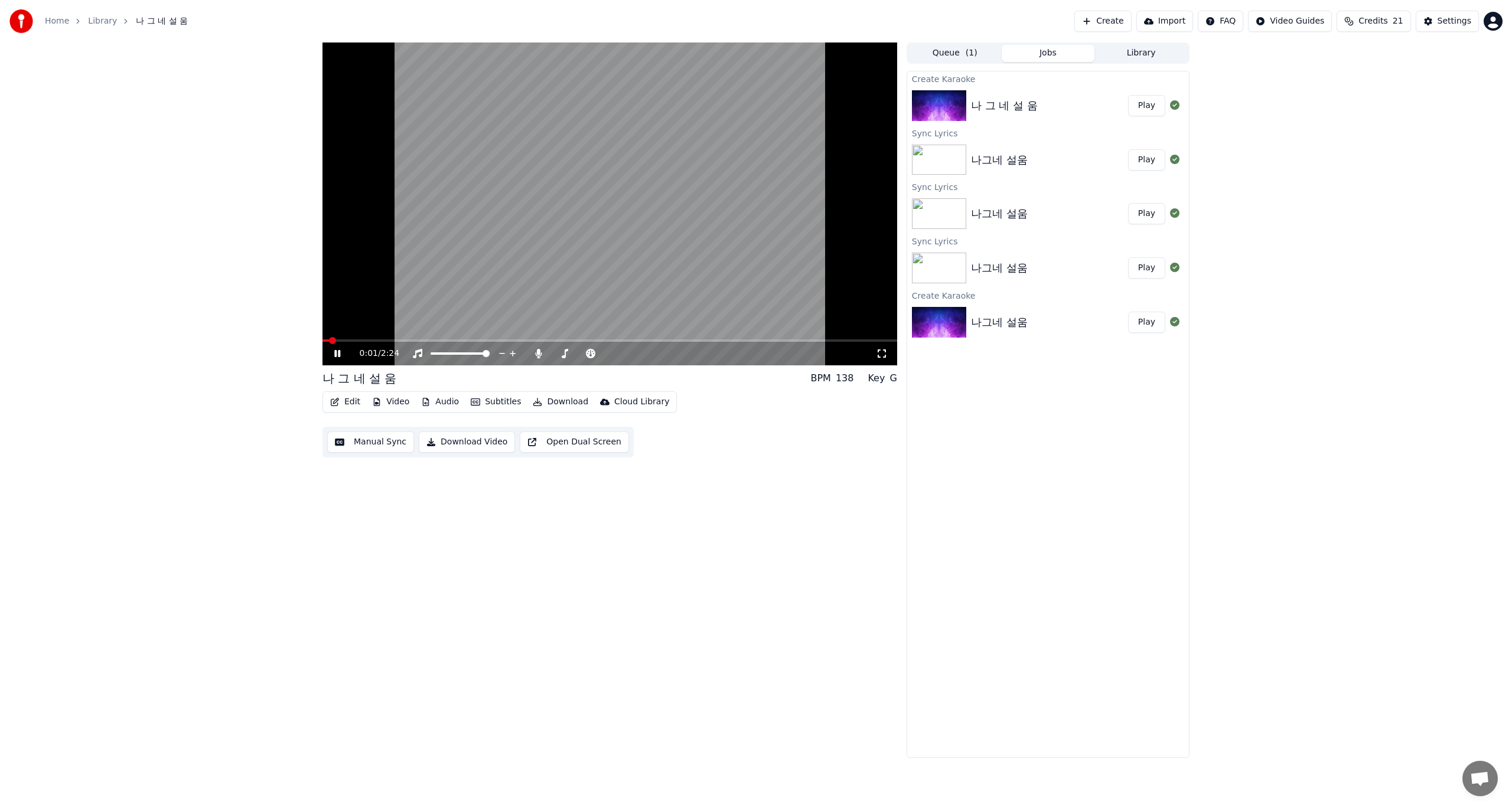
click at [337, 355] on icon at bounding box center [345, 353] width 28 height 9
click at [347, 401] on button "Edit" at bounding box center [345, 402] width 40 height 16
click at [358, 427] on div "Edit Lyrics" at bounding box center [370, 427] width 42 height 12
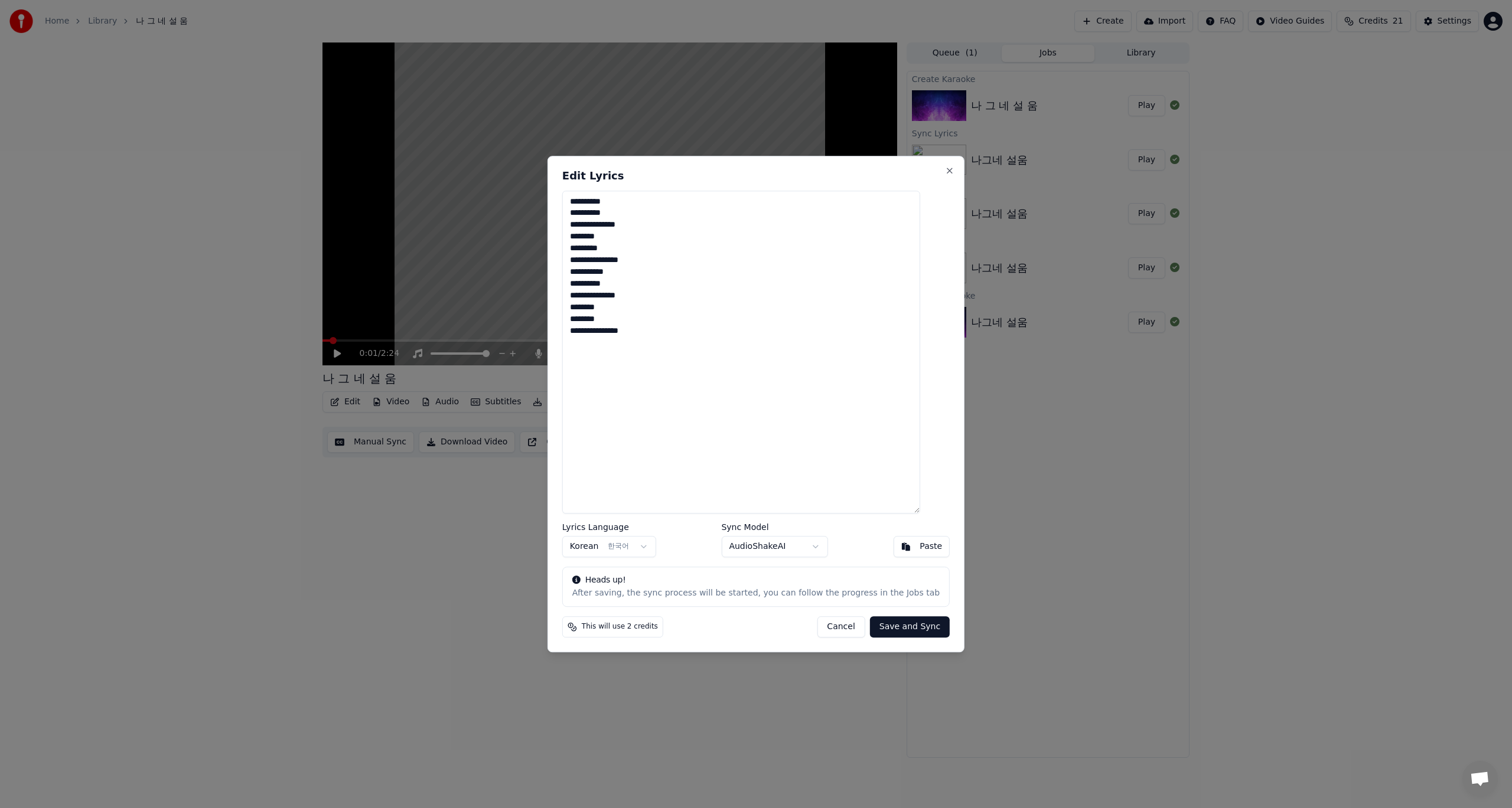
click at [584, 205] on textarea "**********" at bounding box center [741, 352] width 358 height 323
click at [896, 626] on button "Save and Sync" at bounding box center [910, 627] width 80 height 21
type textarea "**********"
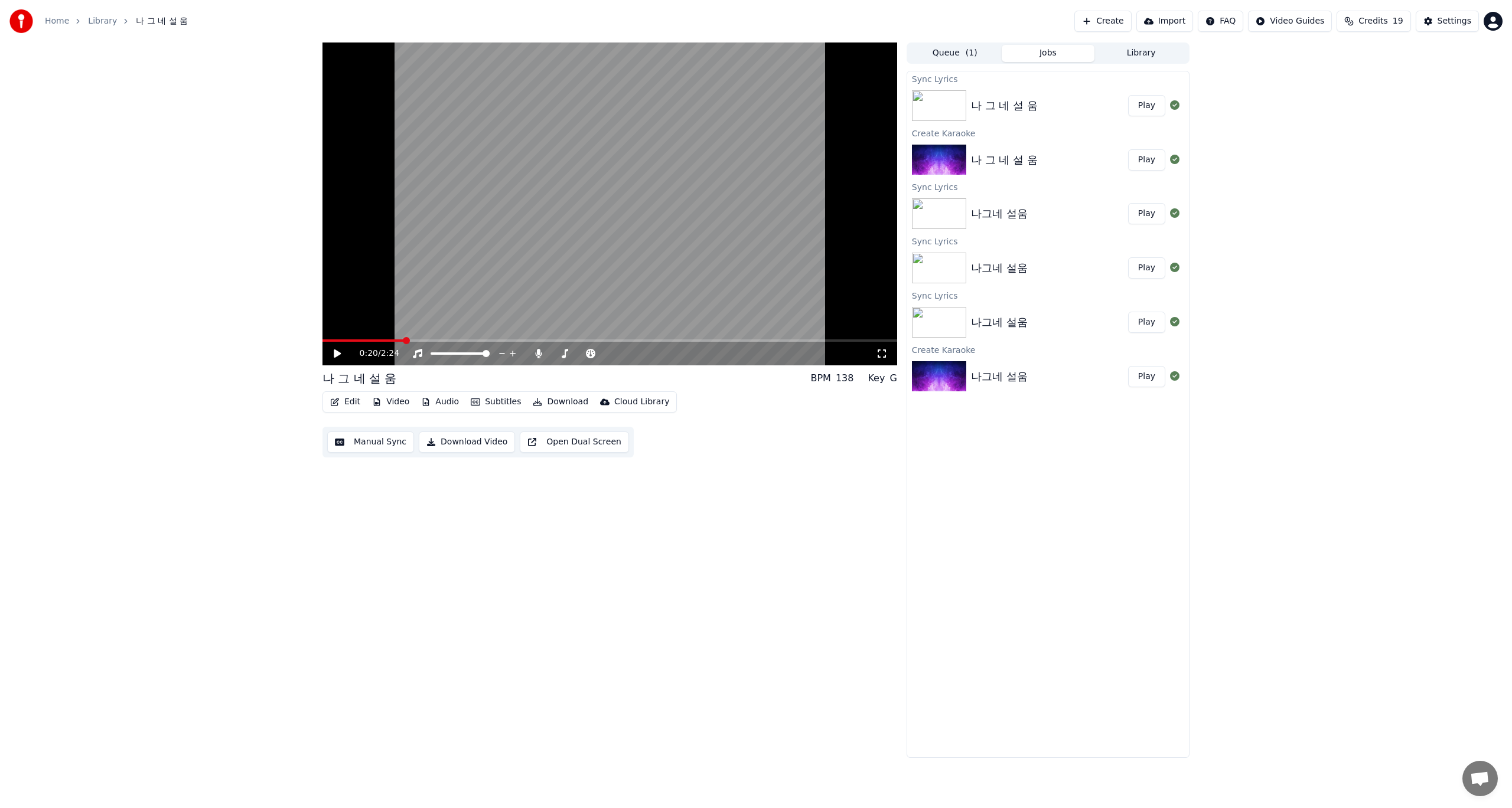
click at [471, 442] on button "Download Video" at bounding box center [466, 442] width 96 height 21
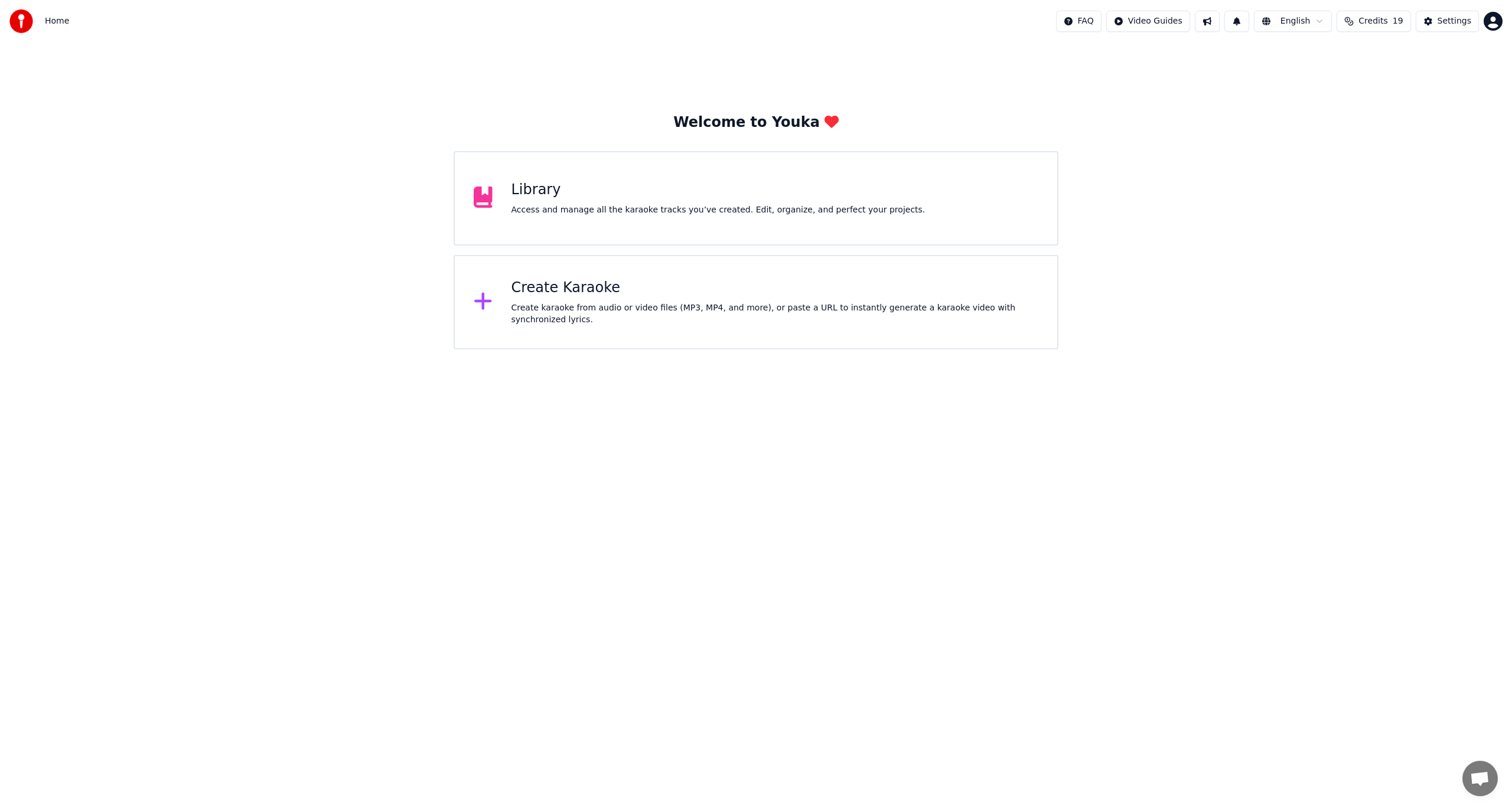
click at [564, 210] on div "Access and manage all the karaoke tracks you’ve created. Edit, organize, and pe…" at bounding box center [718, 210] width 414 height 12
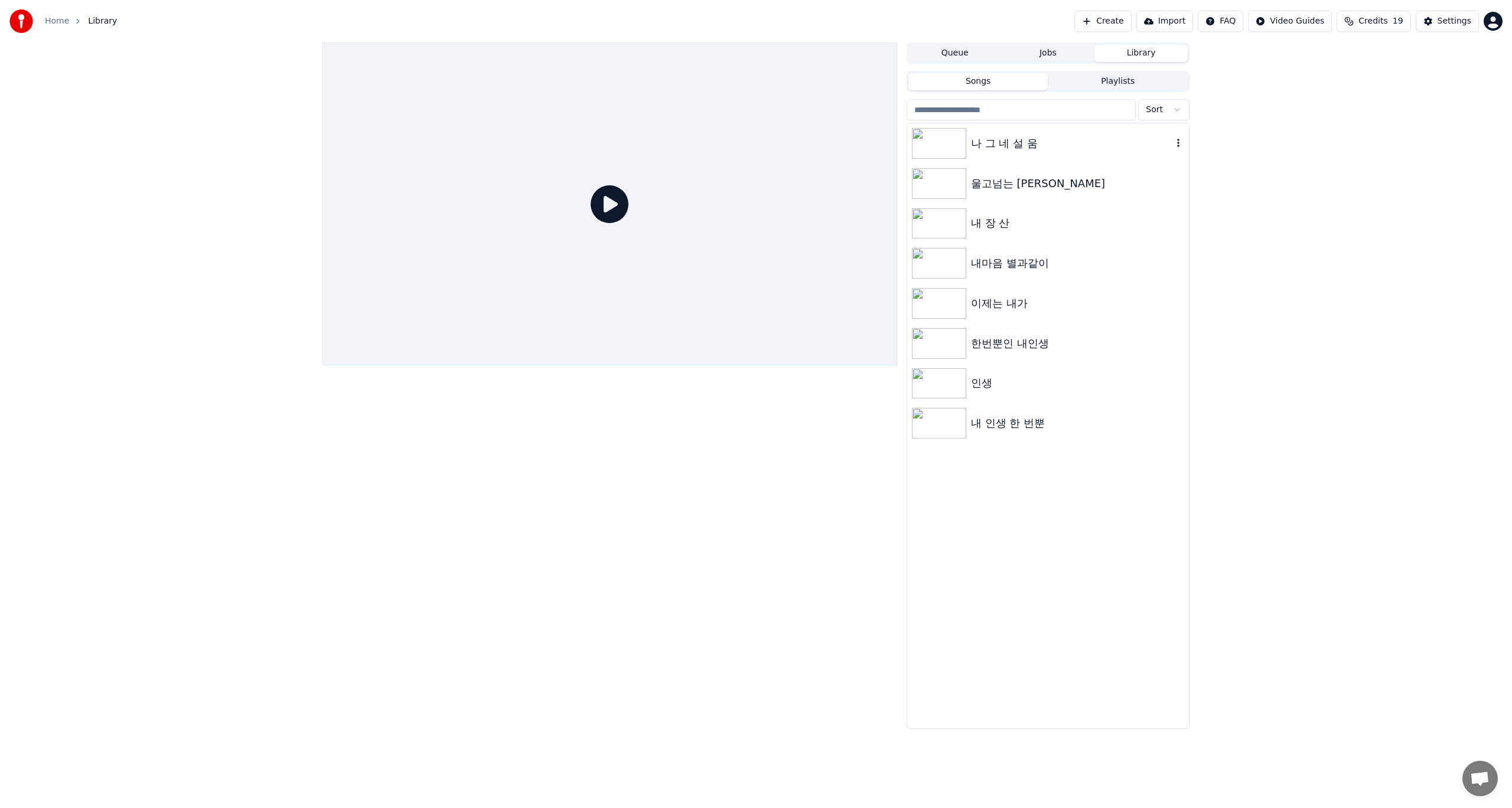
click at [1004, 144] on div "나 그 네 설 움" at bounding box center [1071, 143] width 201 height 16
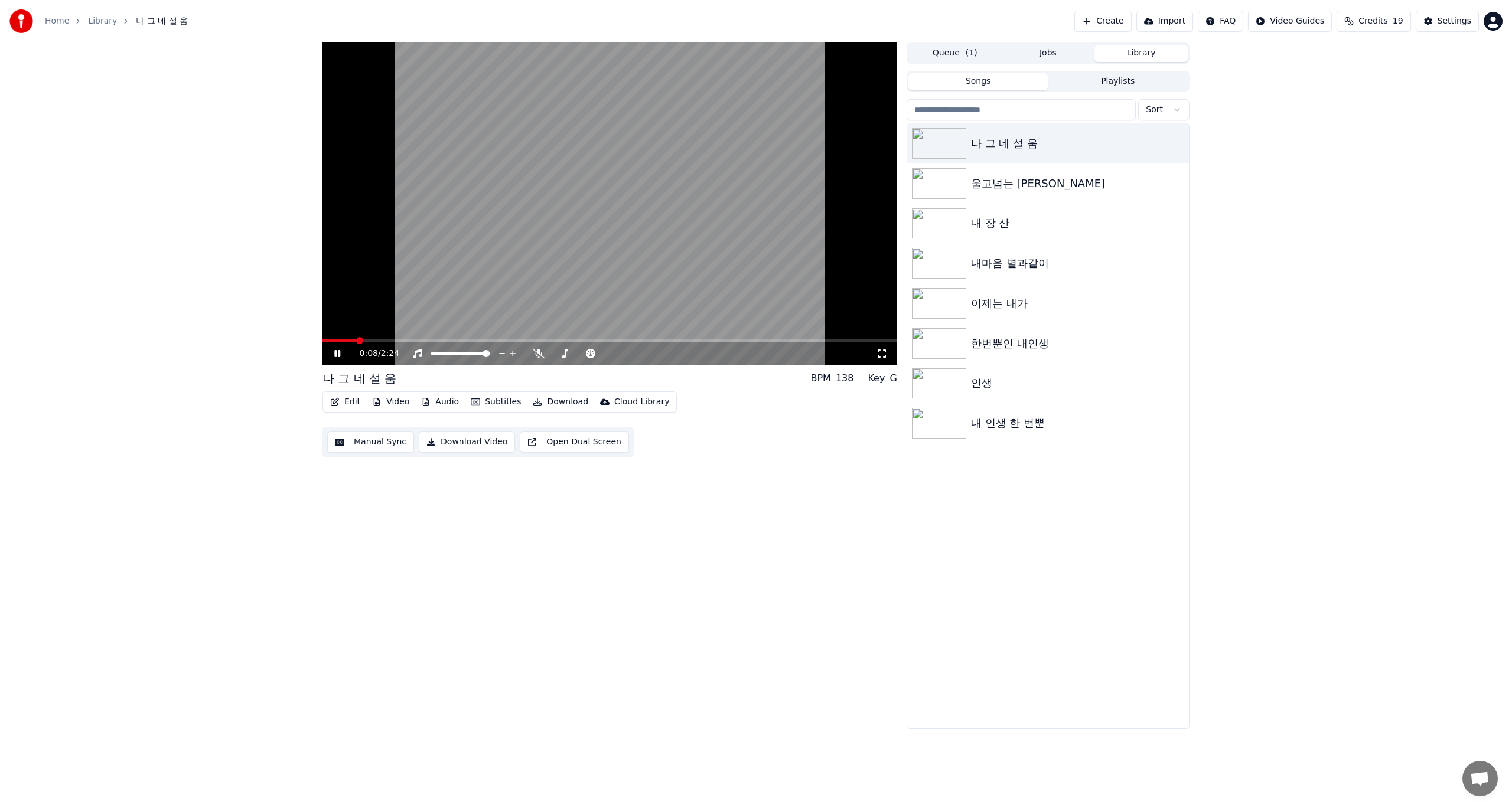
click at [338, 350] on icon at bounding box center [337, 354] width 6 height 7
click at [553, 403] on button "Download" at bounding box center [560, 402] width 65 height 16
click at [562, 425] on div "Video [.mp4]" at bounding box center [569, 427] width 53 height 12
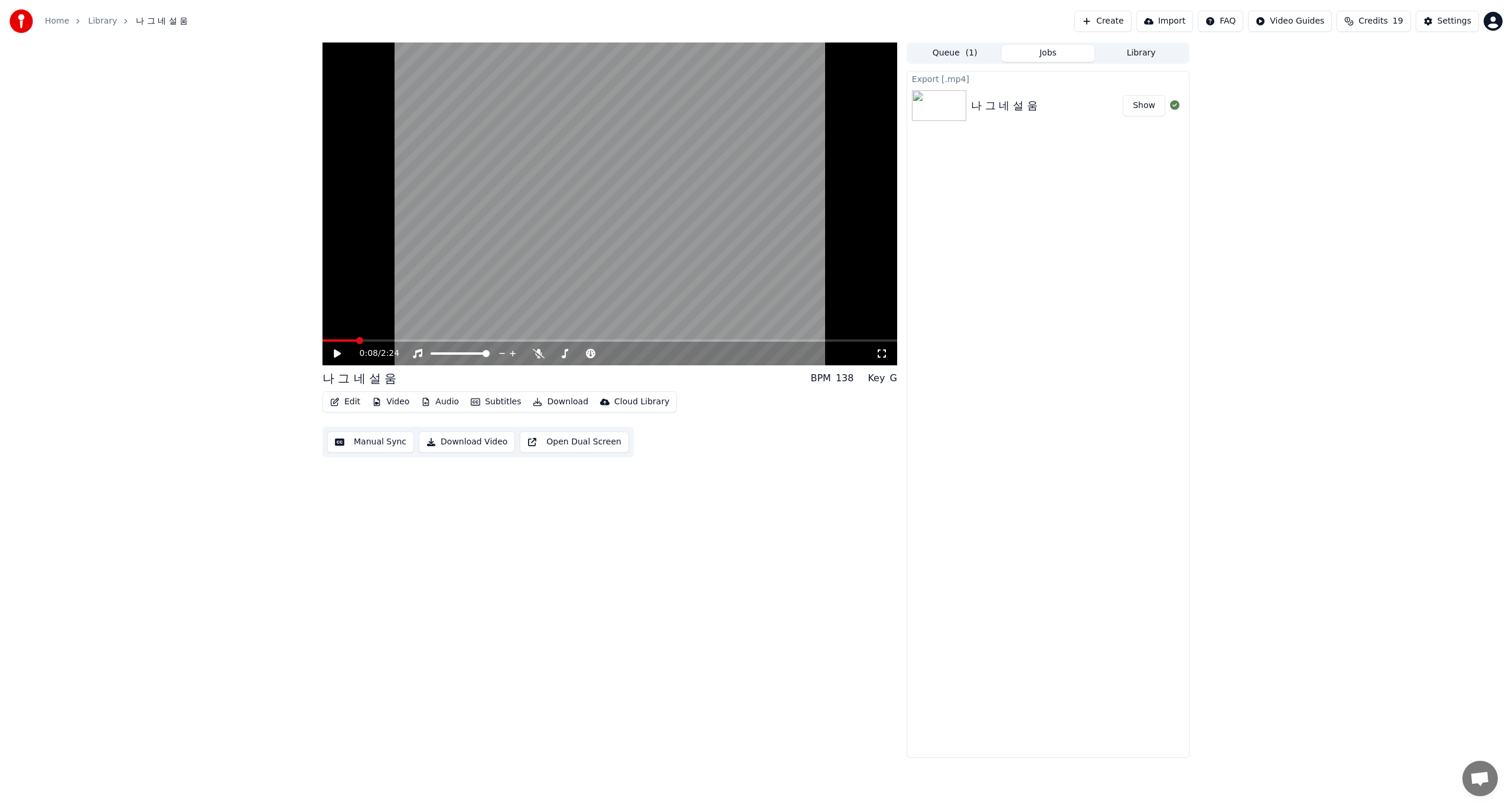
click at [1049, 201] on div "Export [.mp4] 나 그 네 설 움 Show" at bounding box center [1048, 414] width 283 height 687
click at [943, 551] on div "Export [.mp4] 나 그 네 설 움 Show" at bounding box center [1048, 414] width 283 height 687
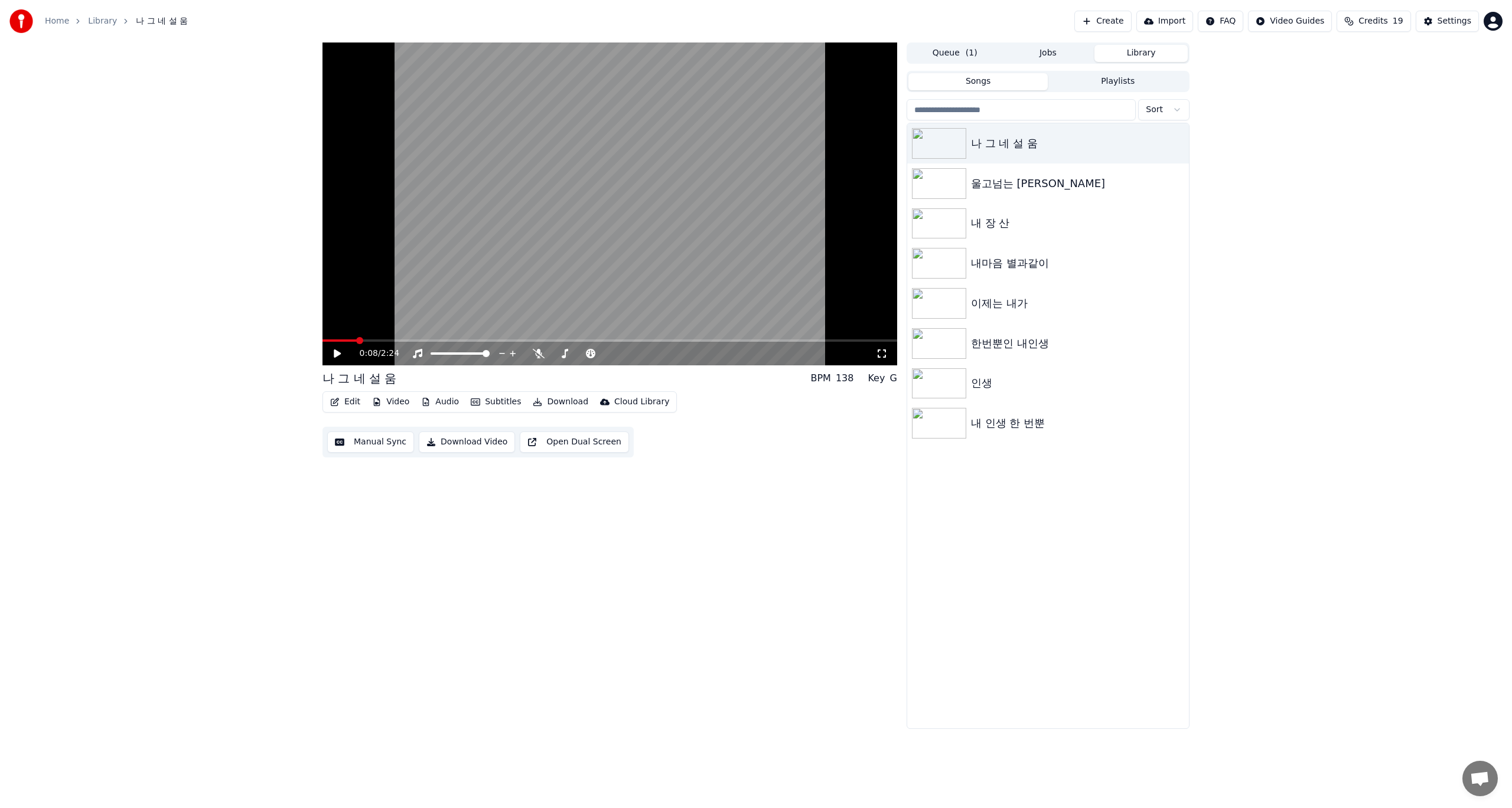
click at [1135, 58] on button "Library" at bounding box center [1140, 53] width 93 height 17
click at [1181, 145] on icon "button" at bounding box center [1178, 142] width 12 height 9
click at [1179, 239] on div "Delete" at bounding box center [1181, 241] width 91 height 19
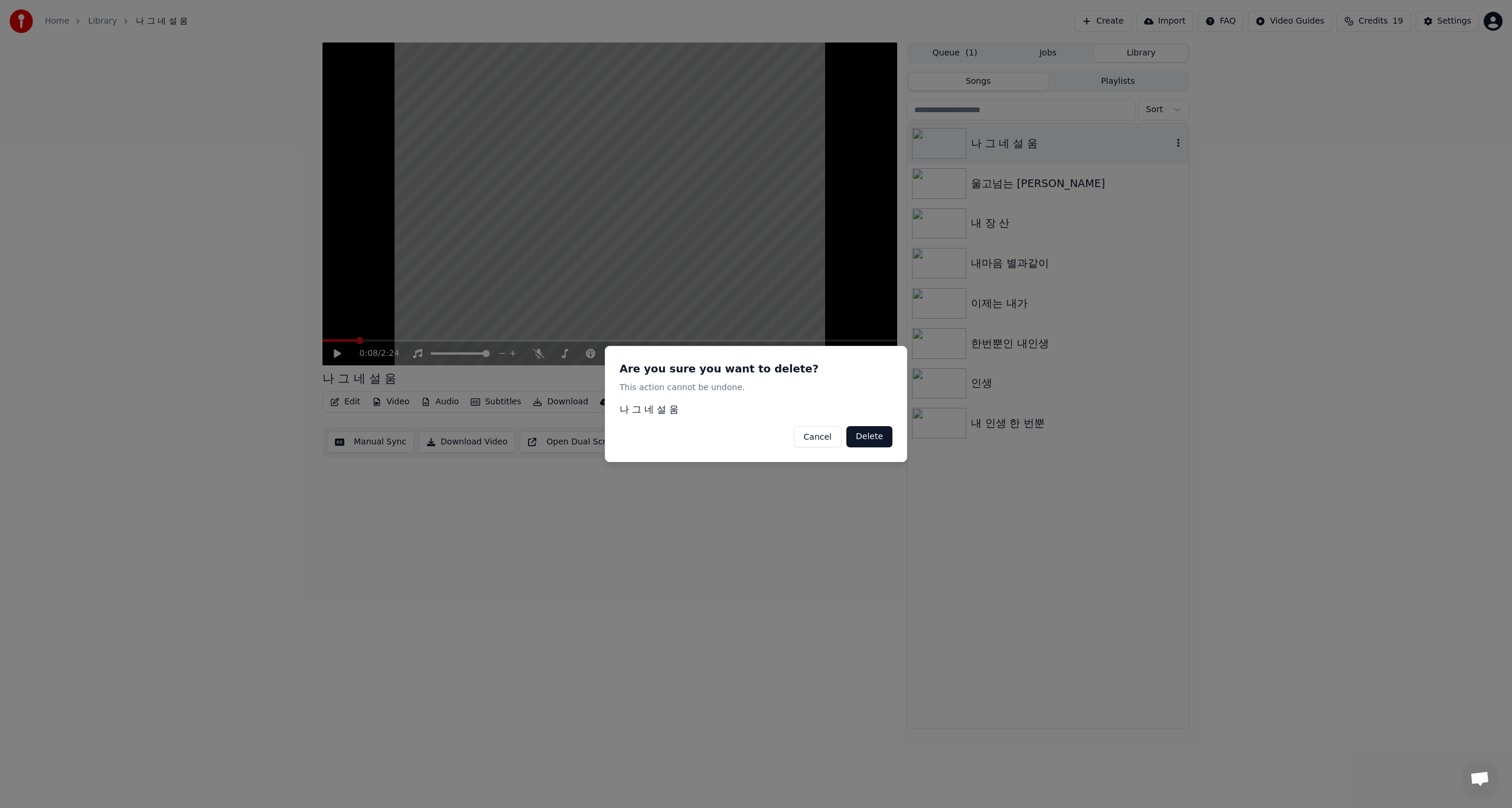
click at [869, 443] on button "Delete" at bounding box center [869, 437] width 46 height 21
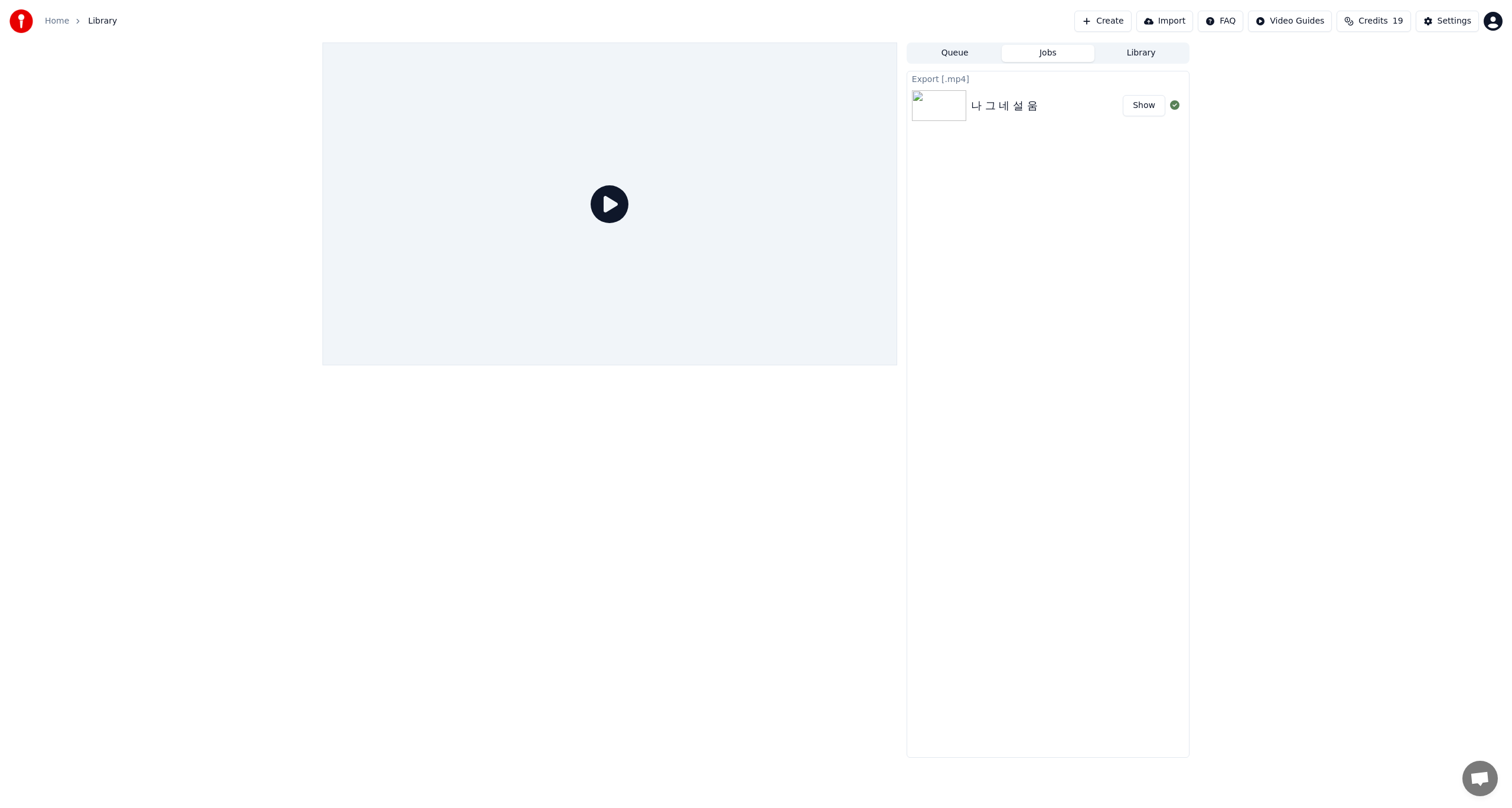
click at [1049, 54] on button "Jobs" at bounding box center [1048, 53] width 93 height 17
click at [1007, 104] on div "나 그 네 설 움" at bounding box center [1004, 105] width 67 height 16
click at [1148, 107] on button "Show" at bounding box center [1144, 106] width 43 height 21
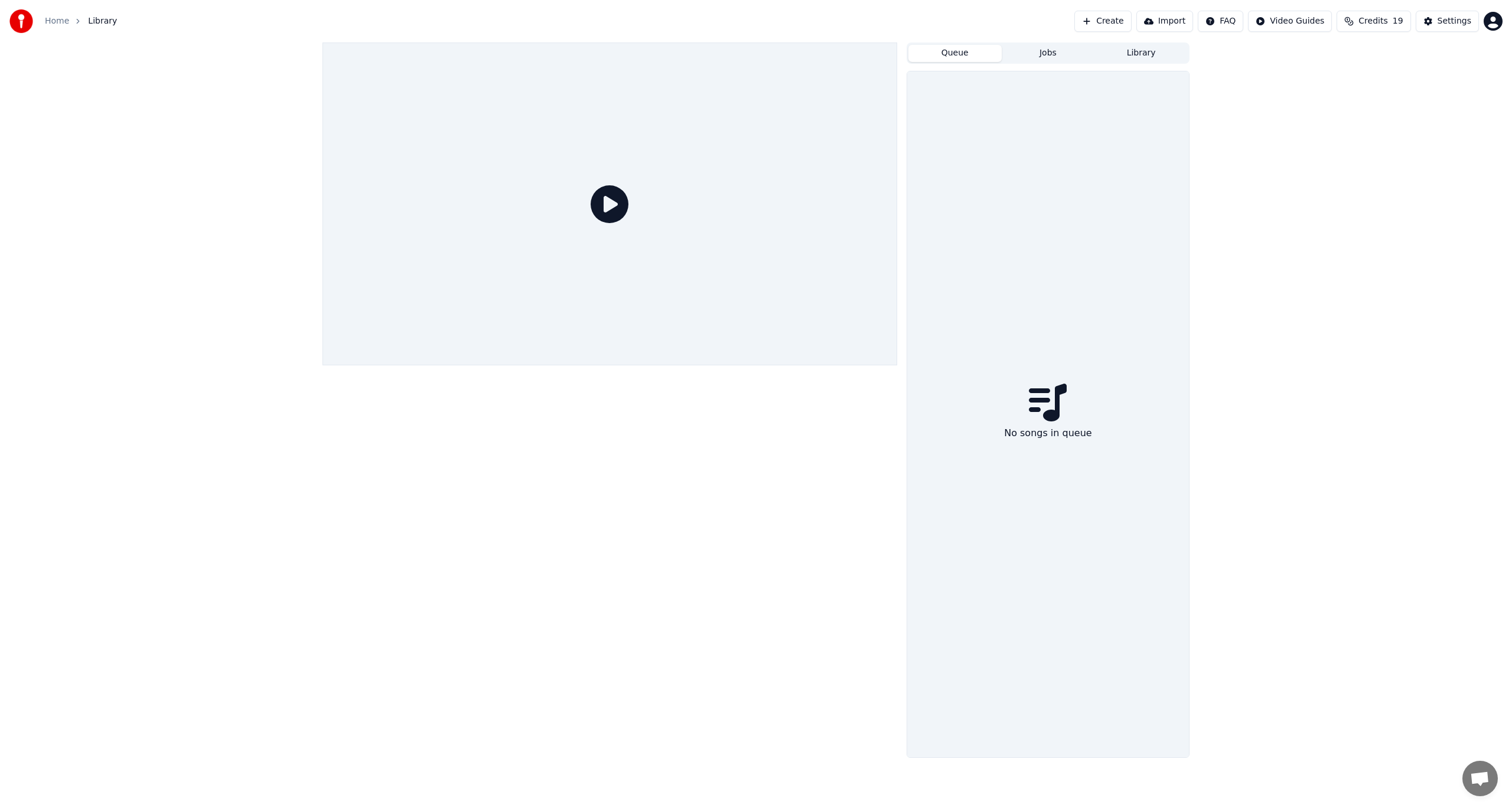
click at [965, 48] on button "Queue" at bounding box center [955, 53] width 93 height 17
click at [1140, 56] on button "Library" at bounding box center [1140, 53] width 93 height 17
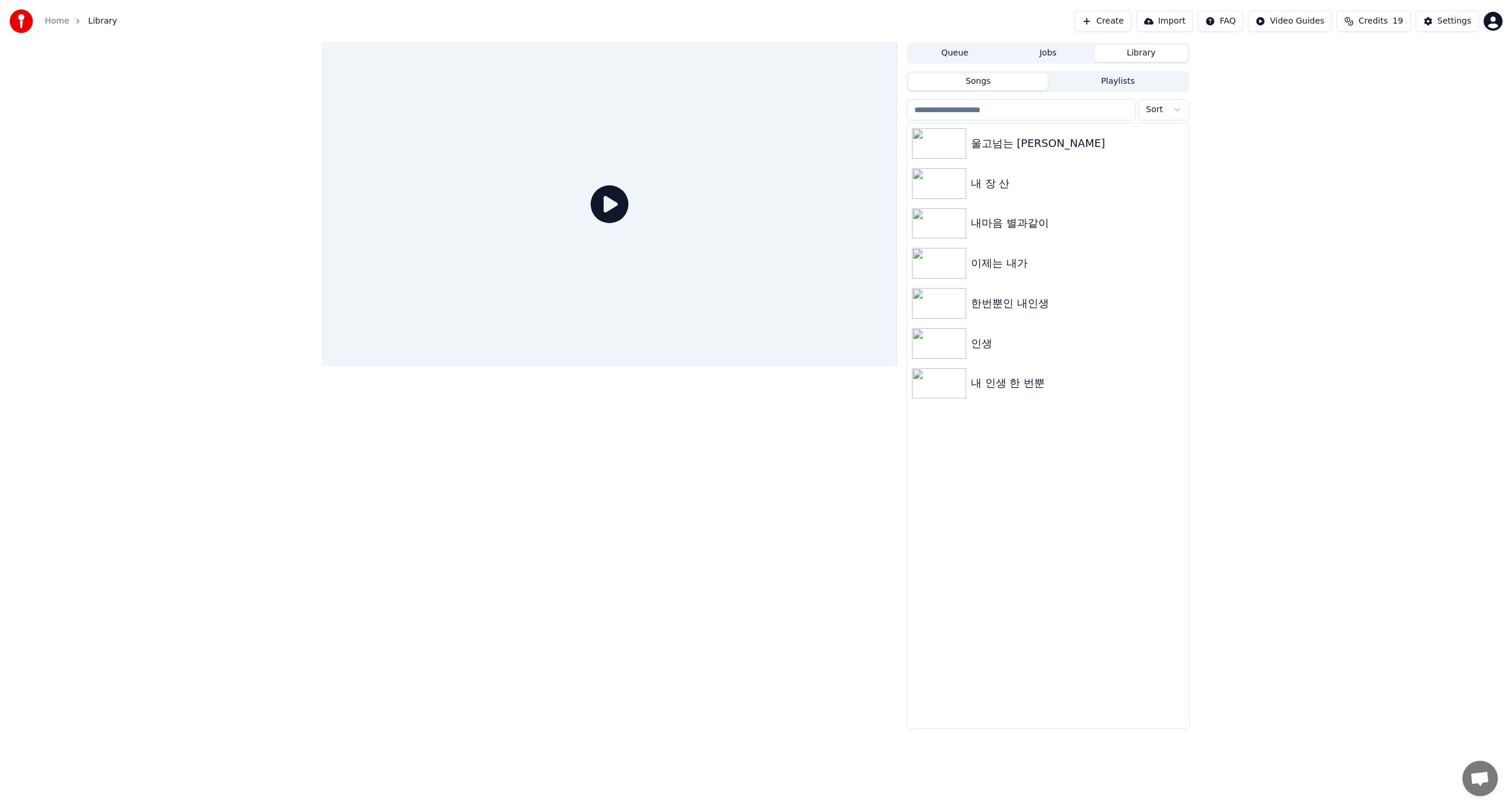
click at [1036, 59] on button "Jobs" at bounding box center [1048, 53] width 93 height 17
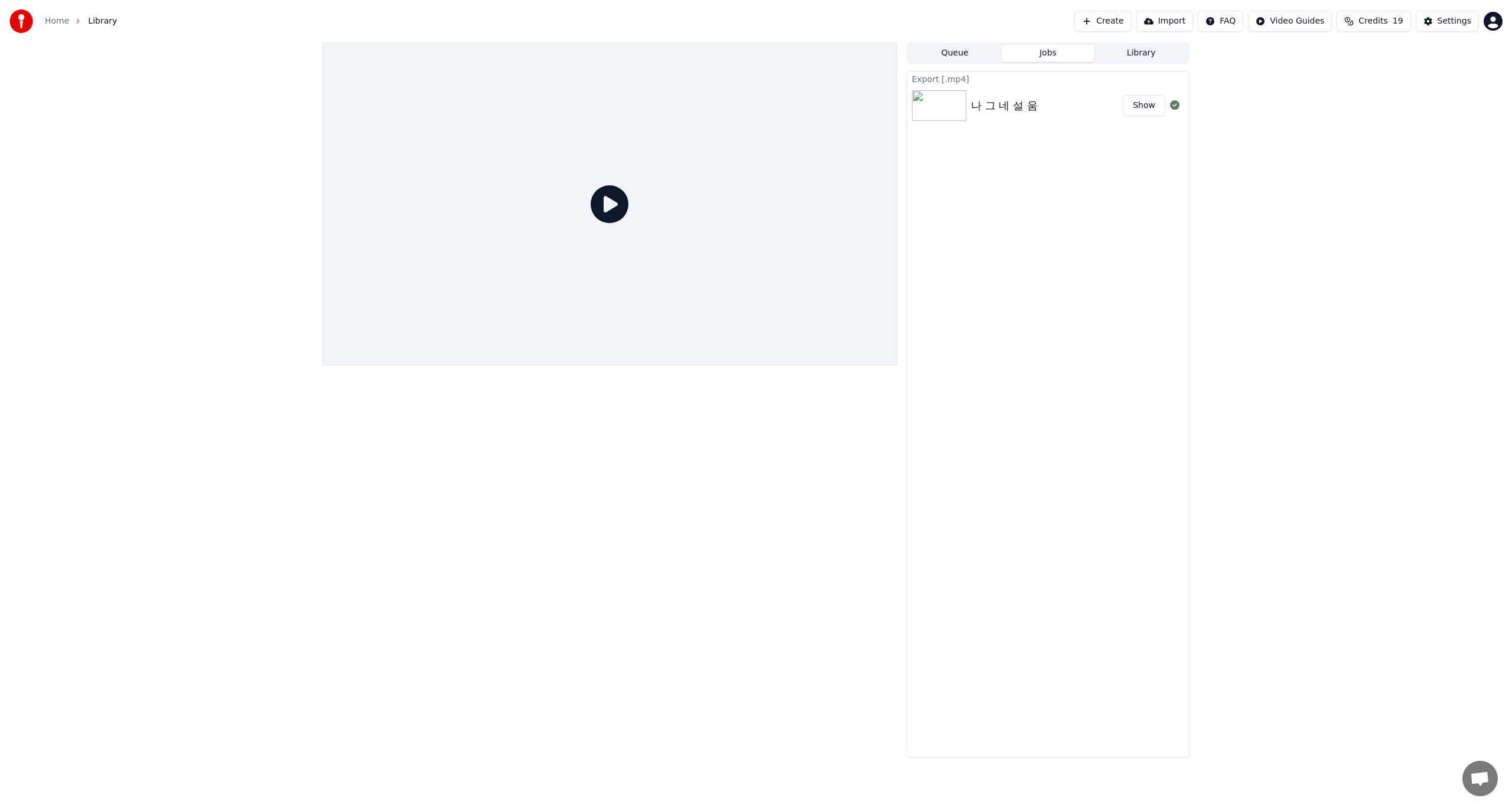
click at [948, 102] on img at bounding box center [939, 105] width 54 height 31
click at [1373, 24] on span "Credits" at bounding box center [1373, 21] width 29 height 12
click at [1378, 136] on button "Refresh" at bounding box center [1379, 142] width 61 height 21
click at [1378, 131] on button "Refresh" at bounding box center [1379, 142] width 61 height 21
click at [1317, 58] on th "Topup" at bounding box center [1312, 55] width 33 height 23
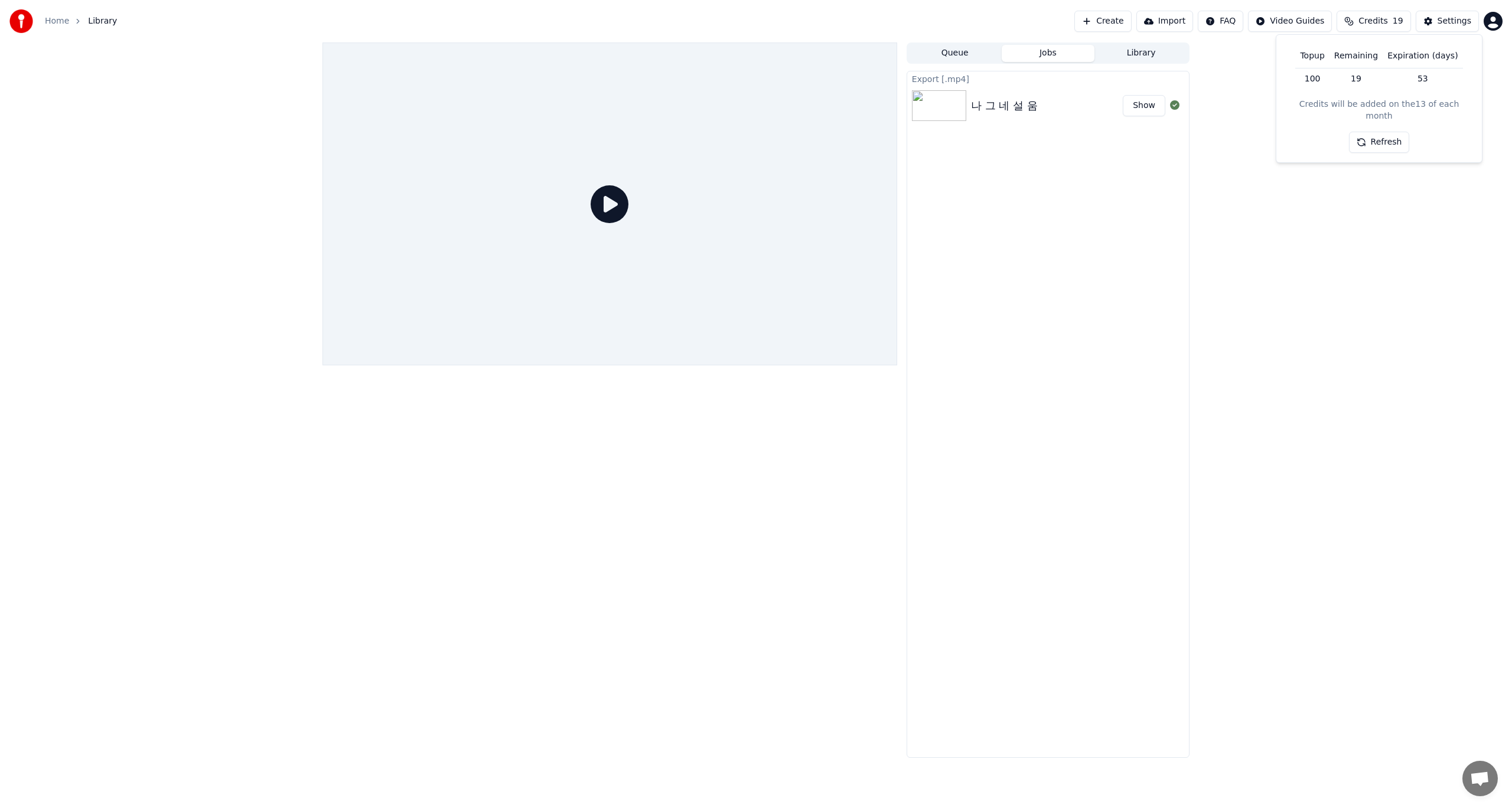
click at [1425, 80] on td "53" at bounding box center [1422, 79] width 80 height 21
drag, startPoint x: 1421, startPoint y: 80, endPoint x: 1412, endPoint y: 78, distance: 9.2
click at [1412, 78] on td "53" at bounding box center [1422, 79] width 80 height 21
click at [1435, 82] on td "53" at bounding box center [1422, 79] width 80 height 21
click at [1435, 58] on th "Expiration (days)" at bounding box center [1422, 55] width 80 height 23
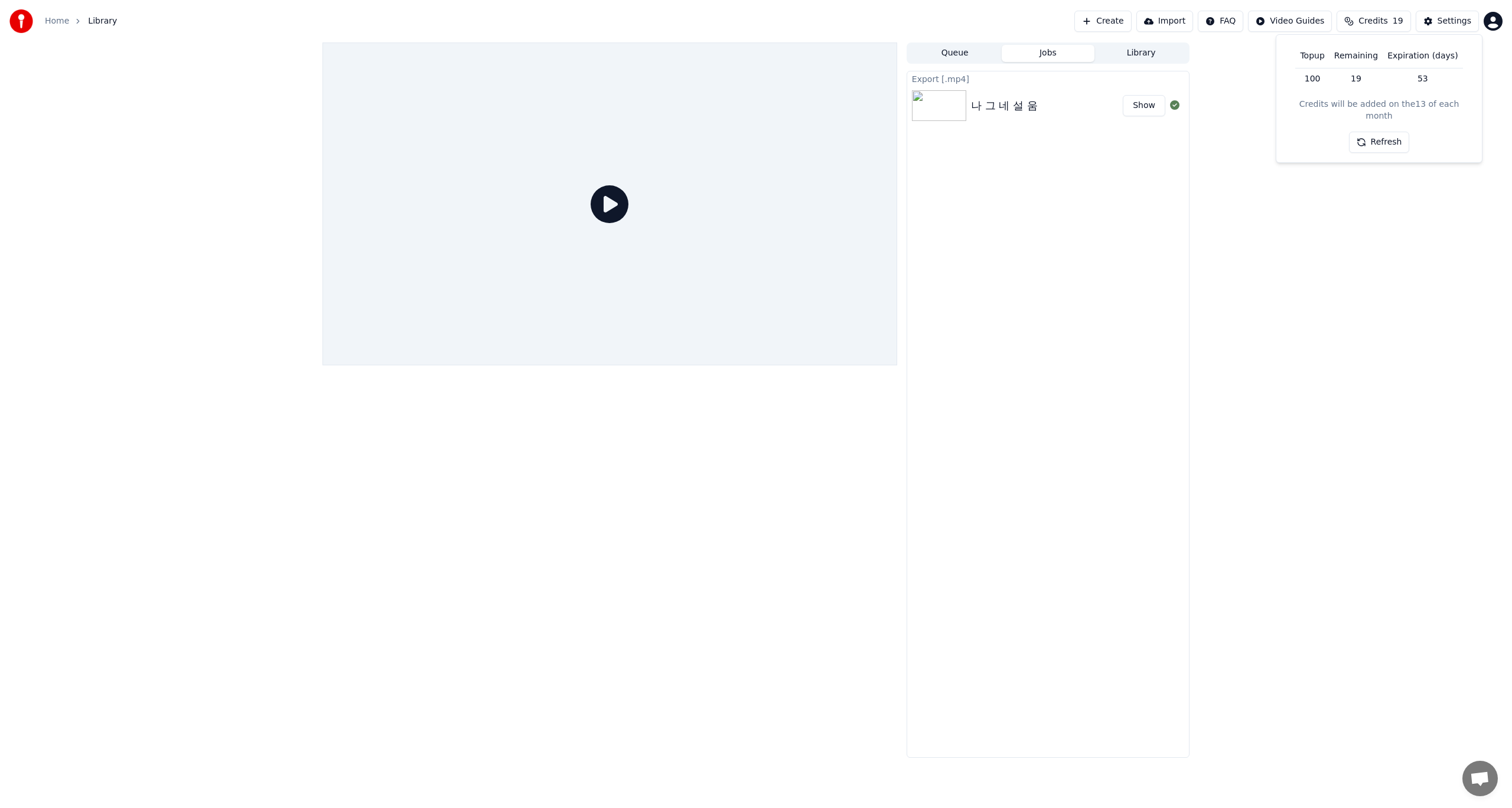
click at [1421, 110] on div "Credits will be added on the 13 of each month" at bounding box center [1379, 110] width 187 height 23
click at [1383, 102] on div "Credits will be added on the 13 of each month" at bounding box center [1379, 110] width 187 height 23
drag, startPoint x: 1324, startPoint y: 107, endPoint x: 1306, endPoint y: 109, distance: 18.1
click at [1321, 107] on div "Credits will be added on the 13 of each month" at bounding box center [1379, 110] width 187 height 23
click at [1294, 109] on div "Credits will be added on the 13 of each month" at bounding box center [1379, 110] width 187 height 23
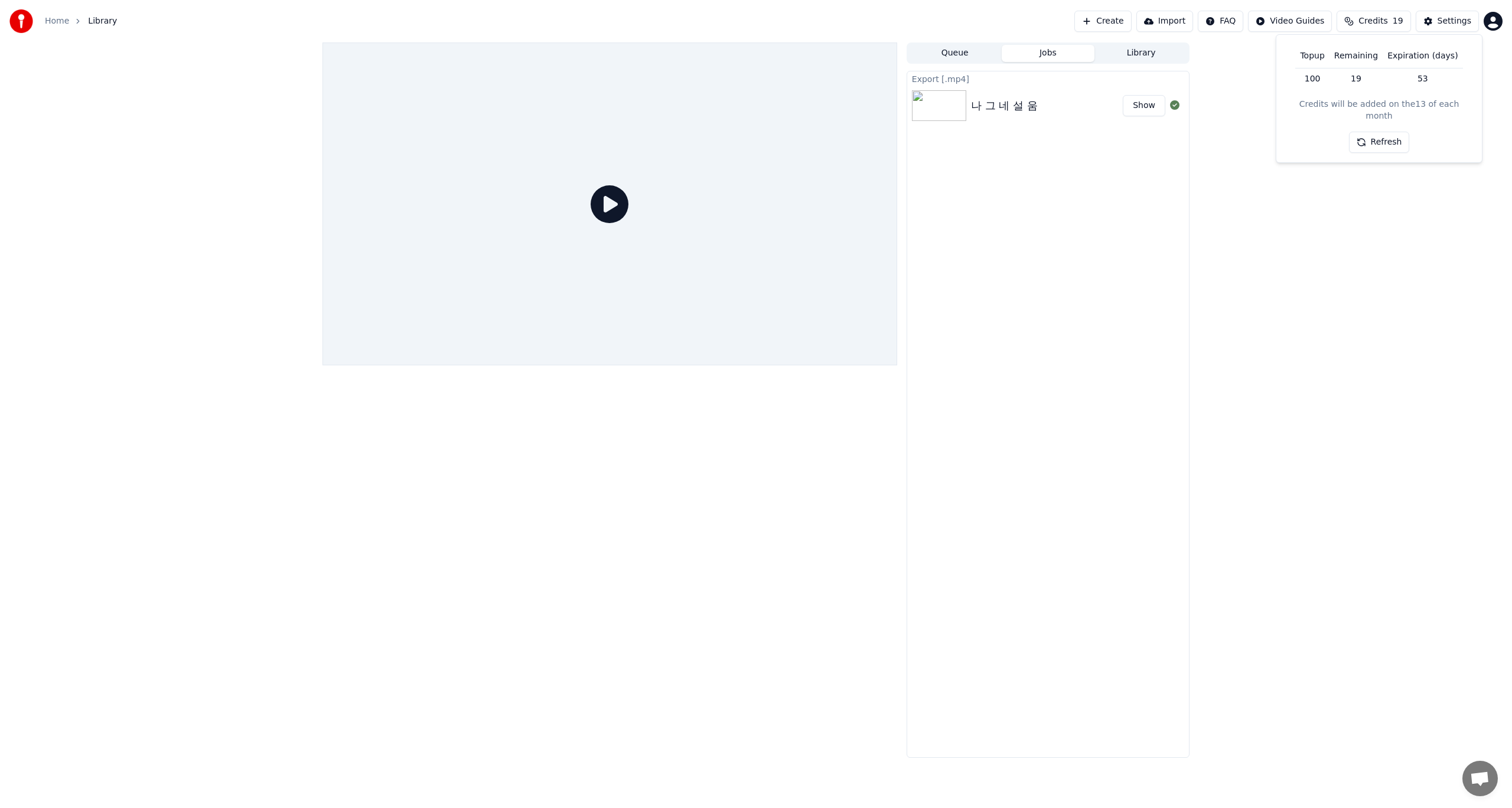
click at [1372, 109] on div "Credits will be added on the 13 of each month" at bounding box center [1379, 110] width 187 height 23
click at [1449, 21] on div "Settings" at bounding box center [1454, 21] width 33 height 12
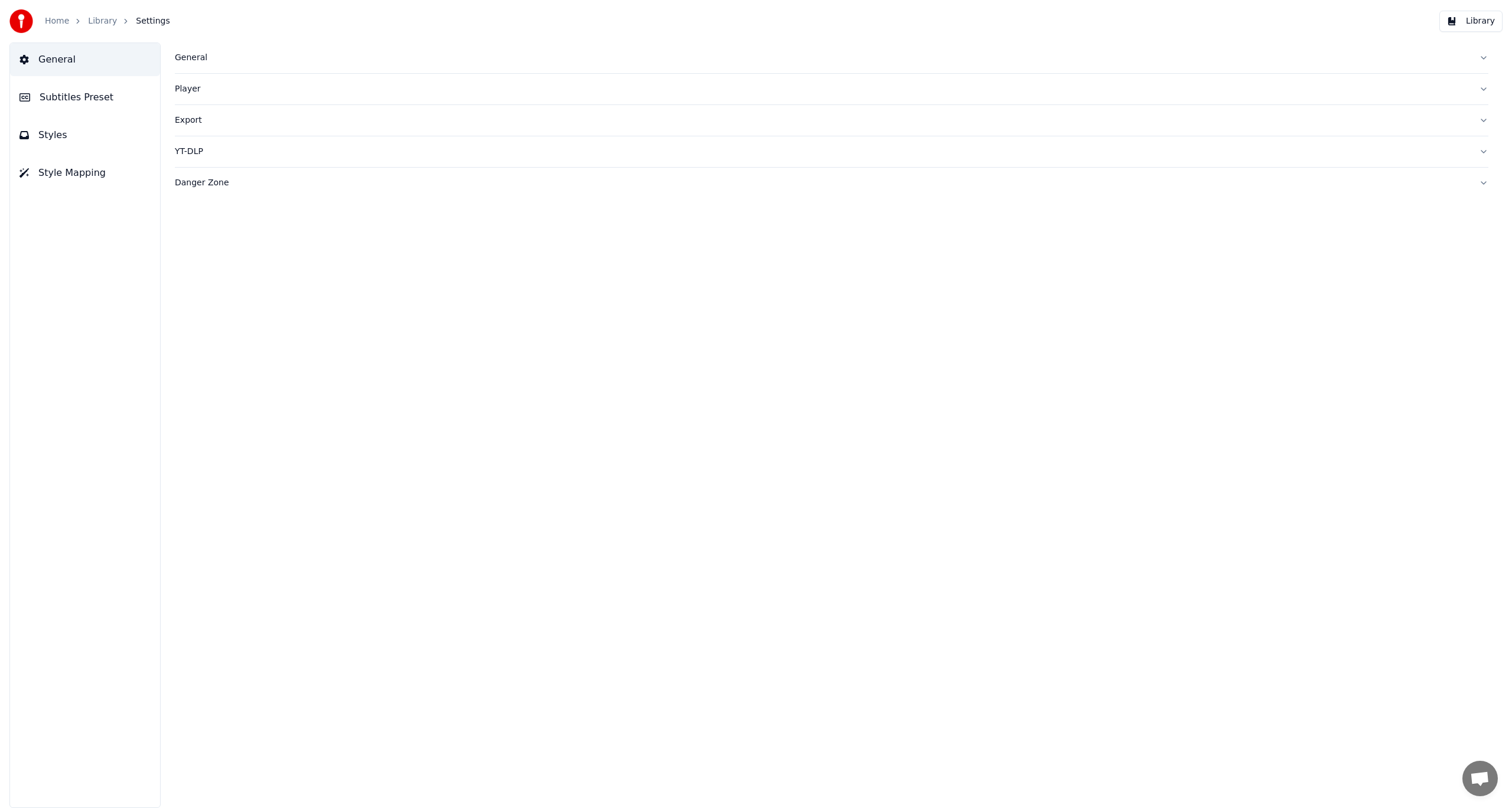
click at [187, 124] on div "Export" at bounding box center [822, 120] width 1294 height 12
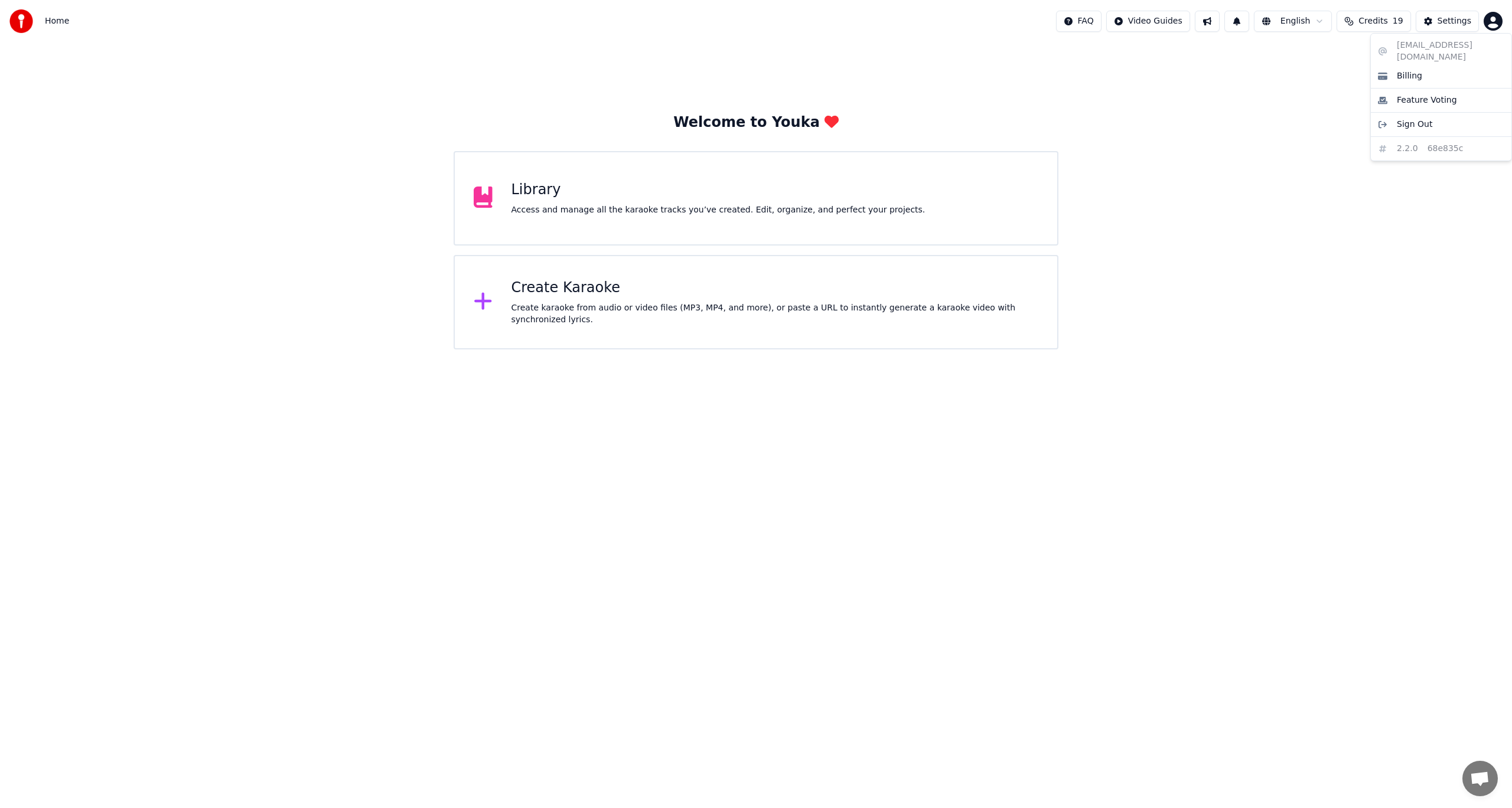
click at [1495, 22] on html "Home FAQ Video Guides English Credits 19 Settings Welcome to Youka Library Acce…" at bounding box center [756, 175] width 1512 height 350
click at [1398, 119] on span "Sign Out" at bounding box center [1415, 124] width 36 height 12
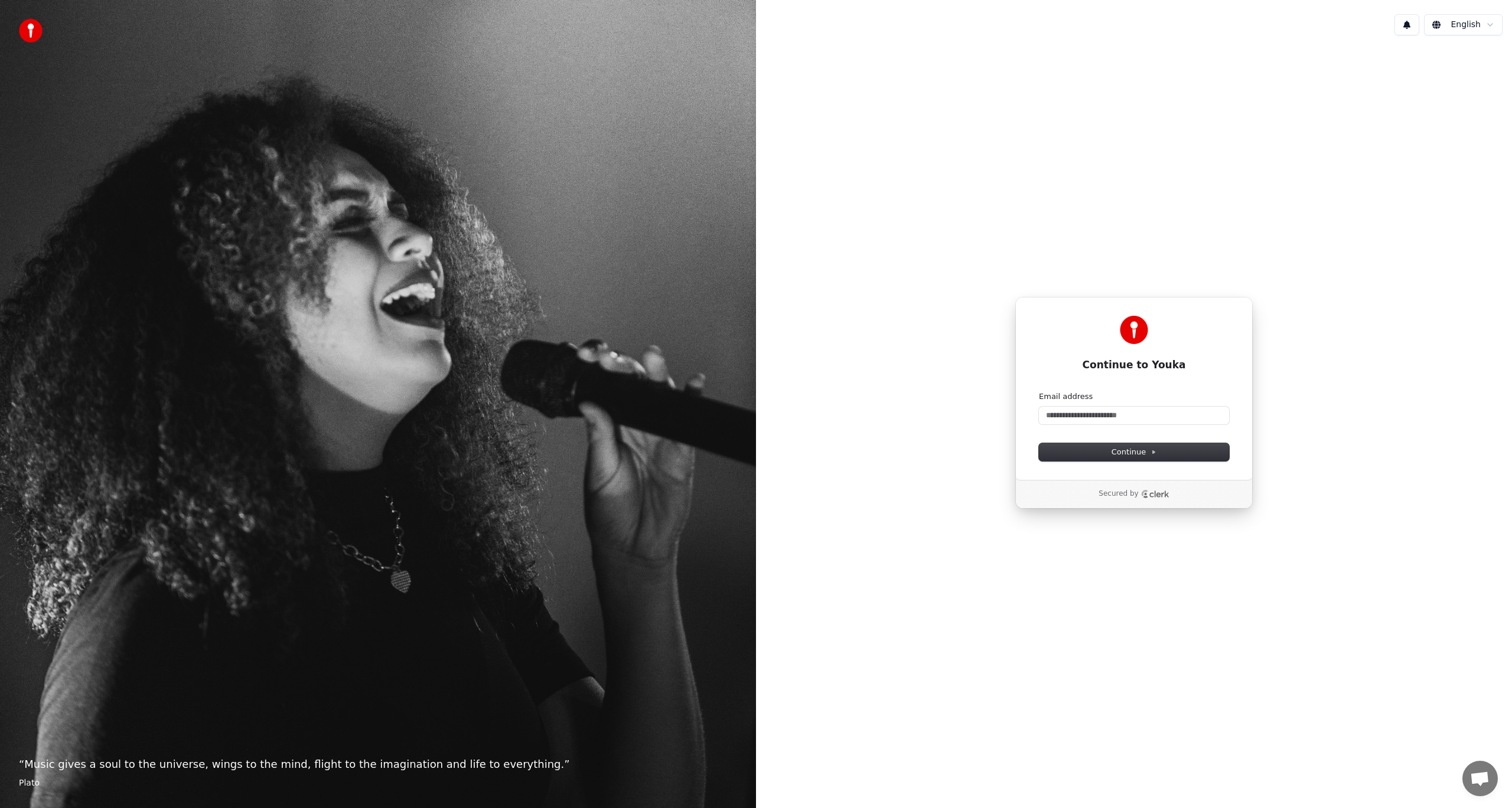
click at [1362, 431] on div "Continue to Youka Continue with Google or Email address Continue Secured by" at bounding box center [1133, 403] width 756 height 716
click at [1137, 416] on input "Email address" at bounding box center [1134, 415] width 191 height 18
click at [1132, 454] on span "Continue" at bounding box center [1133, 452] width 45 height 11
click at [1090, 416] on input "Email address" at bounding box center [1134, 415] width 191 height 18
click at [1125, 367] on h1 "Continue to Youka" at bounding box center [1134, 365] width 191 height 14
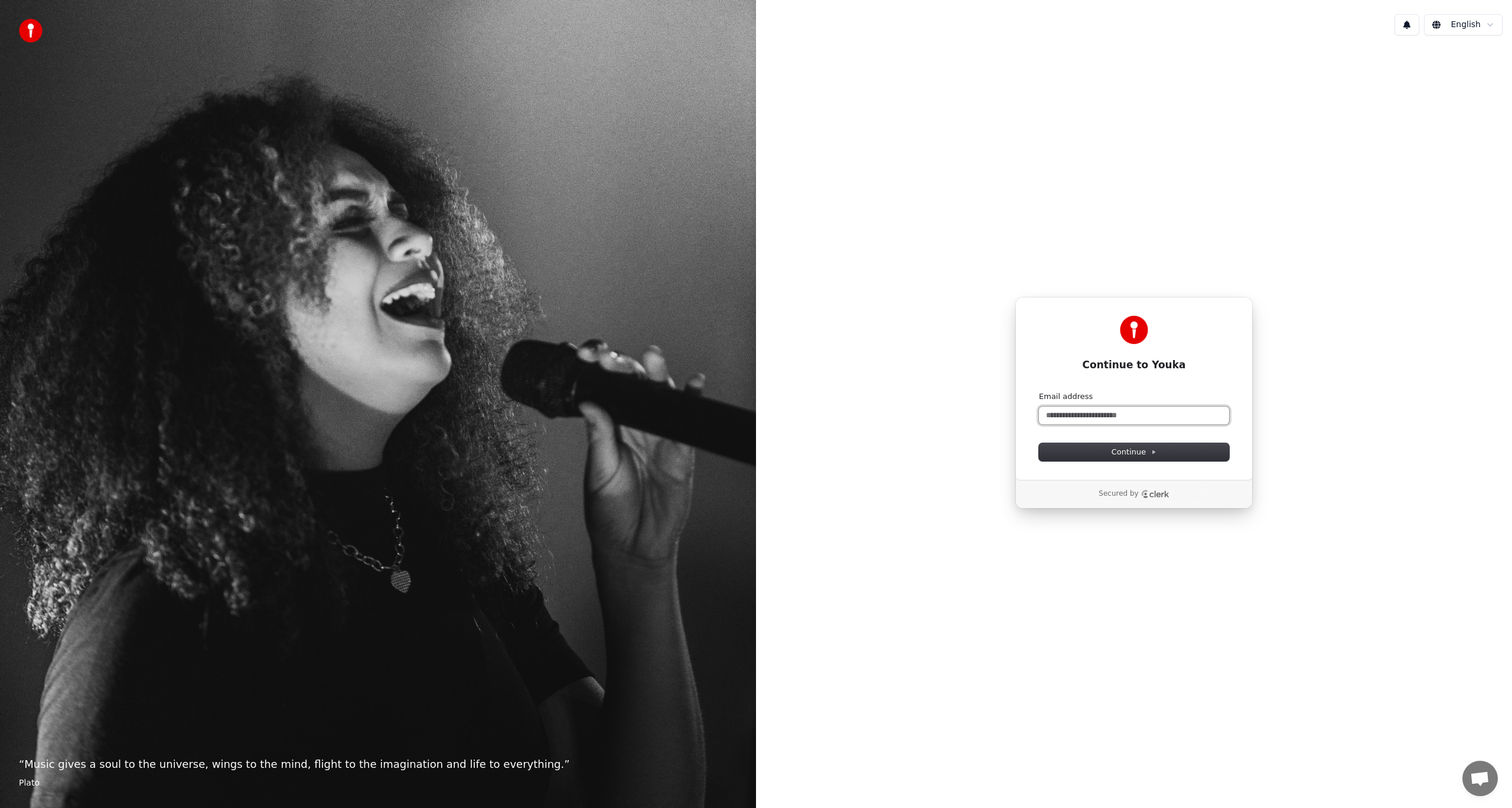
click at [1101, 415] on input "Email address" at bounding box center [1134, 415] width 191 height 18
click at [1076, 418] on input "Email address" at bounding box center [1134, 415] width 191 height 18
paste input "**********"
click at [1156, 452] on button "Continue" at bounding box center [1134, 452] width 191 height 18
type input "**********"
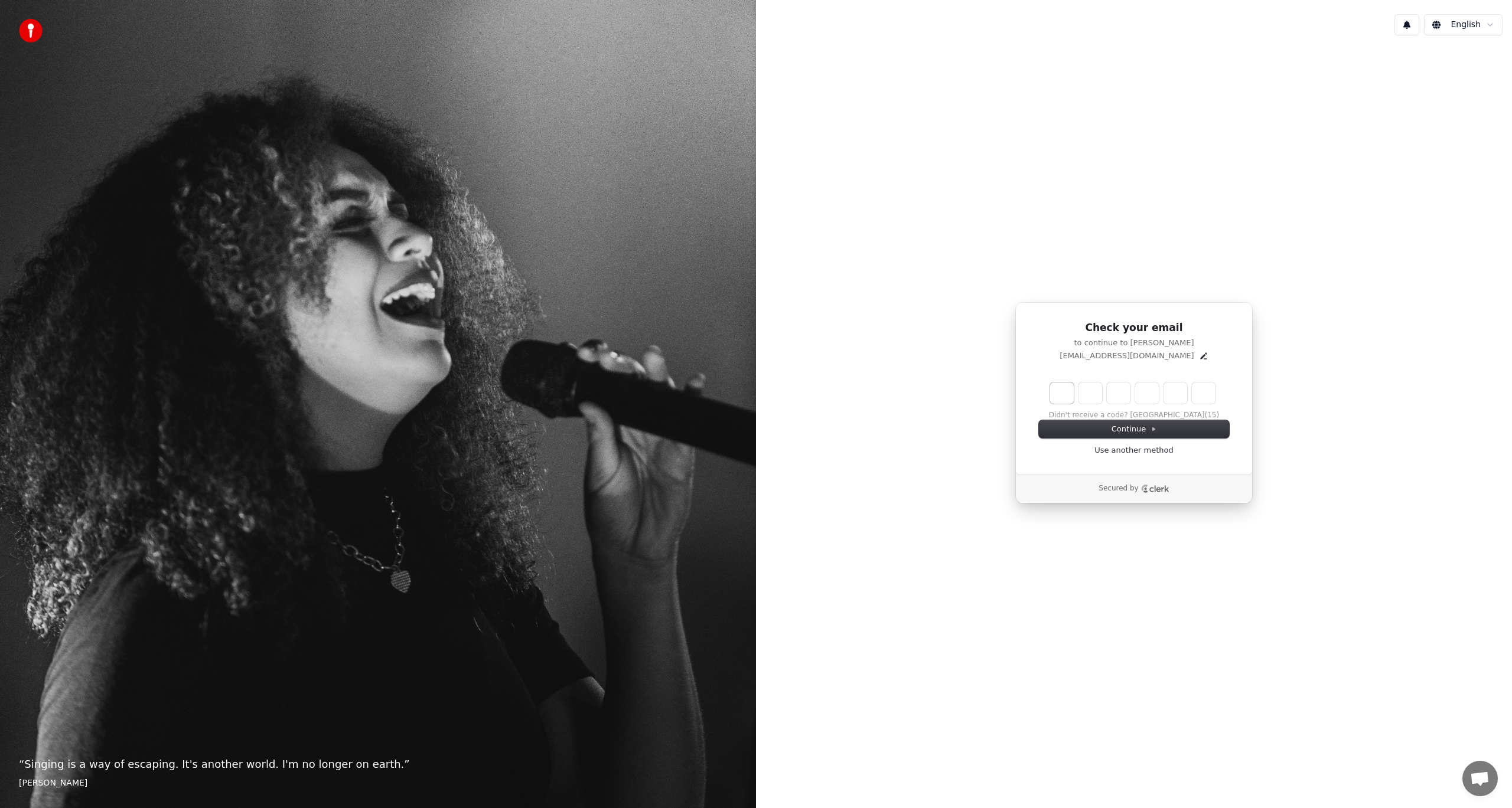
click at [1060, 394] on input "Enter verification code. Digit 1" at bounding box center [1061, 393] width 23 height 21
type input "*"
type input "**"
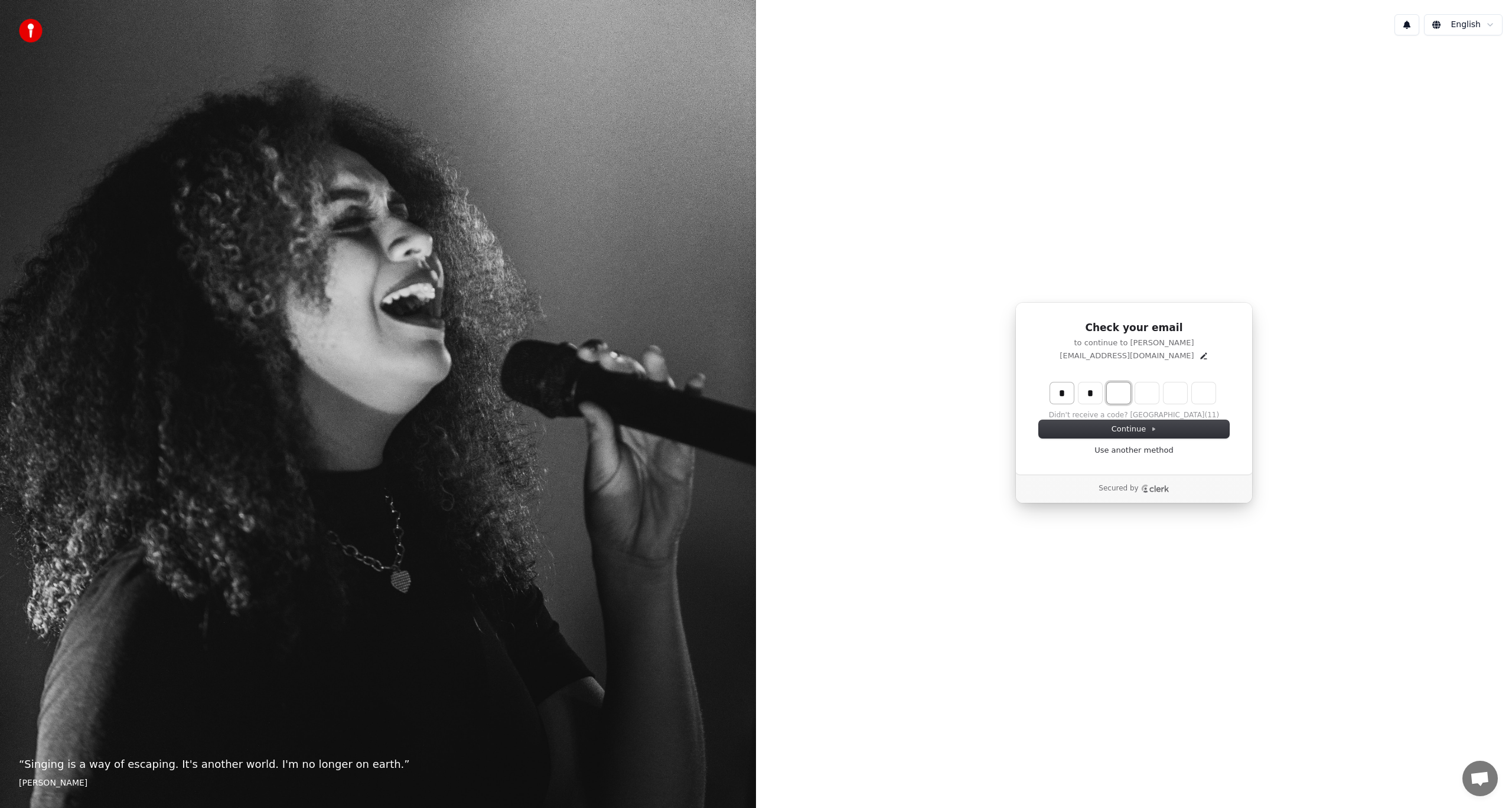
type input "*"
type input "***"
type input "*"
type input "****"
type input "*"
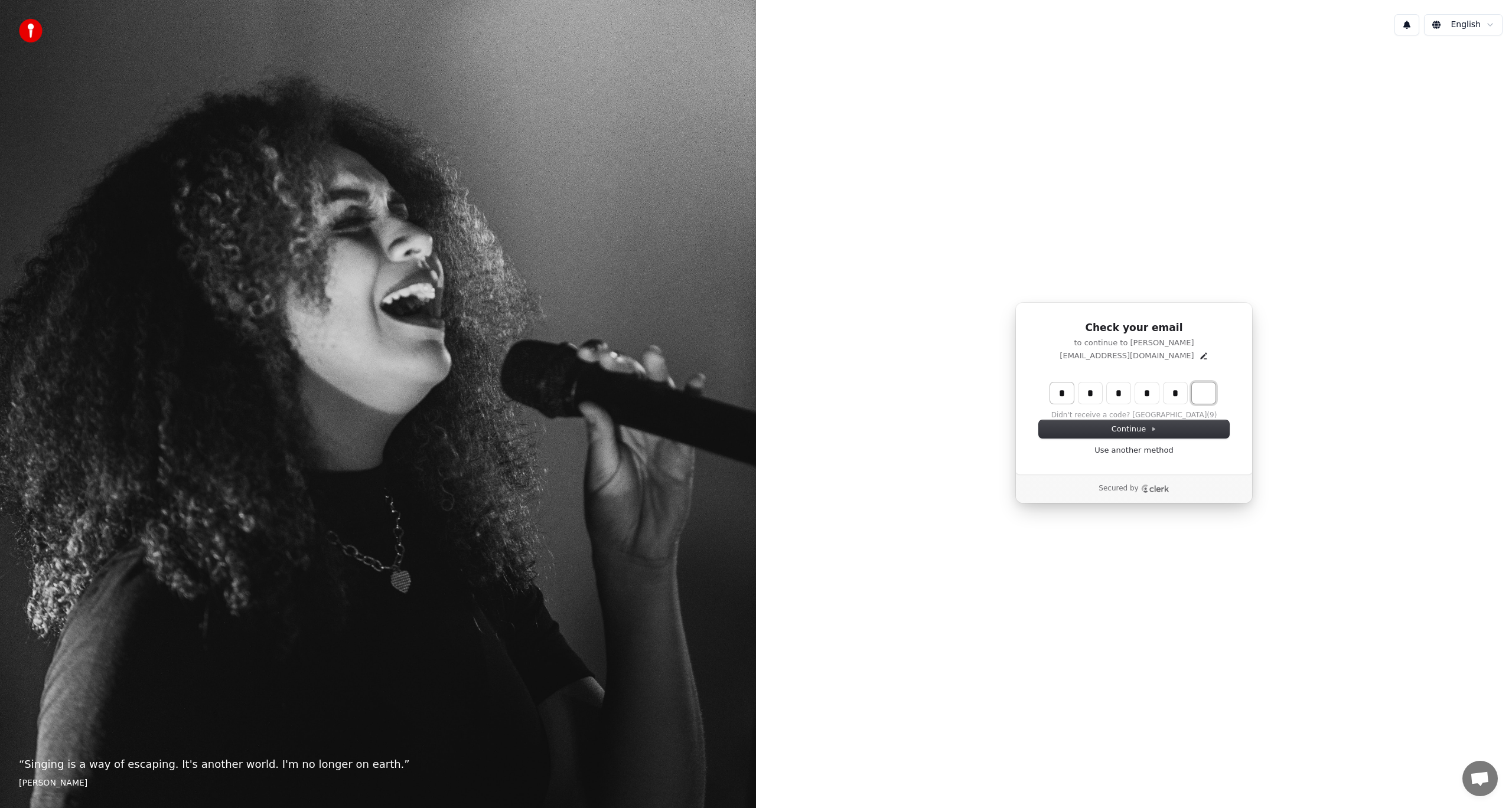
type input "******"
type input "*"
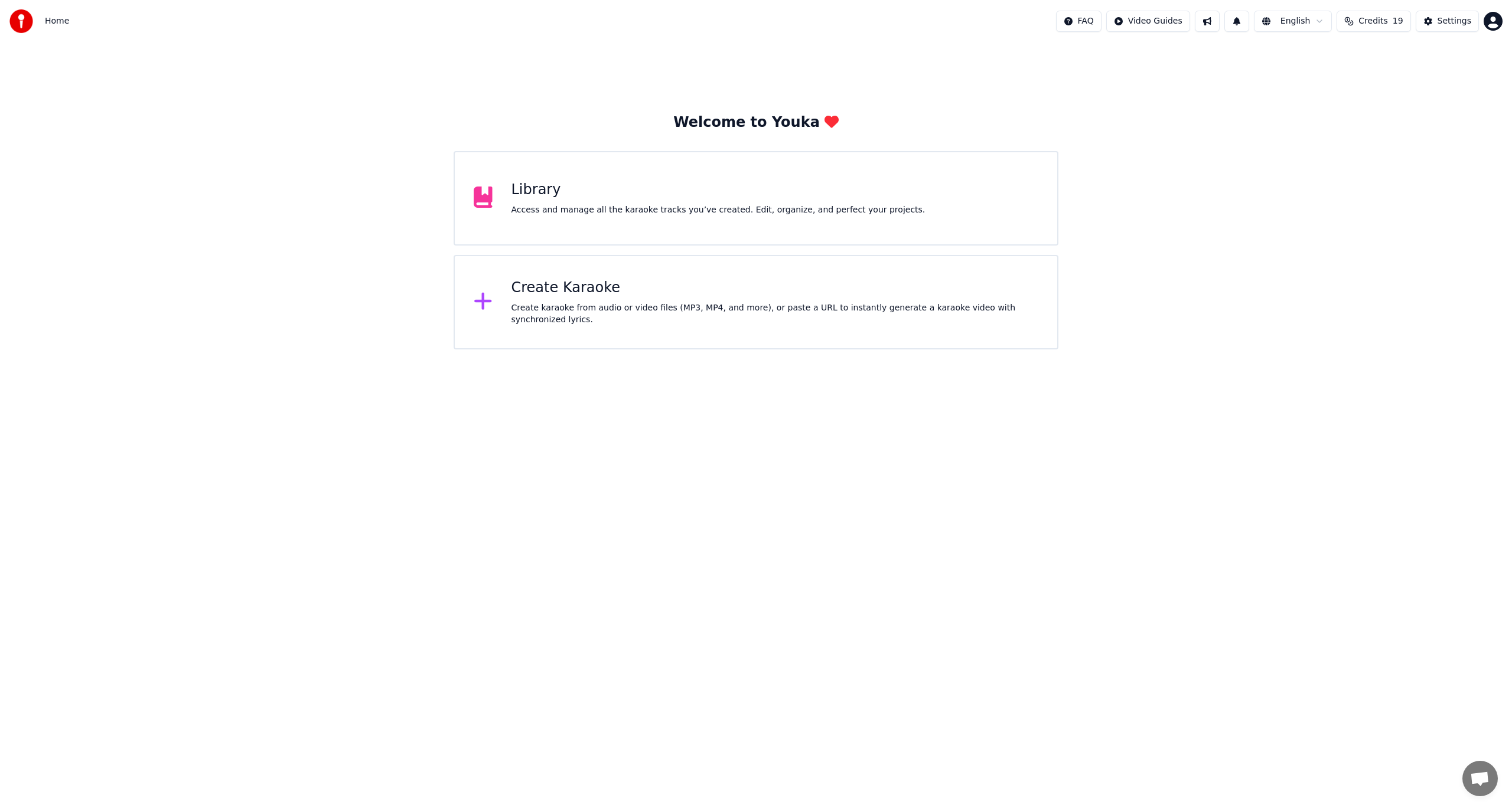
click at [618, 213] on div "Access and manage all the karaoke tracks you’ve created. Edit, organize, and pe…" at bounding box center [718, 210] width 414 height 12
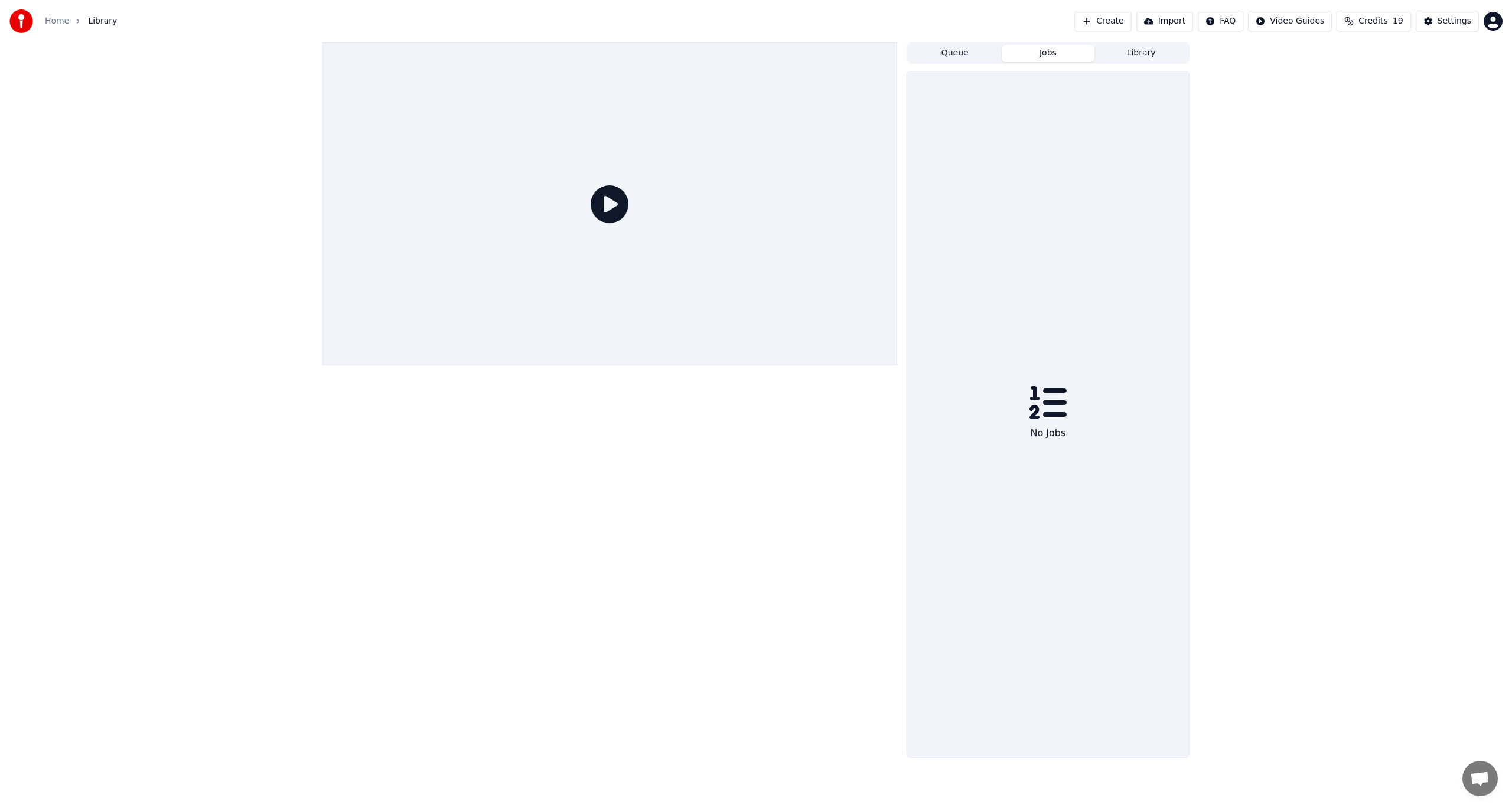
click at [1057, 53] on button "Jobs" at bounding box center [1048, 53] width 93 height 17
click at [957, 58] on button "Queue" at bounding box center [955, 53] width 93 height 17
click at [1049, 54] on button "Jobs" at bounding box center [1048, 53] width 93 height 17
click at [1125, 57] on button "Library" at bounding box center [1140, 53] width 93 height 17
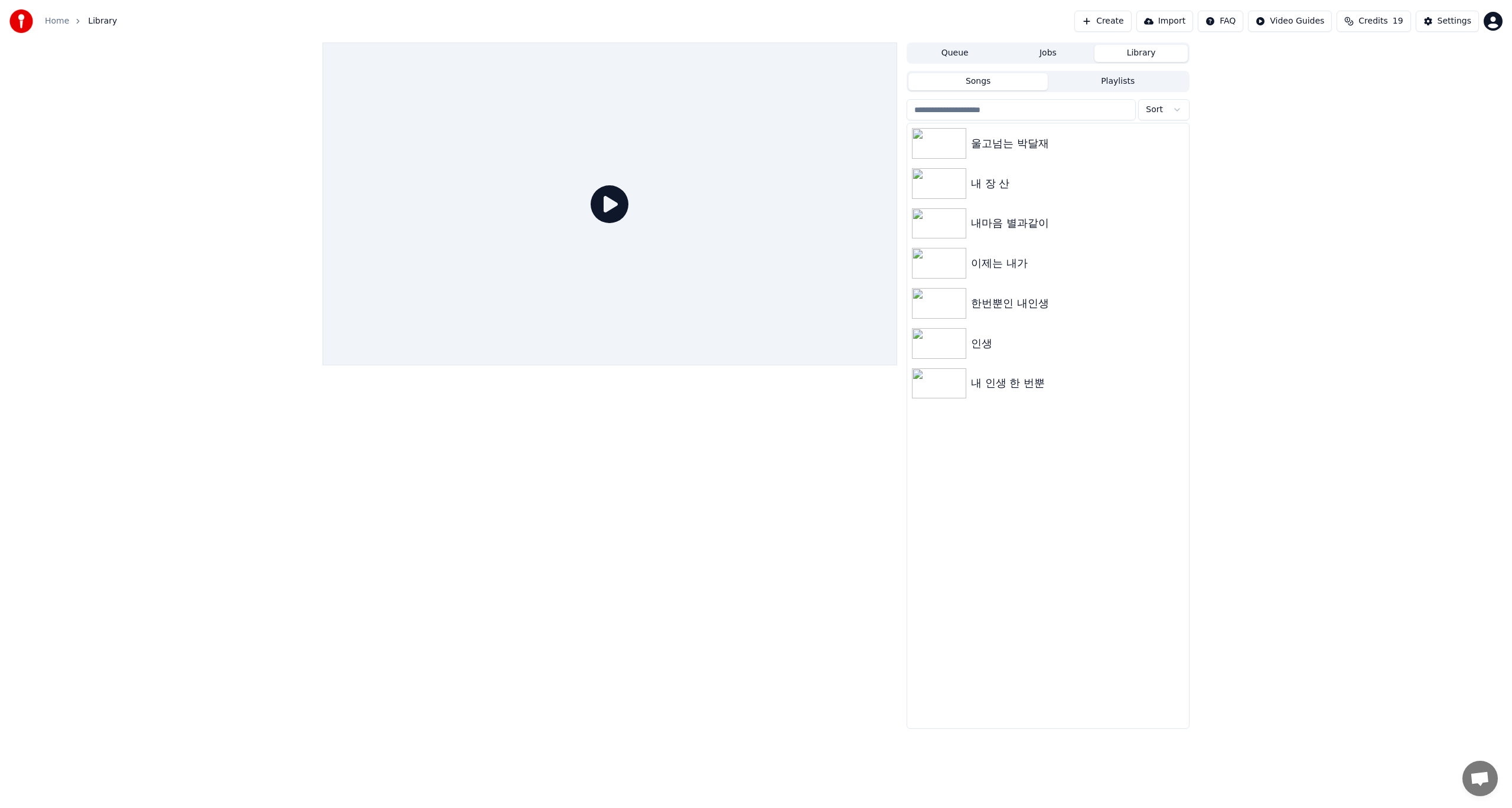
click at [1038, 55] on button "Jobs" at bounding box center [1048, 53] width 93 height 17
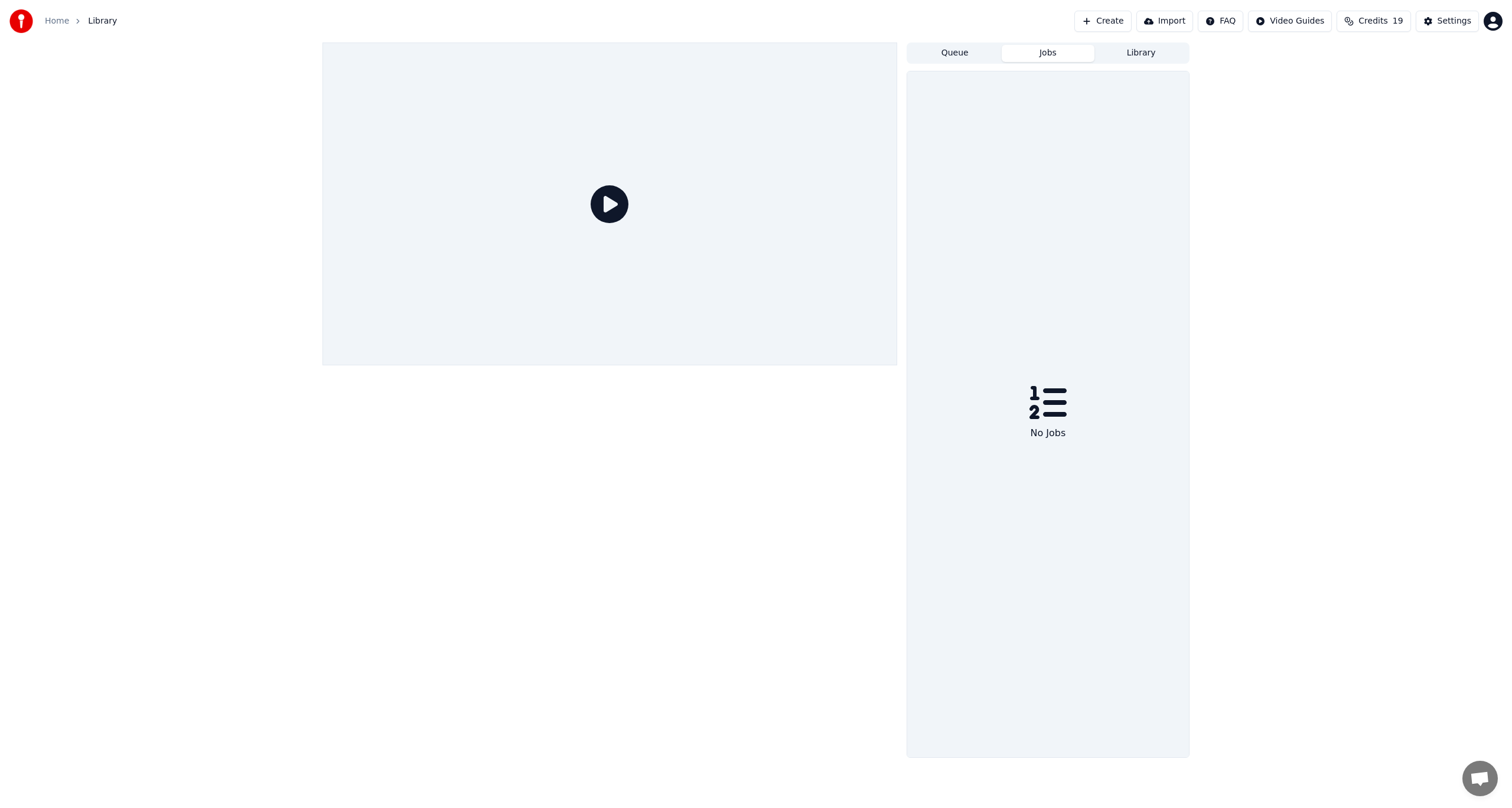
click at [951, 54] on button "Queue" at bounding box center [955, 53] width 93 height 17
click at [1350, 138] on div "Queue Jobs Library No songs in queue" at bounding box center [756, 400] width 1512 height 716
click at [1357, 21] on button "Credits 19" at bounding box center [1373, 21] width 74 height 21
click at [1319, 56] on th "Topup" at bounding box center [1312, 55] width 33 height 23
click at [1319, 80] on td "100" at bounding box center [1312, 79] width 33 height 21
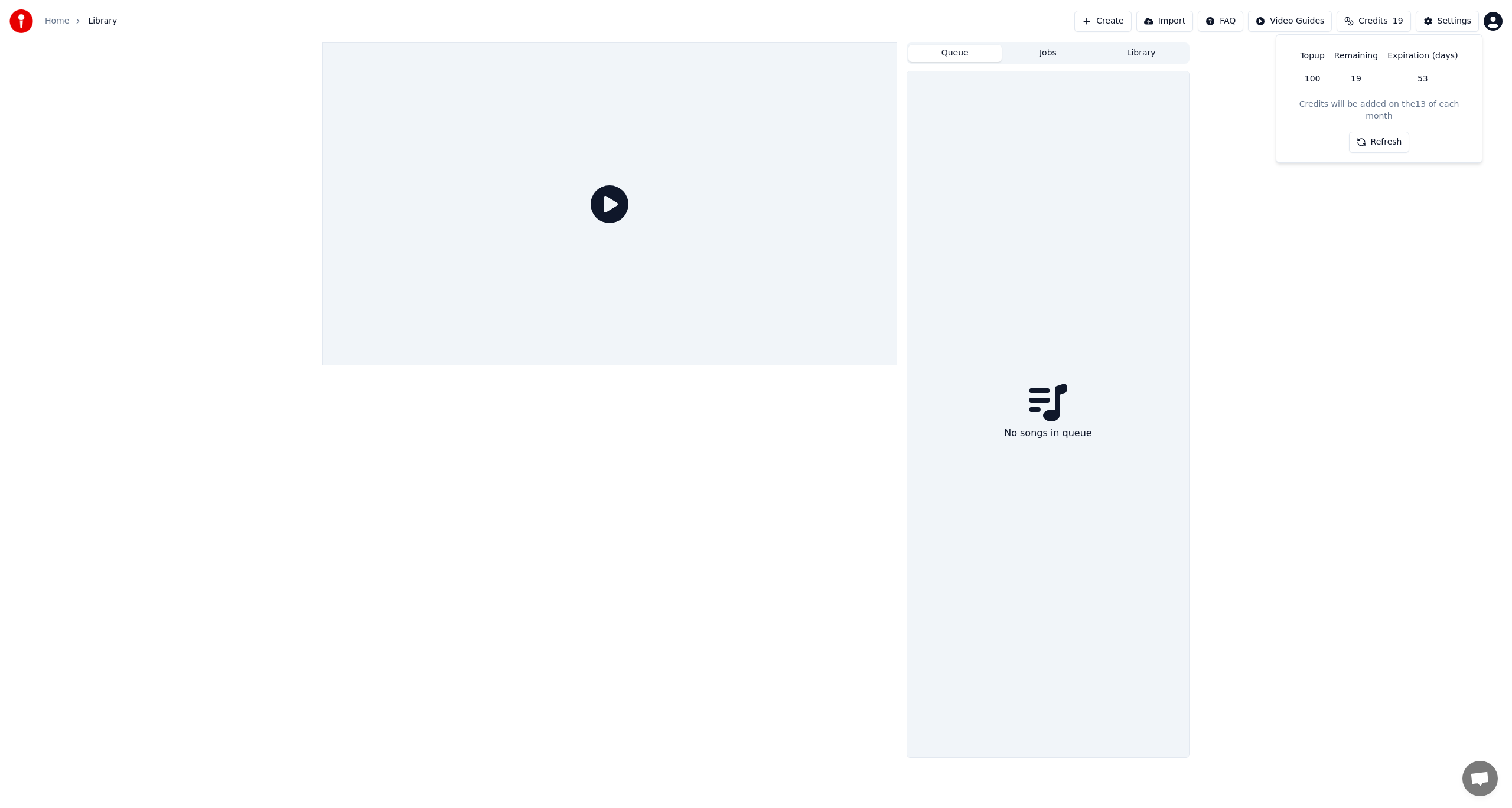
click at [1366, 132] on button "Refresh" at bounding box center [1379, 142] width 61 height 21
